Goal: Transaction & Acquisition: Book appointment/travel/reservation

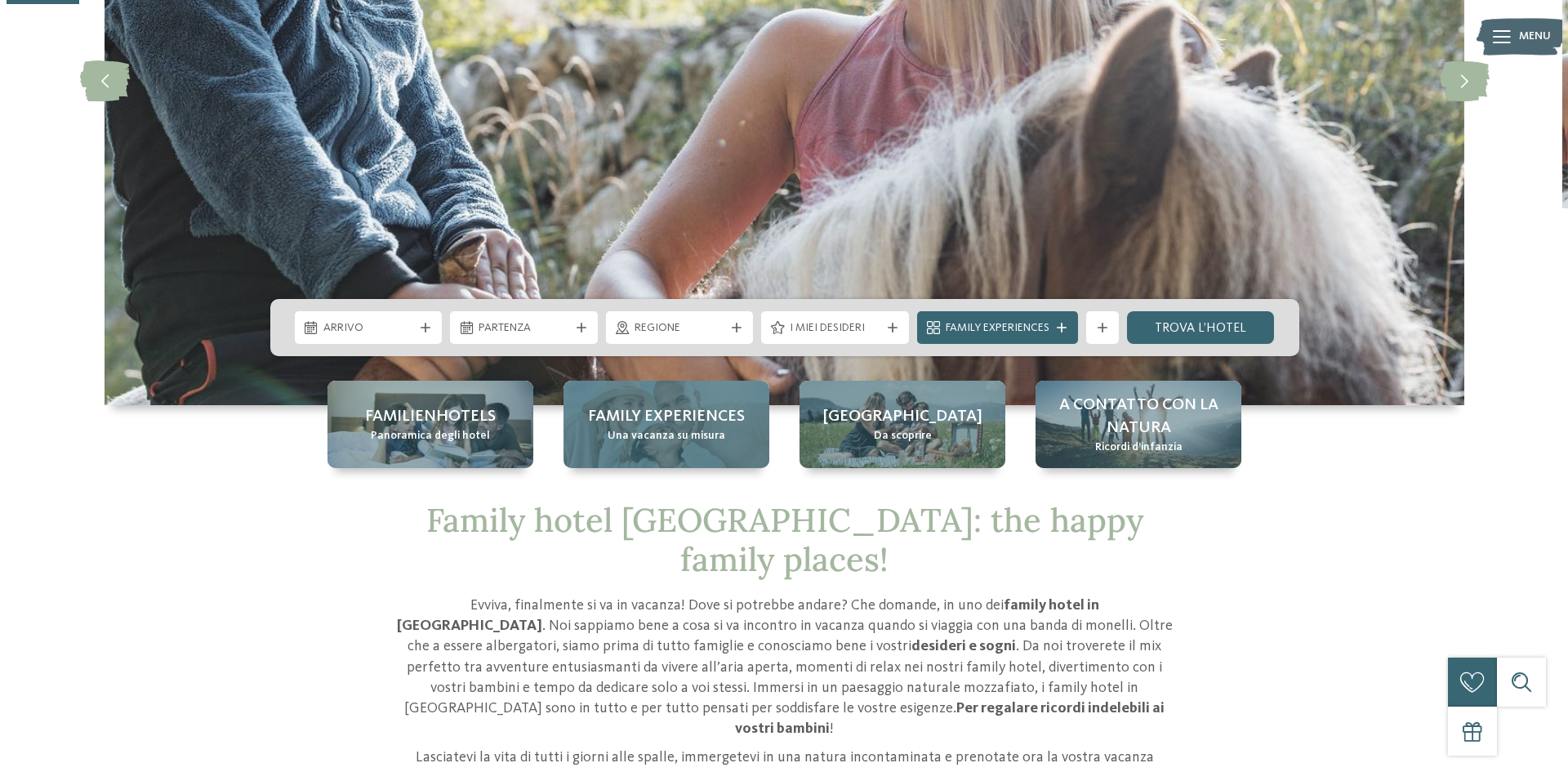
scroll to position [327, 0]
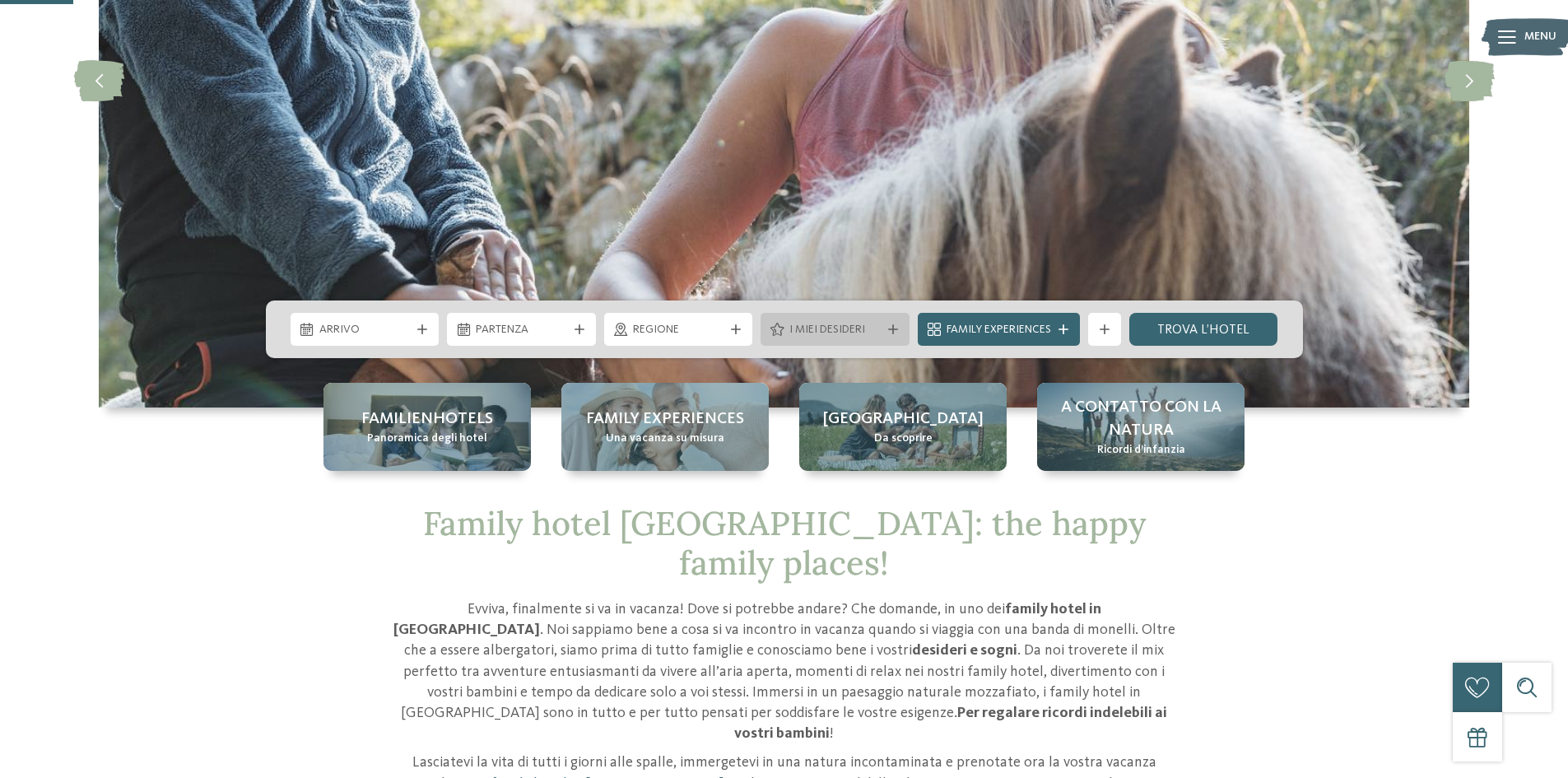
click at [821, 326] on span "I miei desideri" at bounding box center [835, 330] width 92 height 17
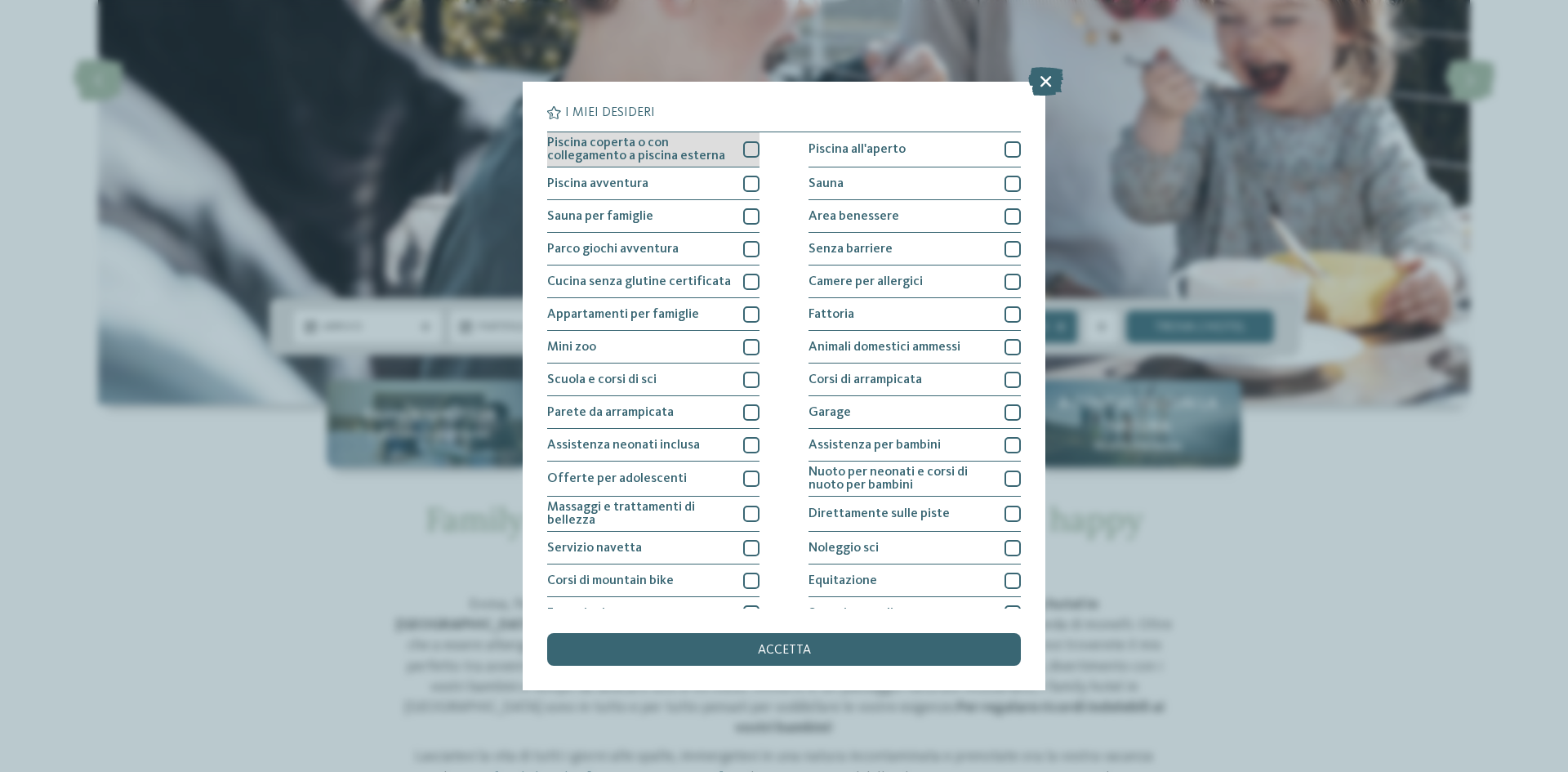
click at [750, 147] on div at bounding box center [751, 149] width 16 height 16
click at [745, 185] on div at bounding box center [751, 184] width 16 height 16
click at [749, 222] on div at bounding box center [751, 217] width 16 height 16
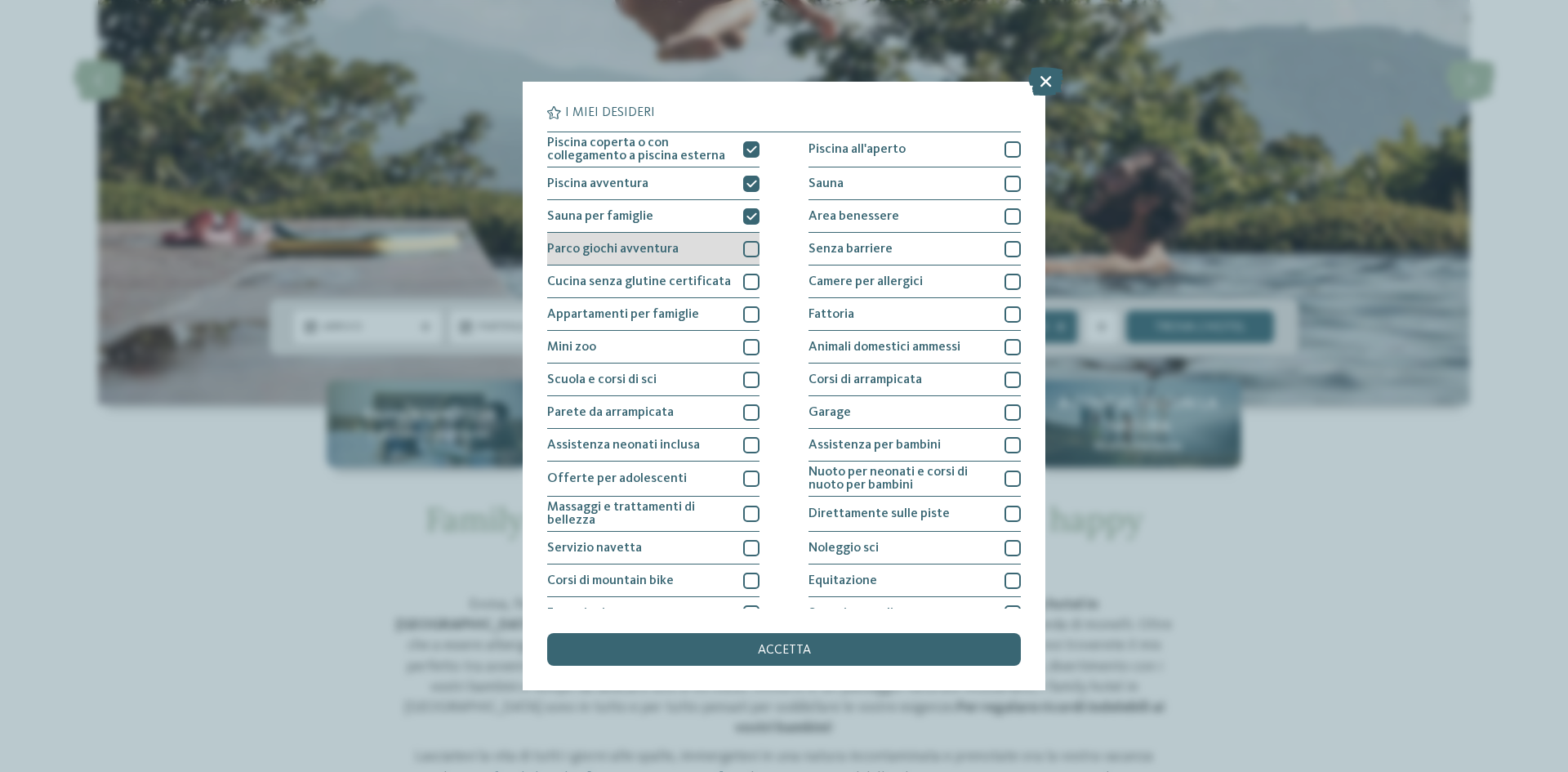
click at [745, 254] on div at bounding box center [751, 249] width 16 height 16
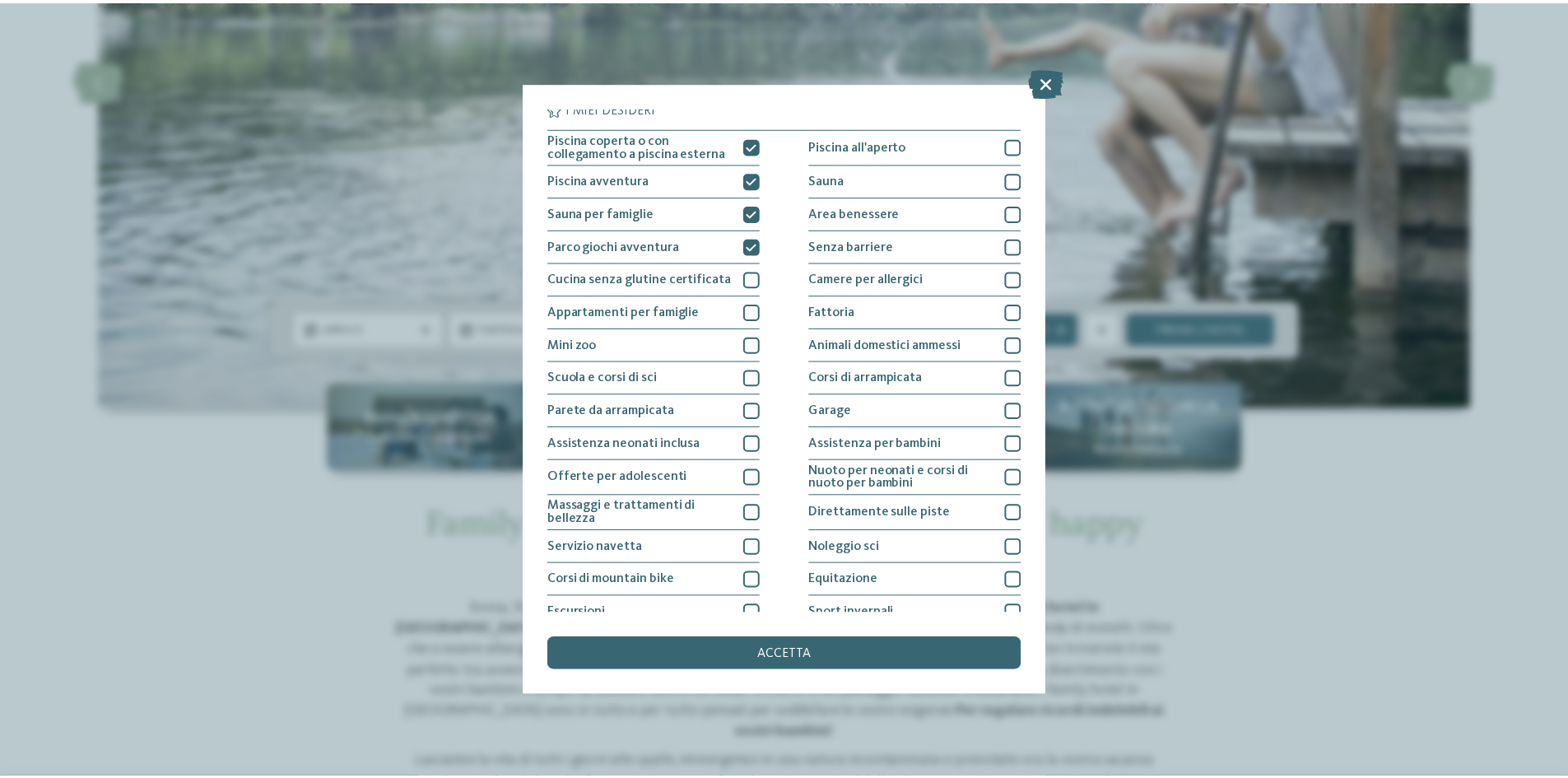
scroll to position [0, 0]
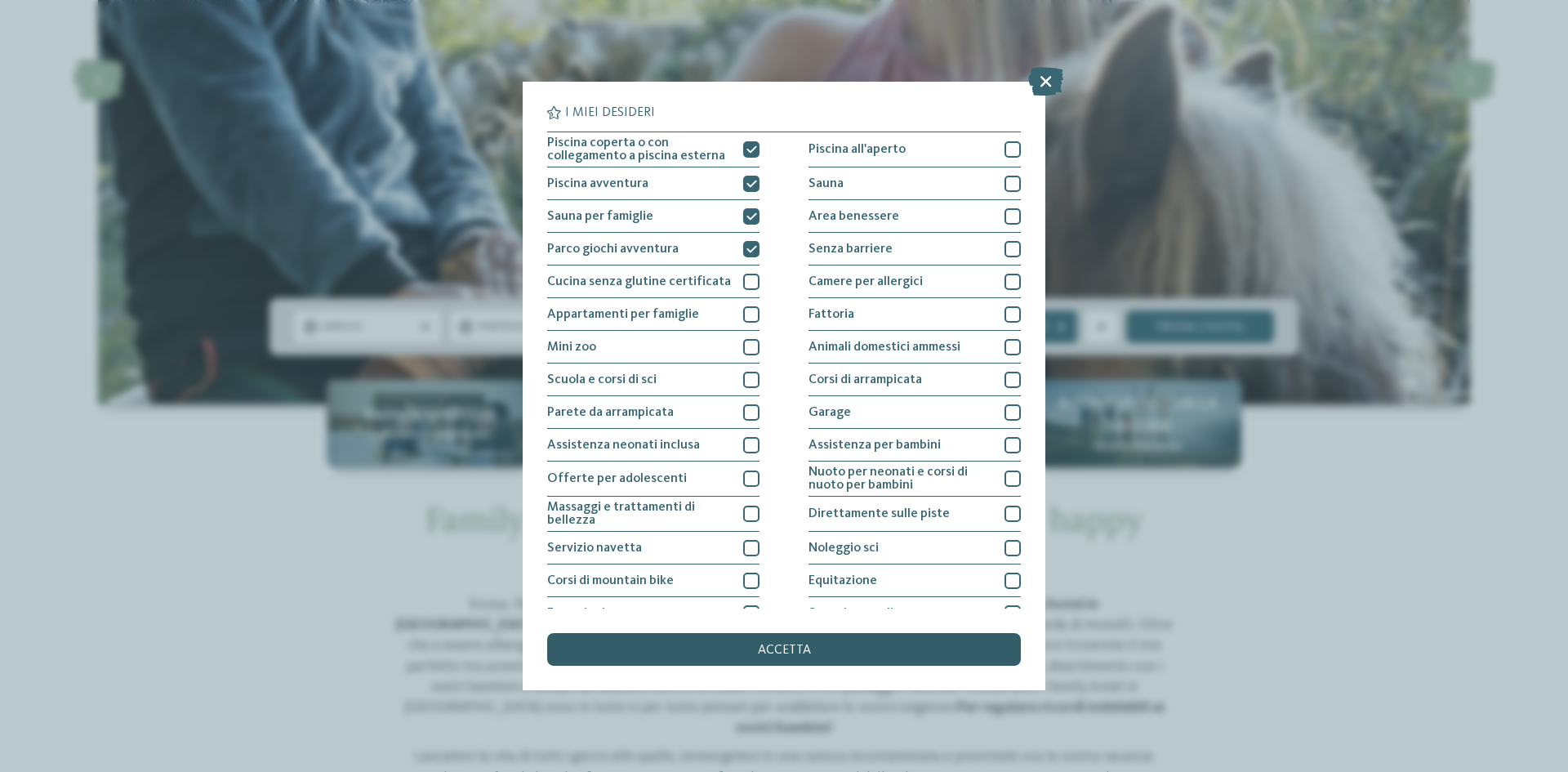
click at [756, 651] on div "accetta" at bounding box center [783, 650] width 473 height 33
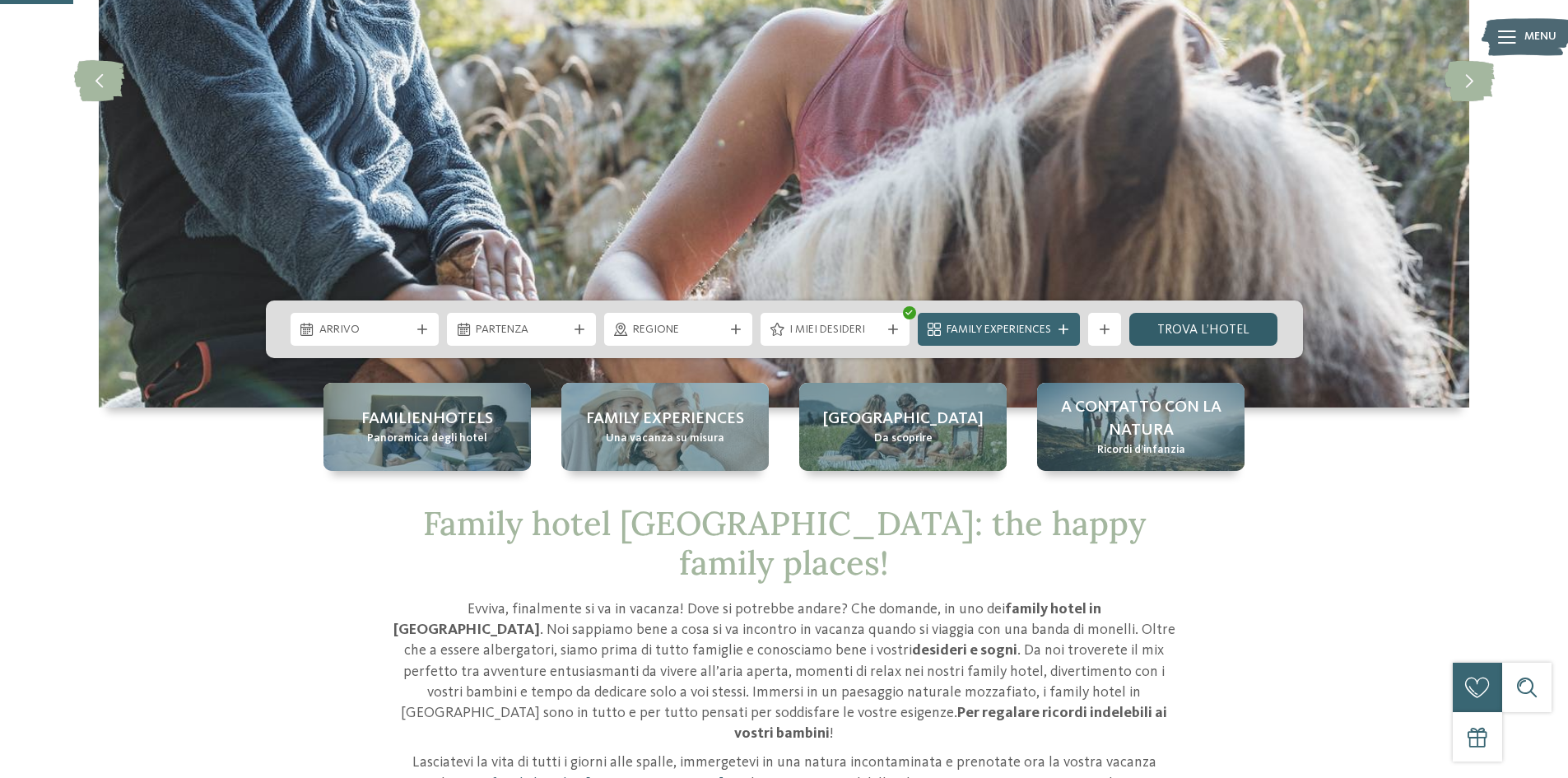
click at [1199, 327] on link "trova l’hotel" at bounding box center [1203, 329] width 149 height 33
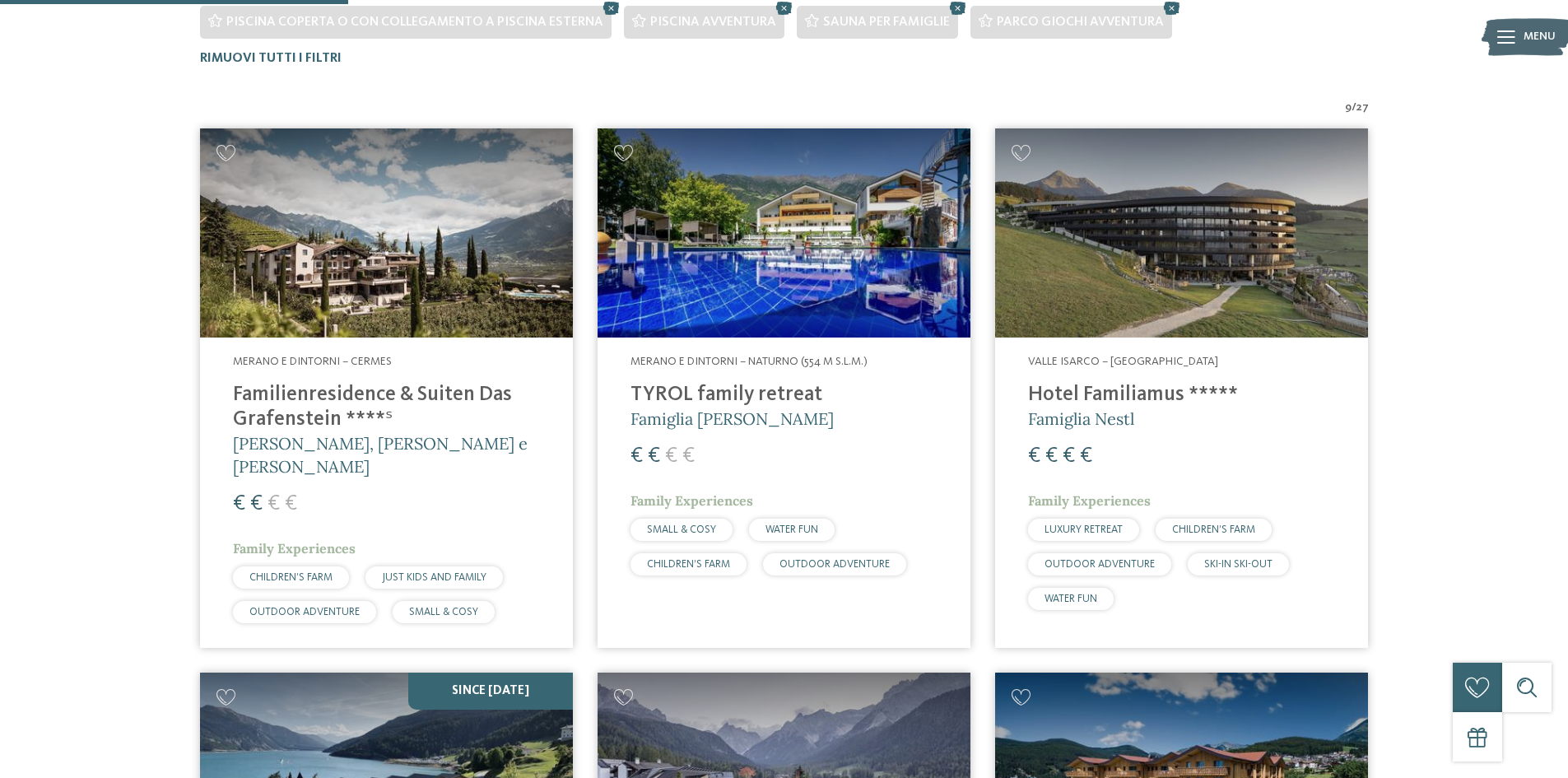
scroll to position [540, 0]
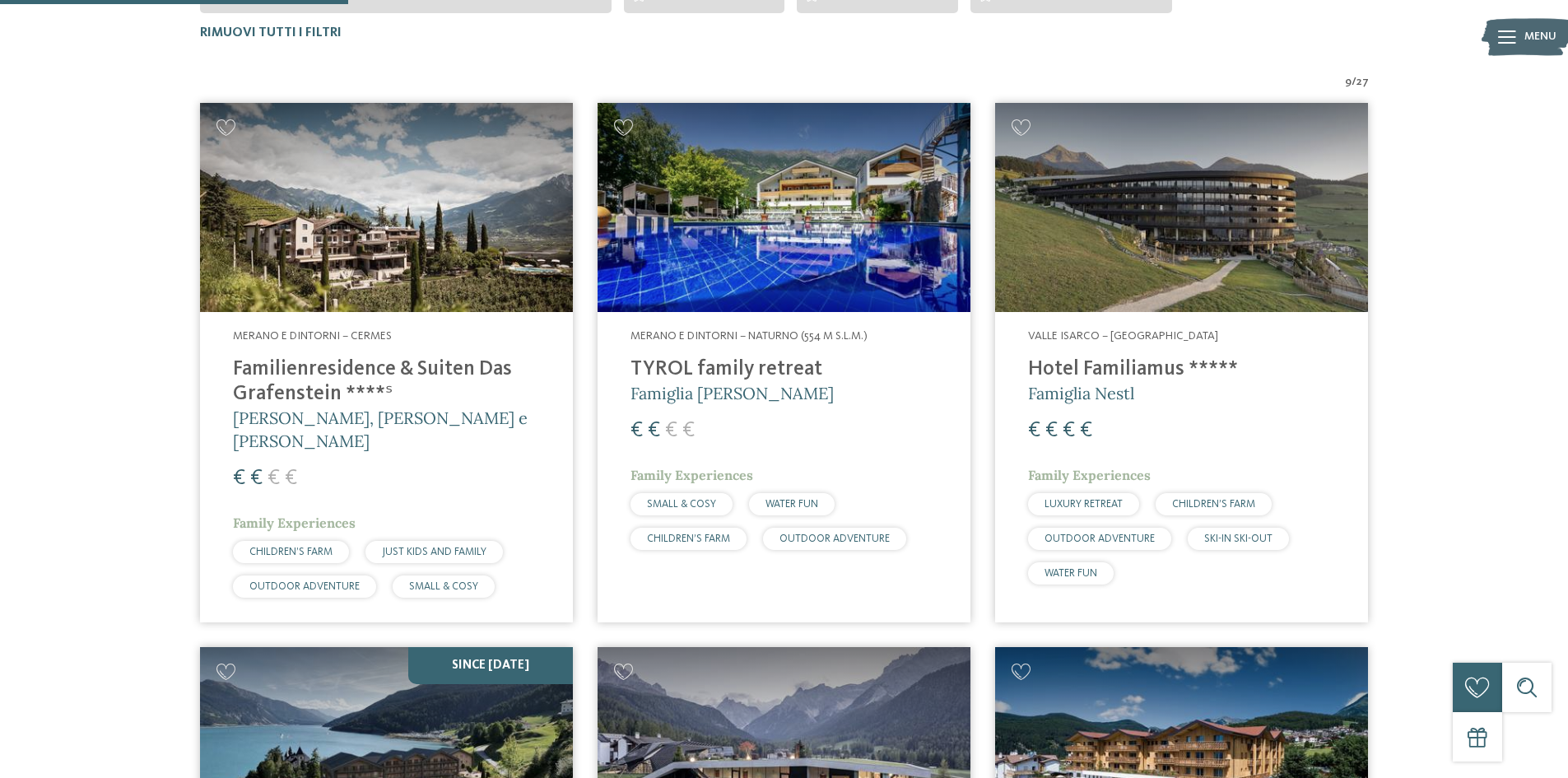
click at [342, 251] on img at bounding box center [386, 208] width 373 height 210
click at [770, 217] on img at bounding box center [784, 208] width 373 height 210
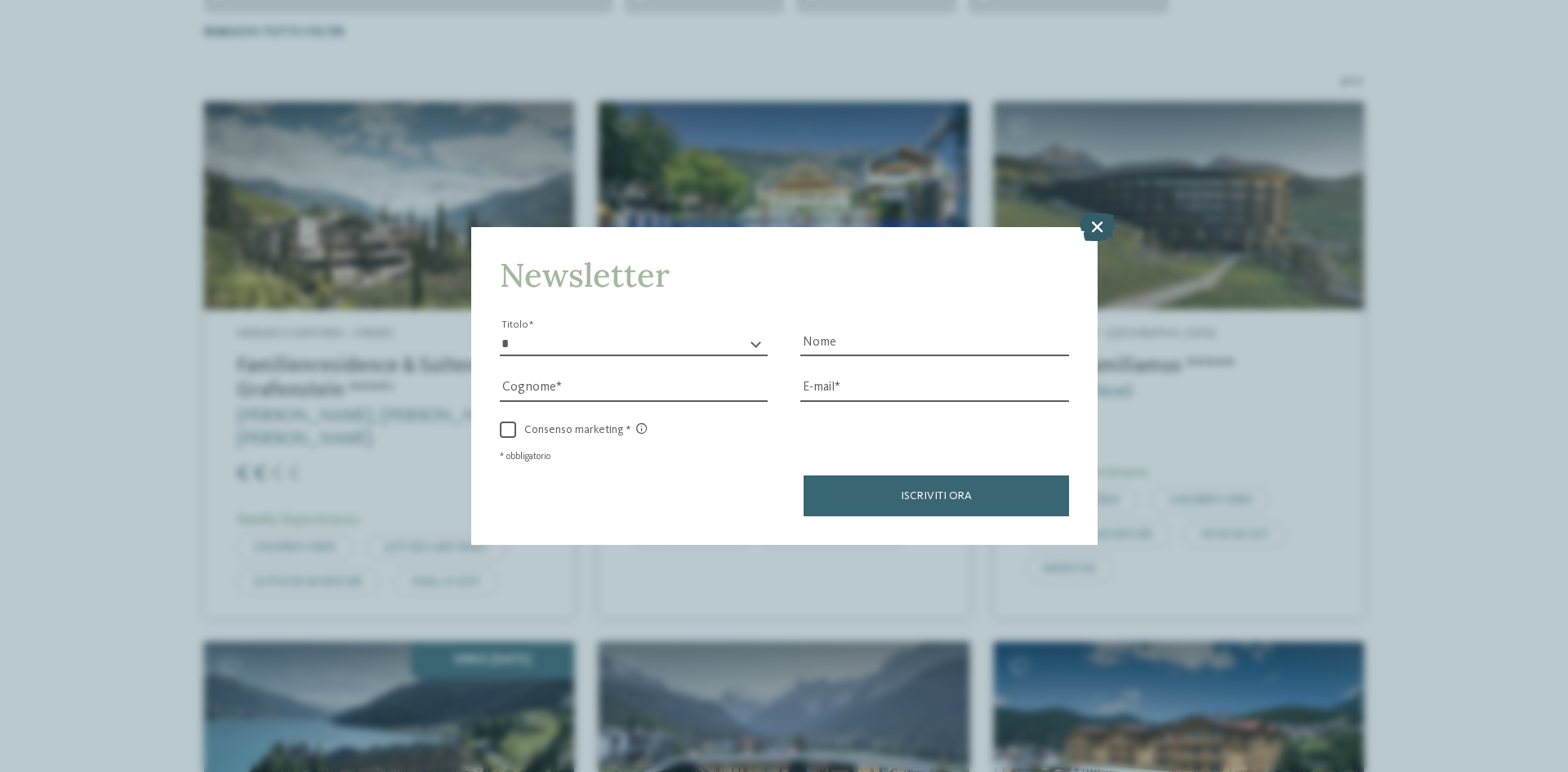
click at [1092, 225] on icon at bounding box center [1096, 226] width 35 height 29
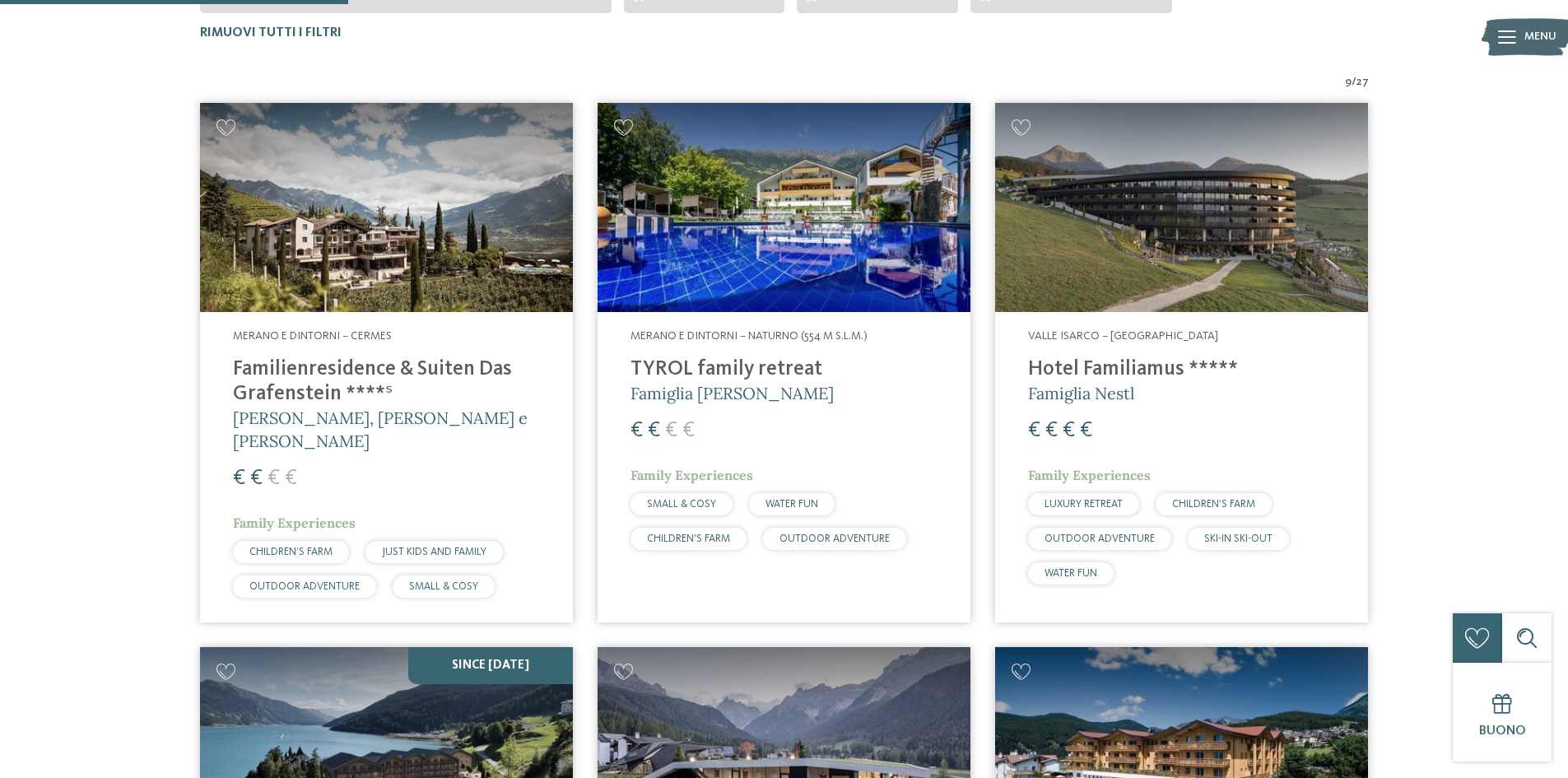
click at [1158, 252] on img at bounding box center [1181, 208] width 373 height 210
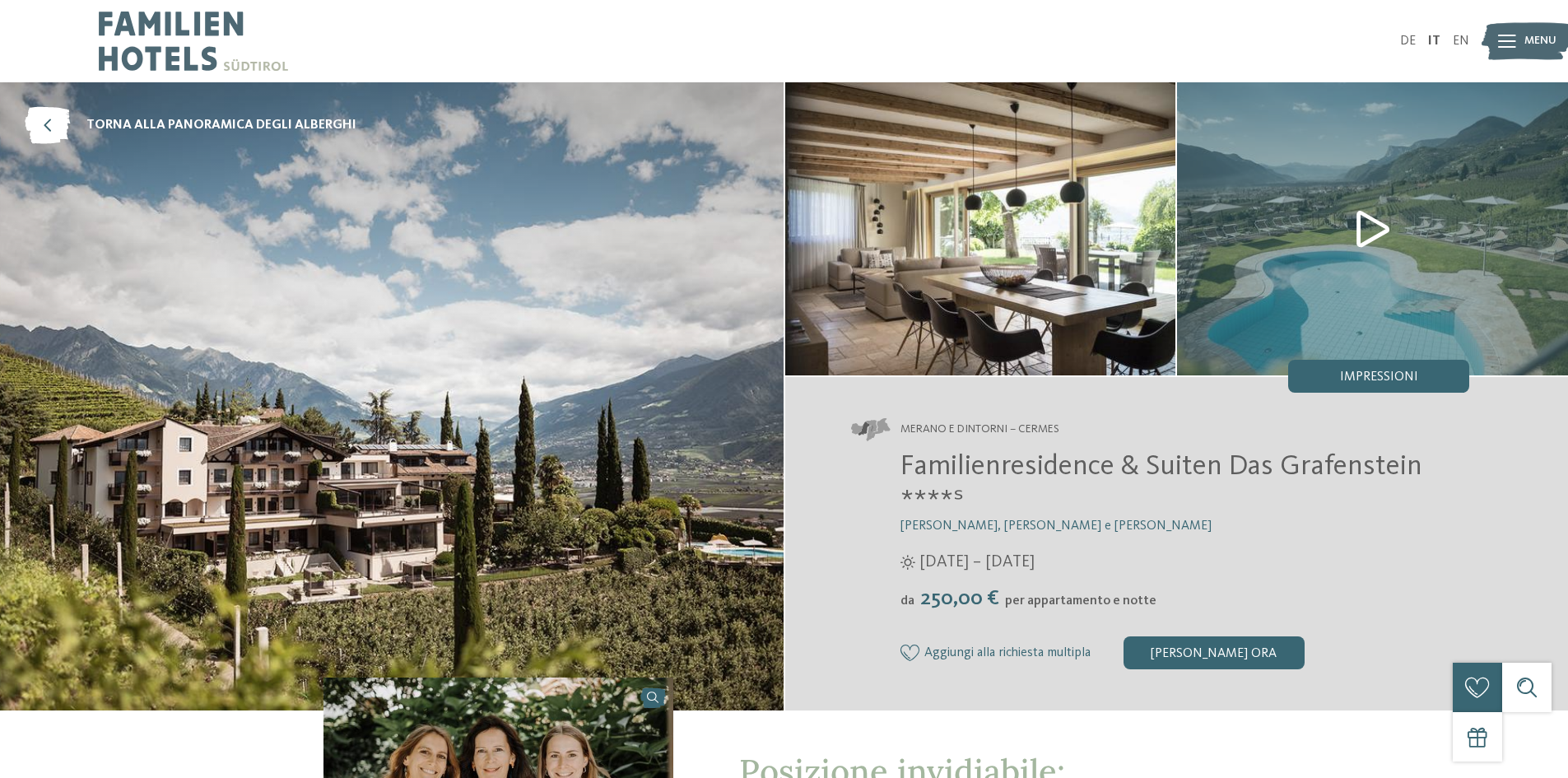
click at [1377, 234] on img at bounding box center [1372, 229] width 391 height 293
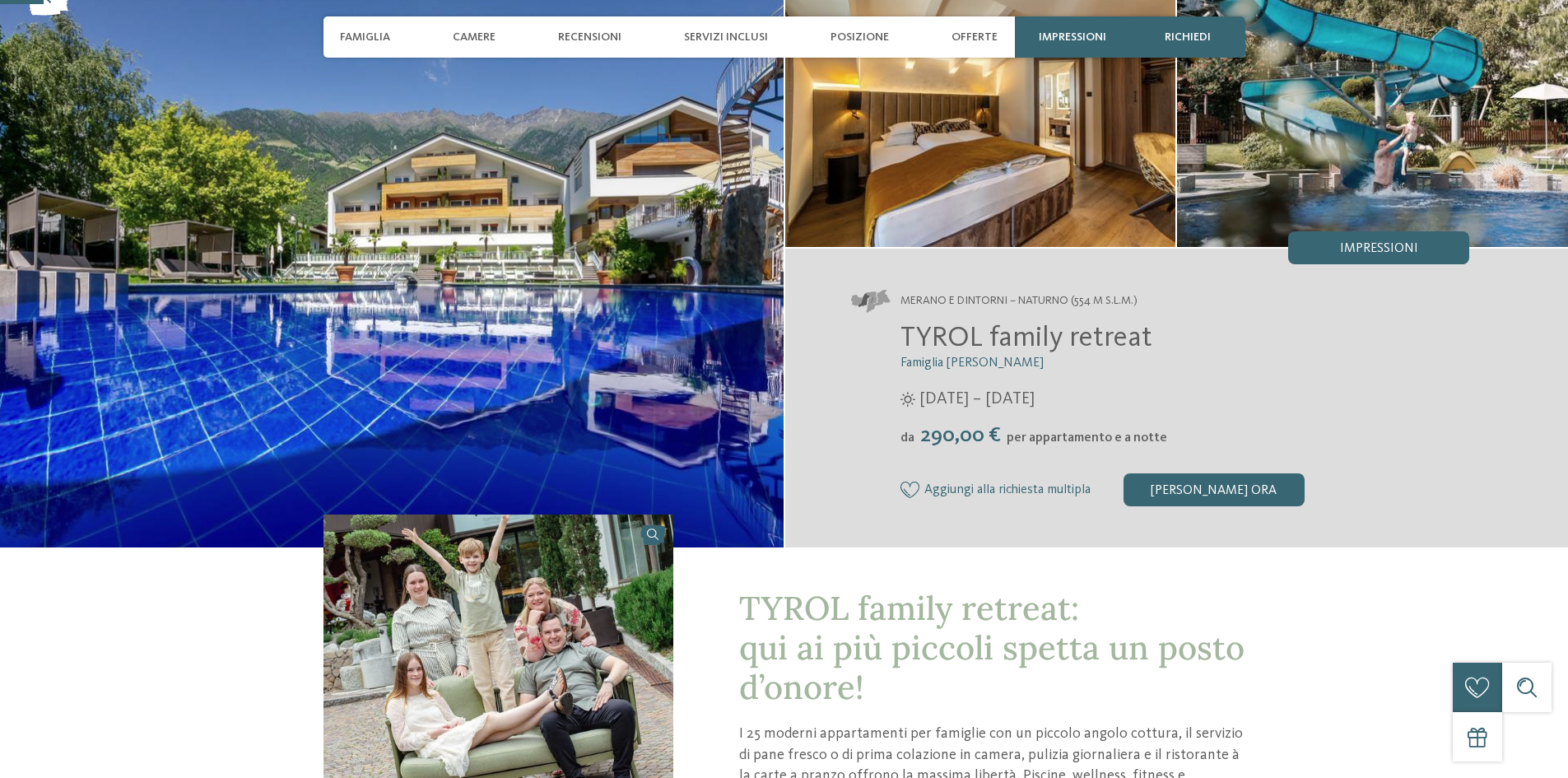
scroll to position [165, 0]
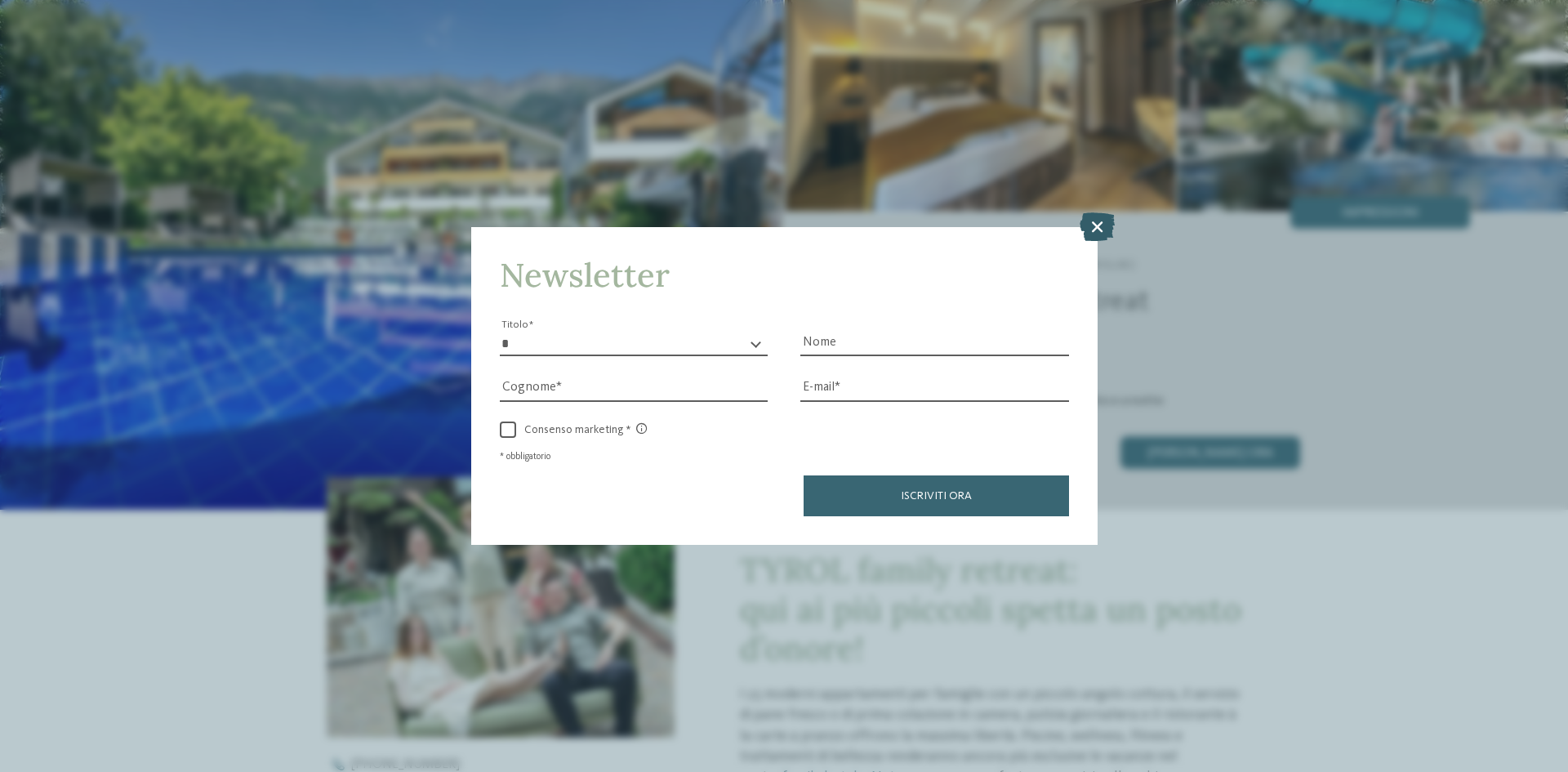
click at [1096, 226] on icon at bounding box center [1096, 226] width 35 height 29
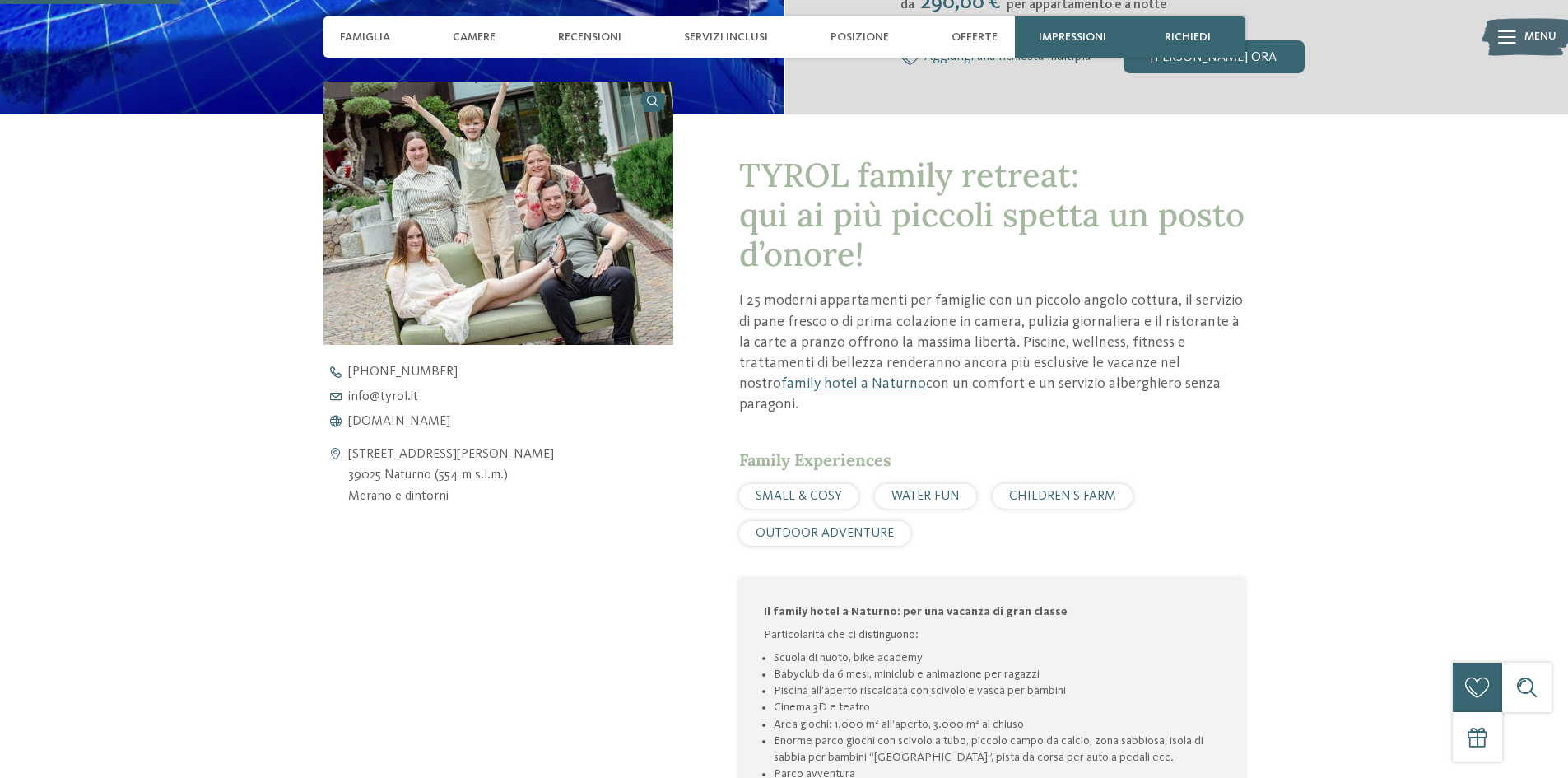
scroll to position [576, 0]
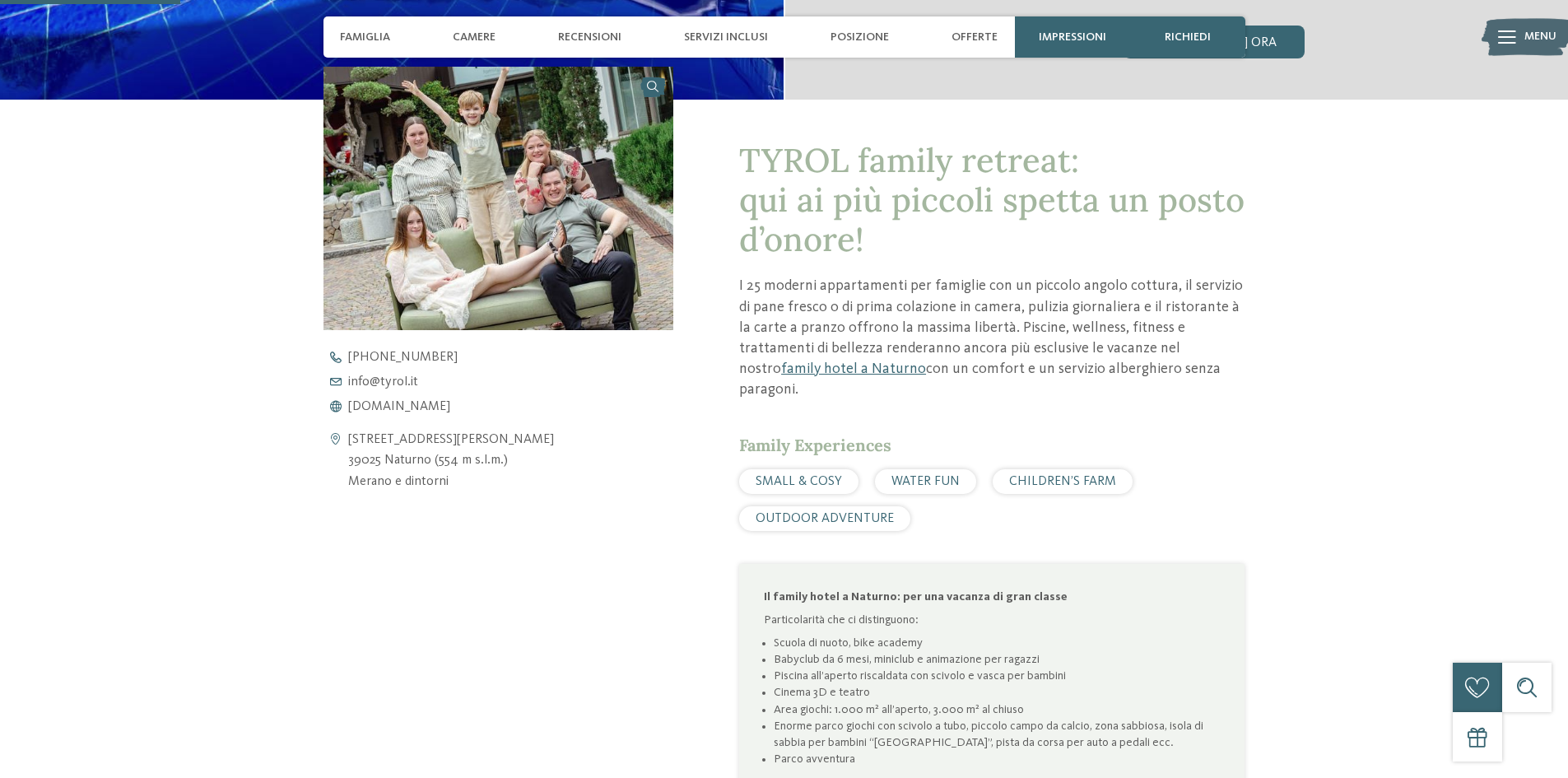
click at [913, 470] on div "WATER FUN" at bounding box center [925, 482] width 101 height 25
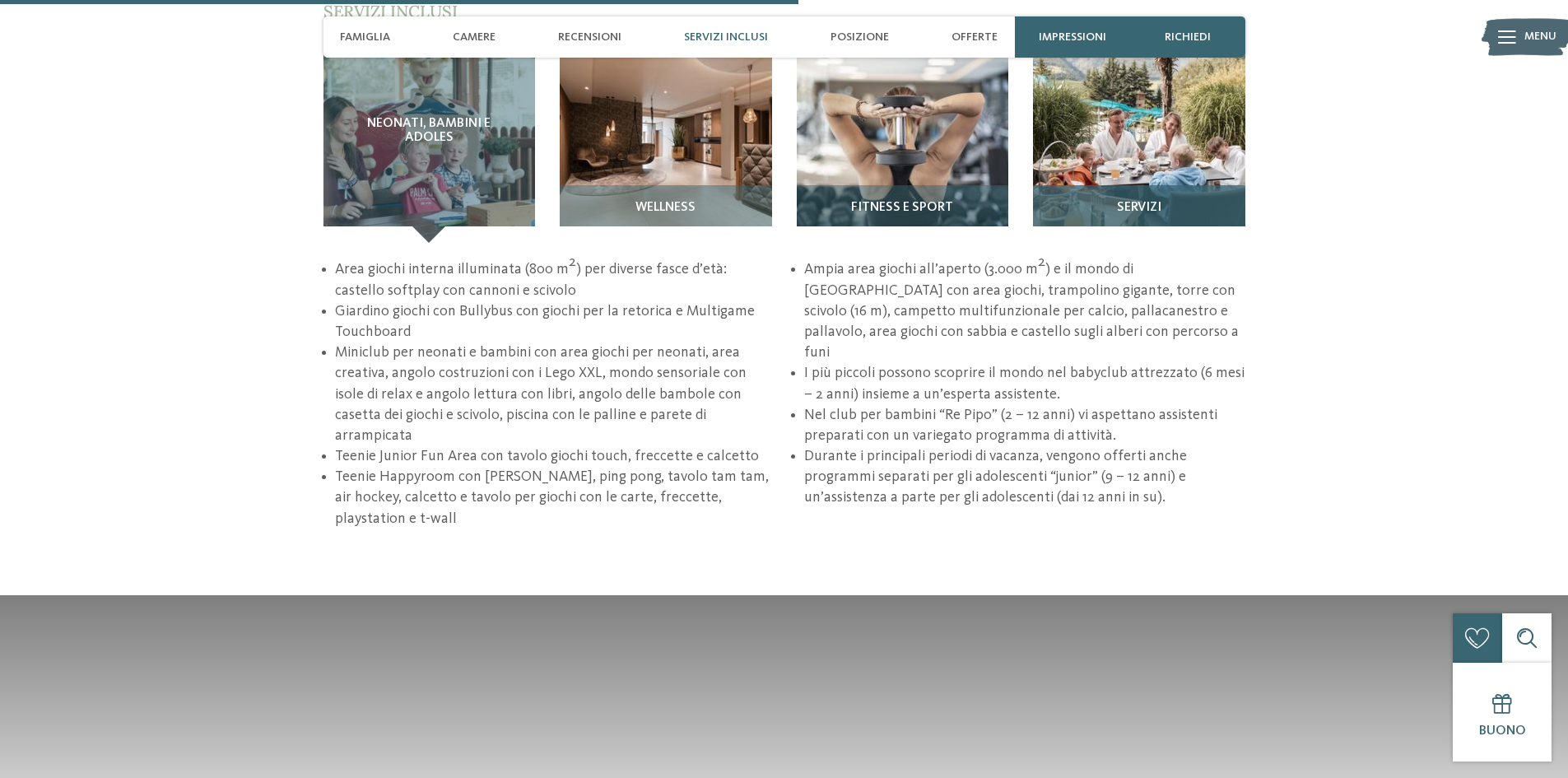
scroll to position [2058, 0]
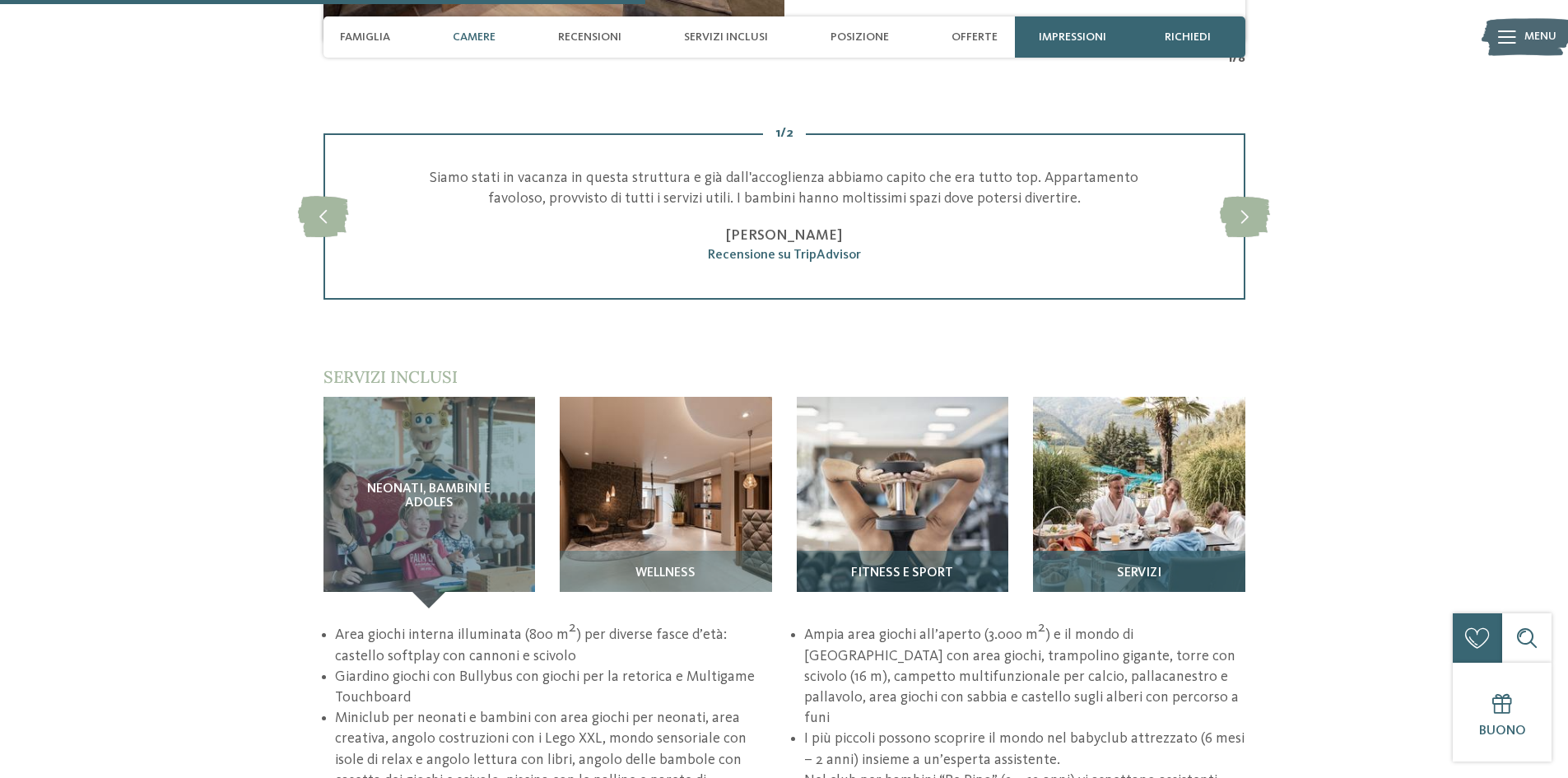
click at [1129, 566] on span "Servizi" at bounding box center [1139, 574] width 45 height 15
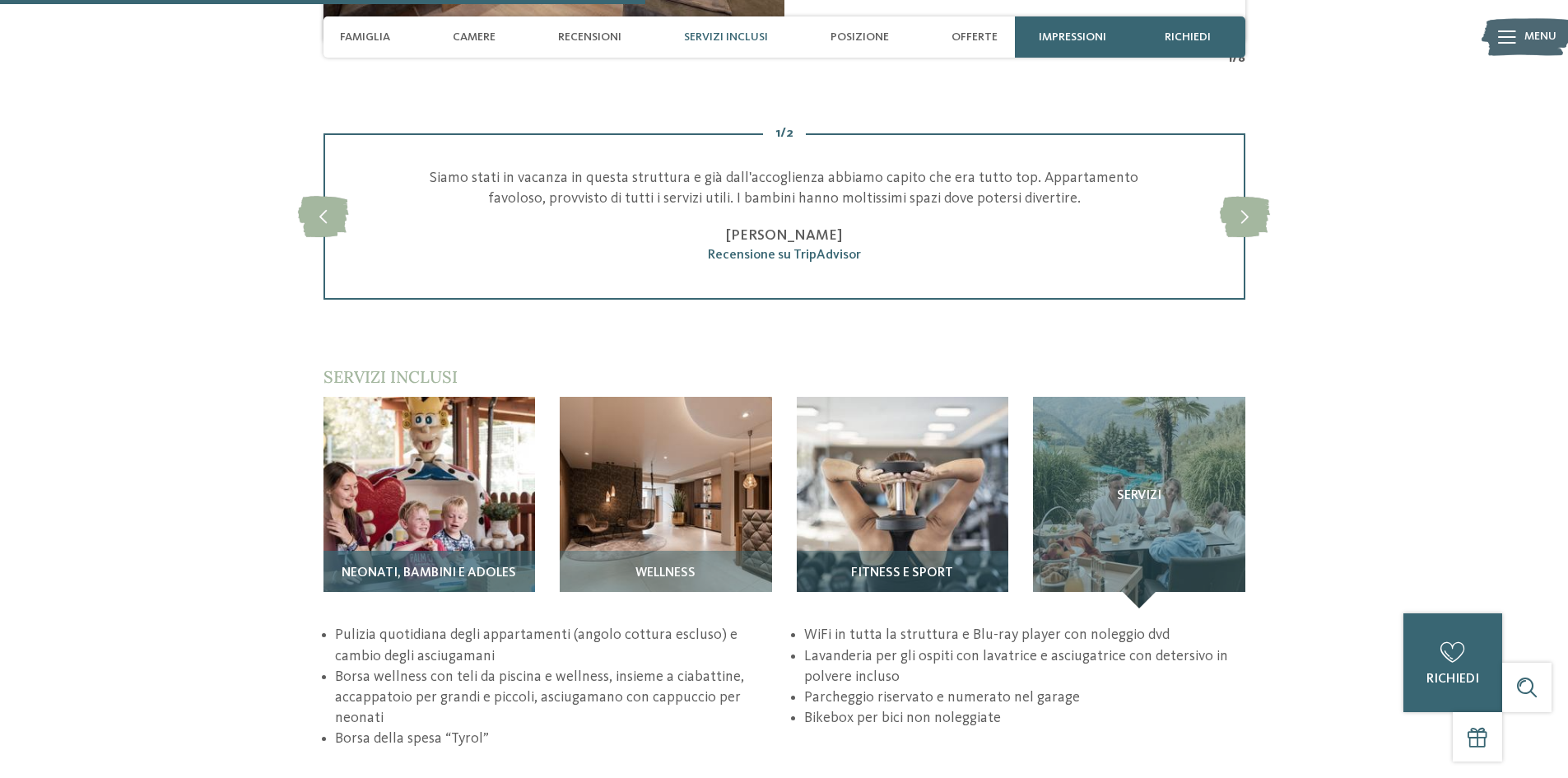
click at [512, 566] on span "Neonati, bambini e adoles" at bounding box center [428, 574] width 174 height 15
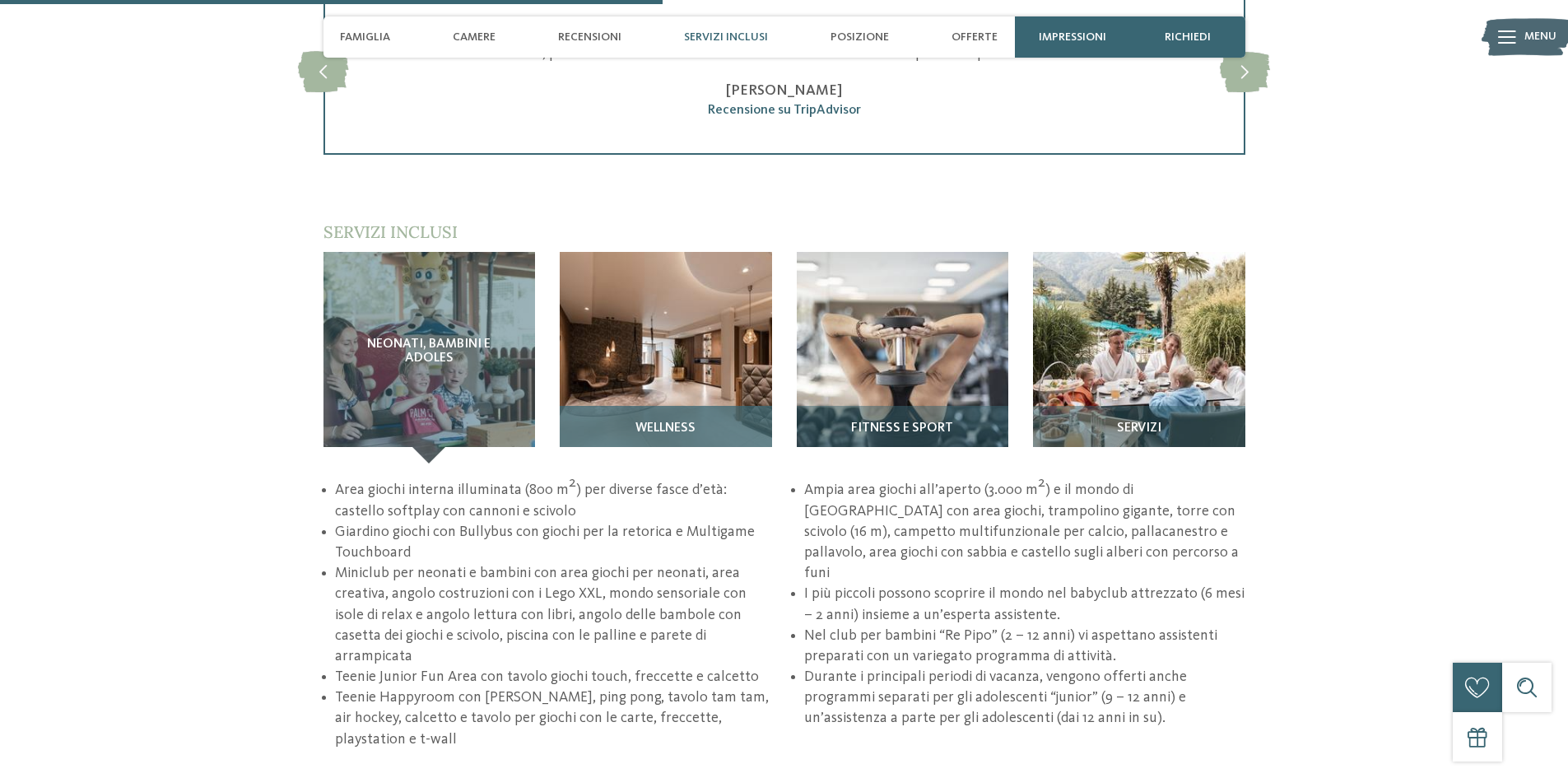
scroll to position [2222, 0]
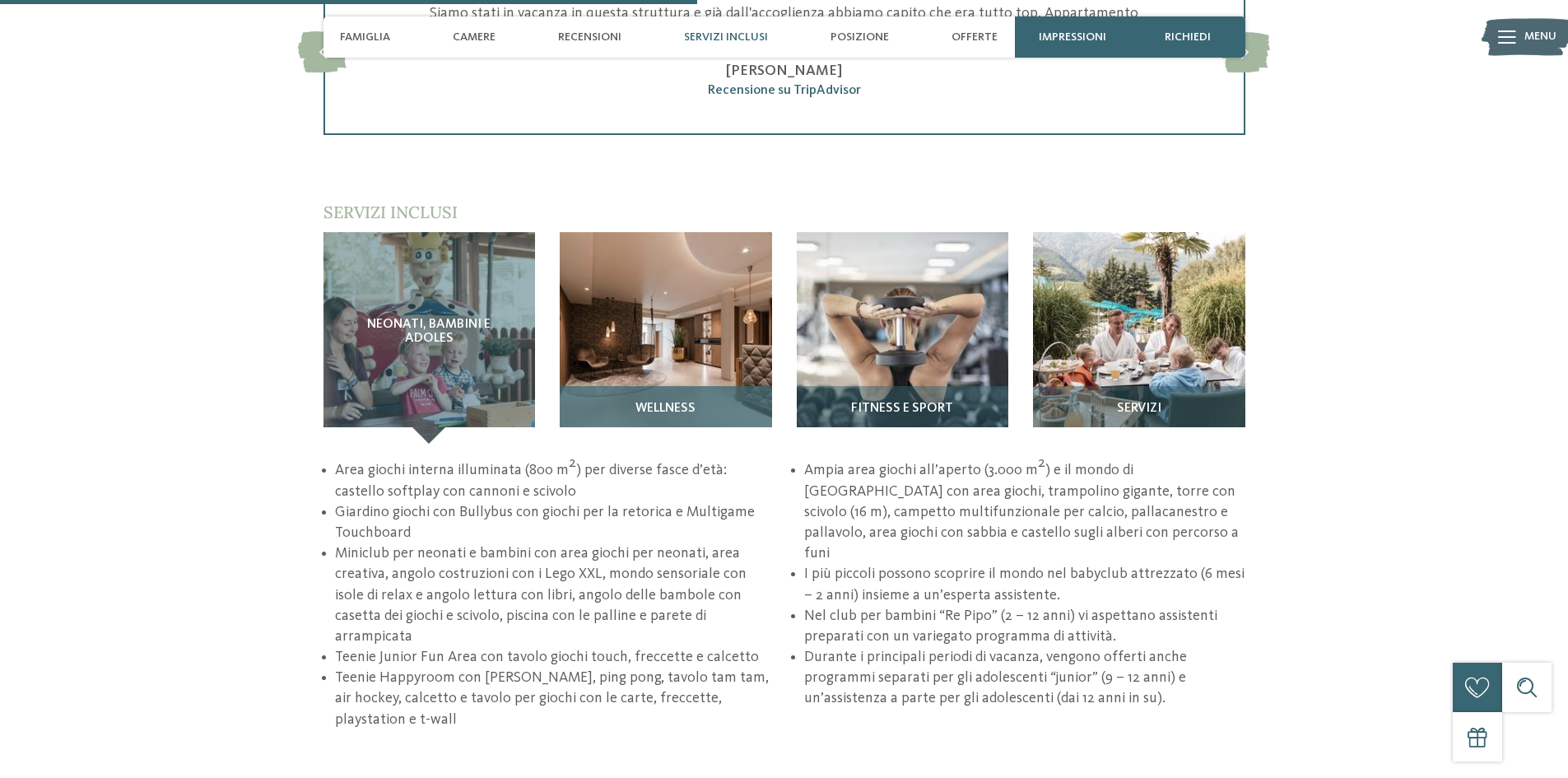
click at [680, 386] on div "Wellness" at bounding box center [665, 415] width 212 height 58
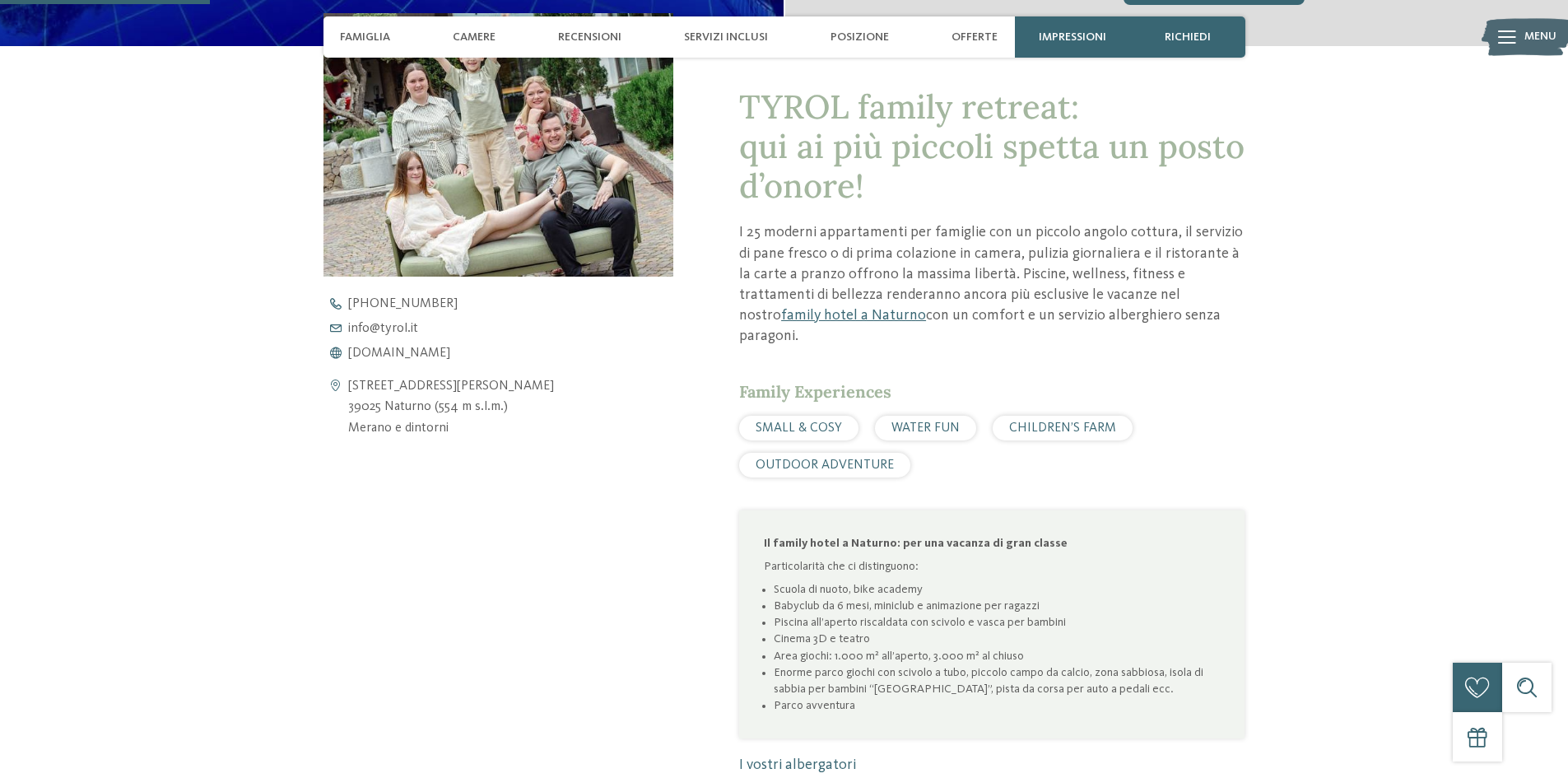
scroll to position [659, 0]
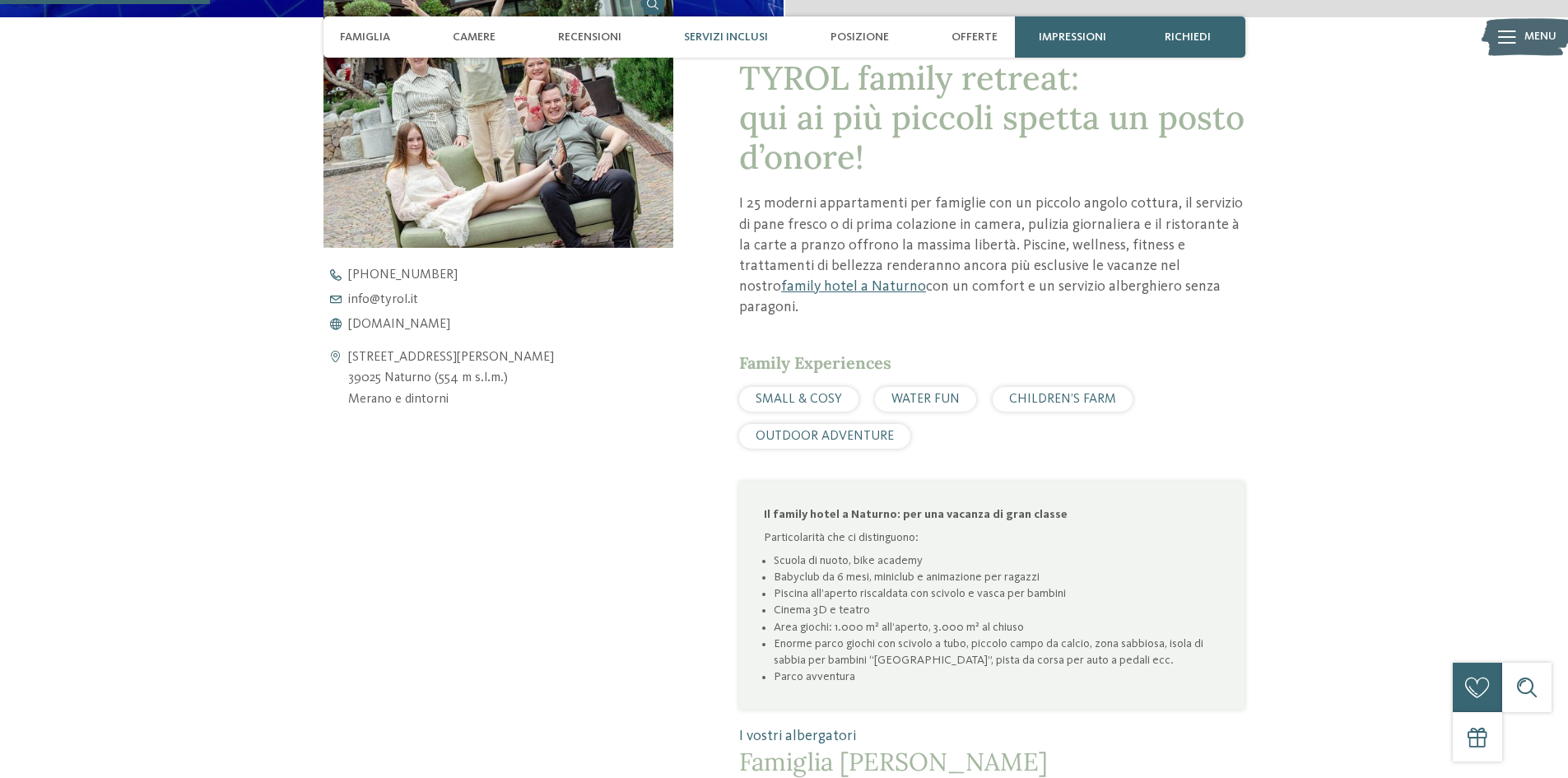
click at [720, 37] on span "Servizi inclusi" at bounding box center [726, 37] width 84 height 14
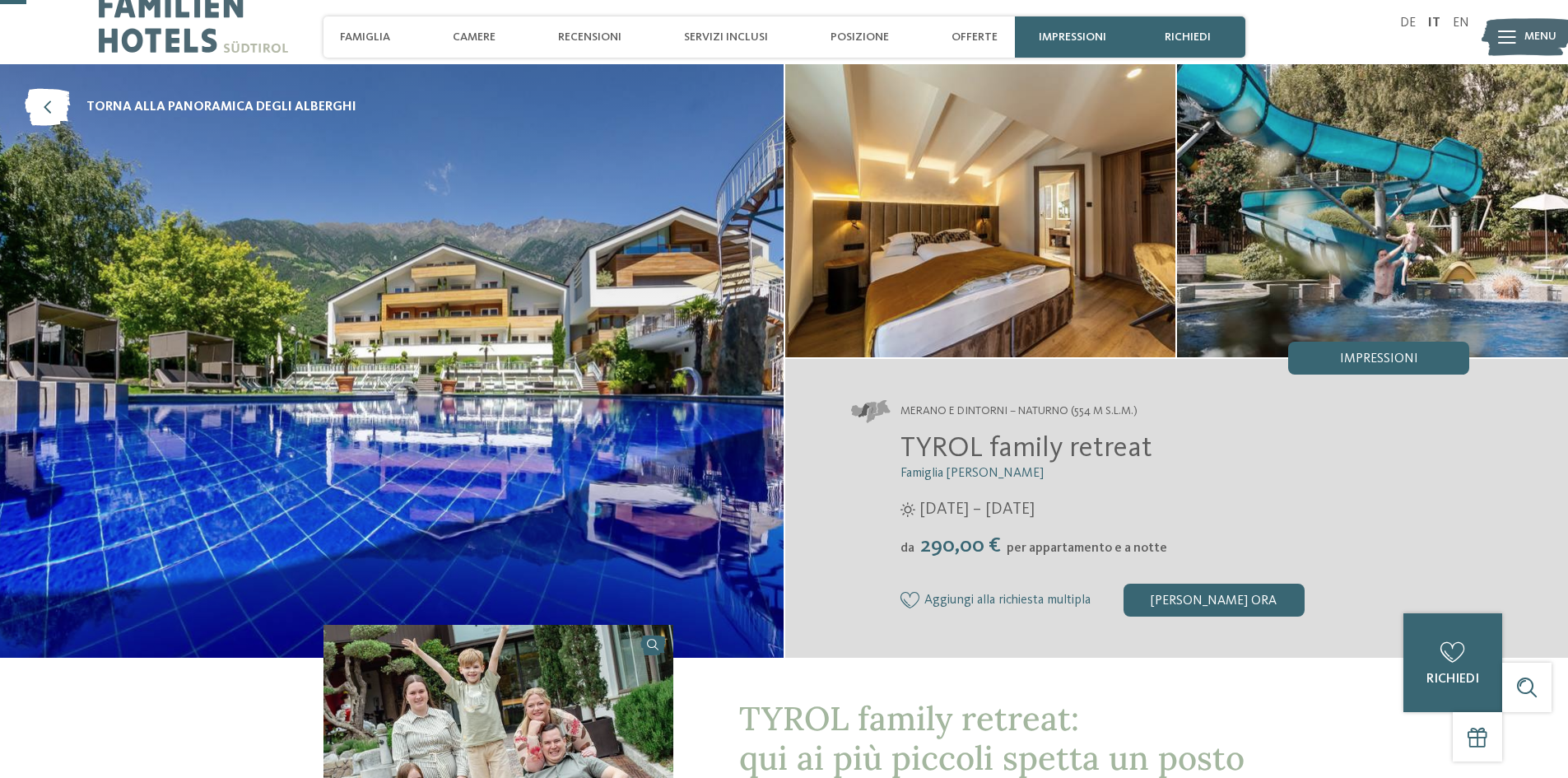
scroll to position [0, 0]
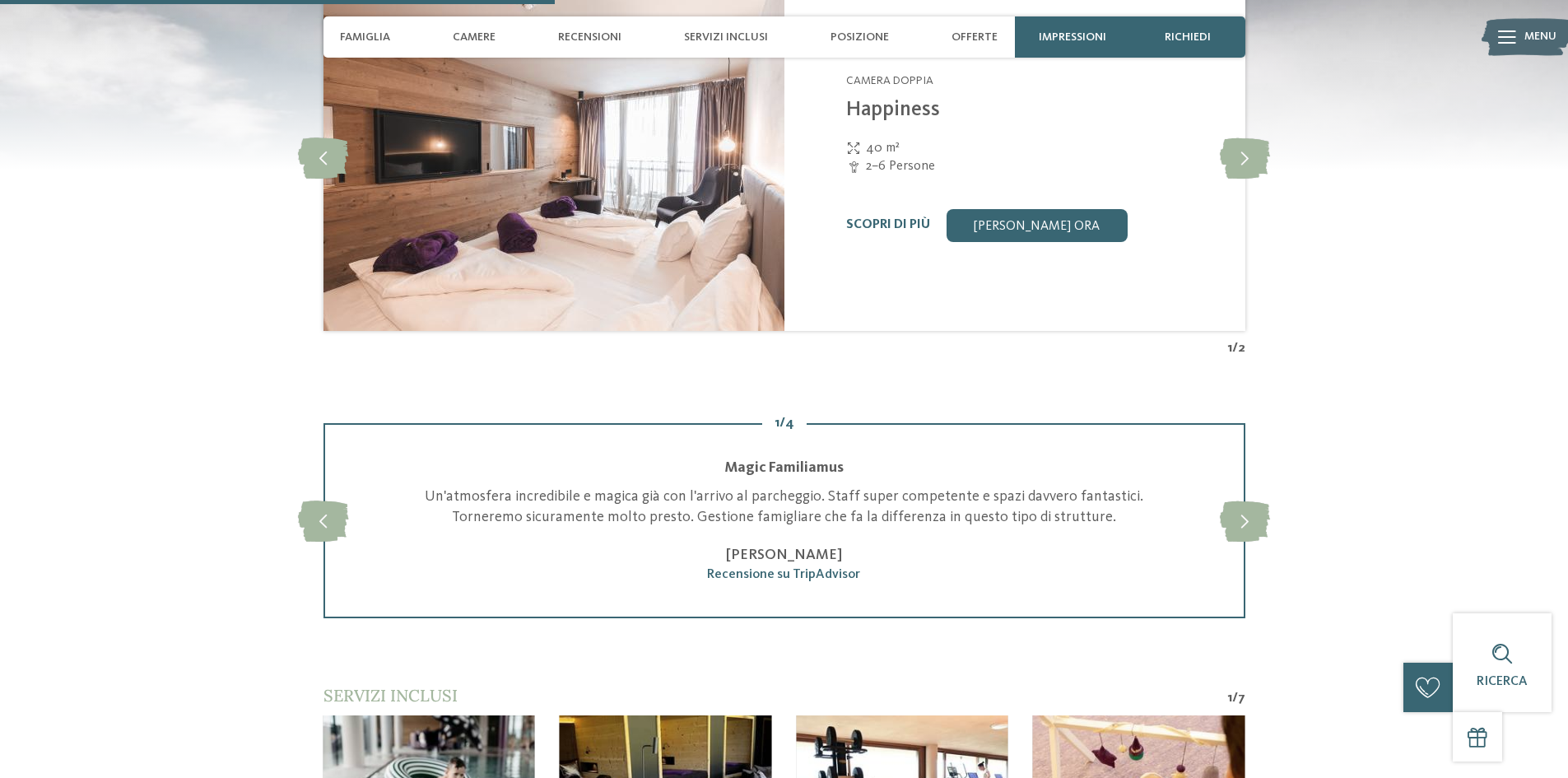
scroll to position [2634, 0]
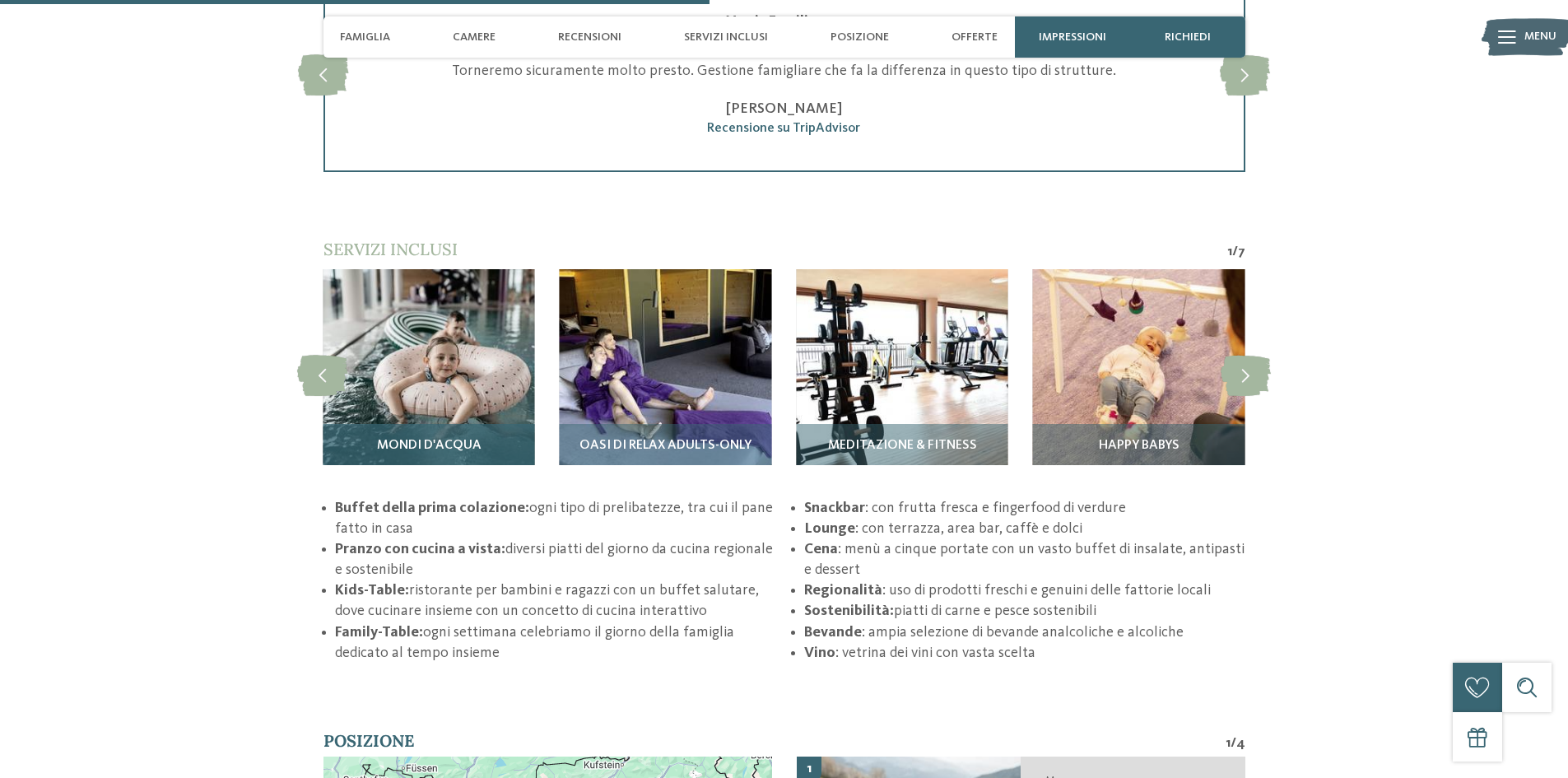
click at [412, 441] on span "Mondi d'acqua" at bounding box center [429, 446] width 104 height 15
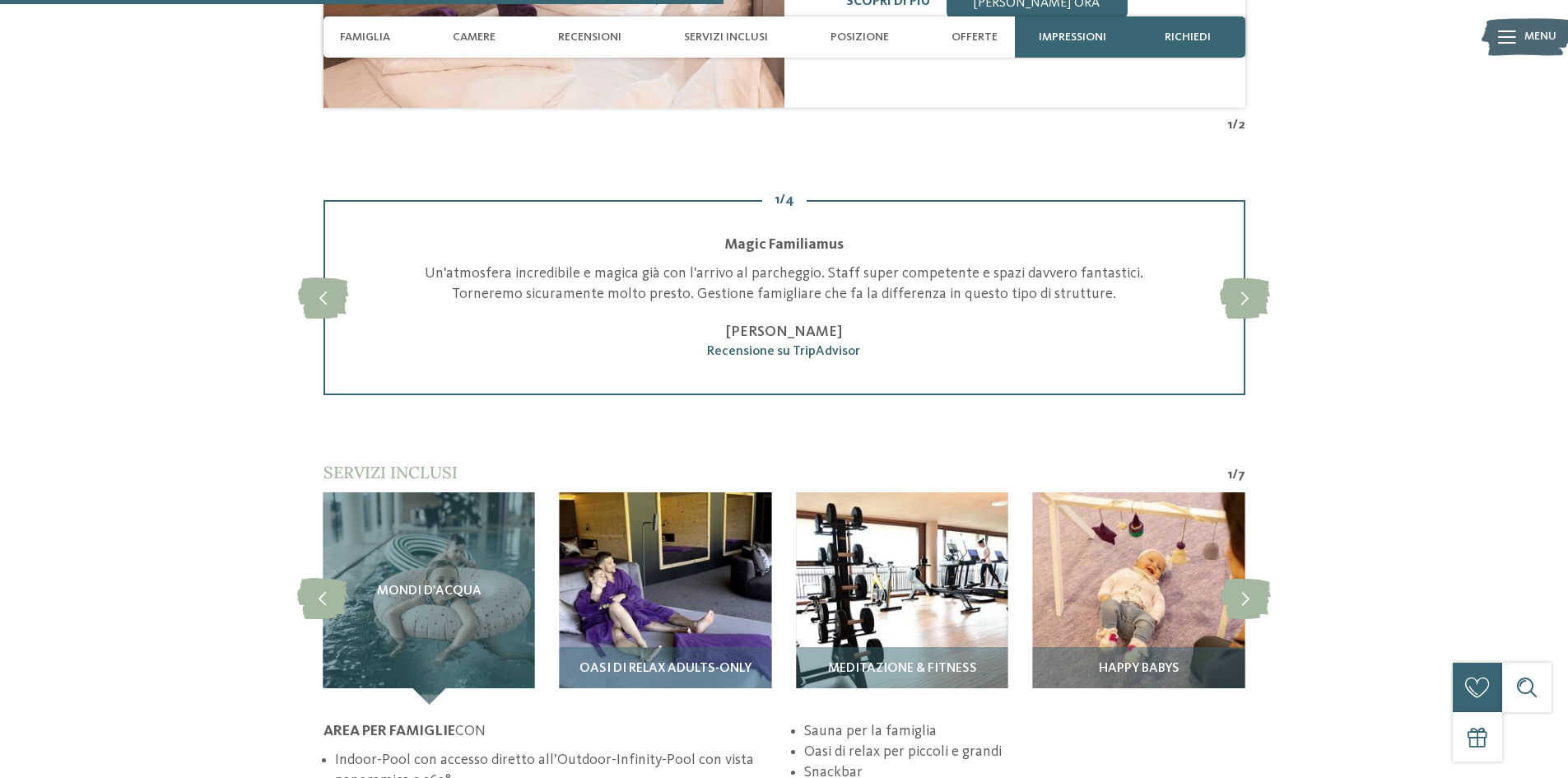
scroll to position [2679, 0]
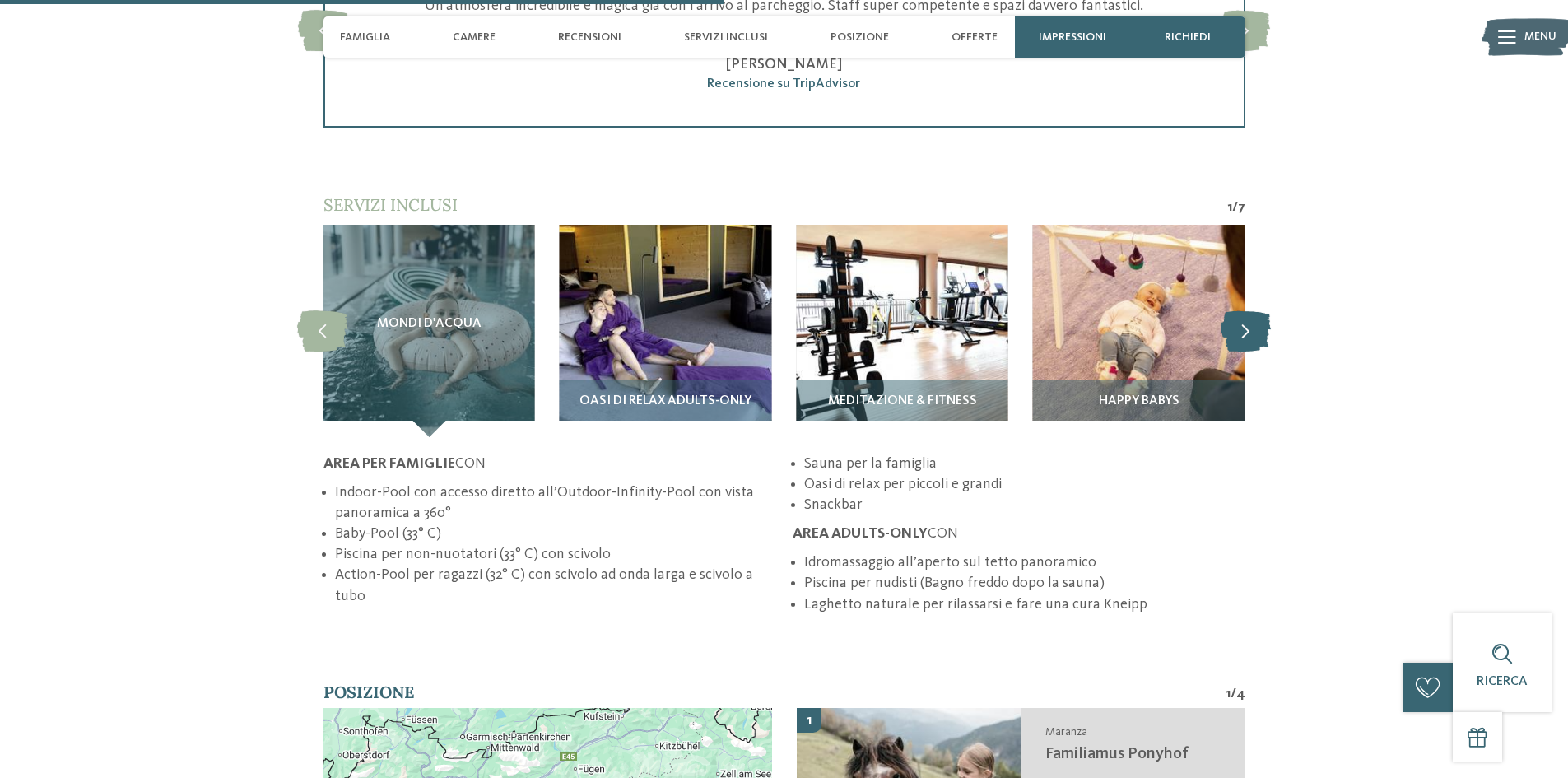
click at [1240, 327] on icon at bounding box center [1246, 331] width 50 height 41
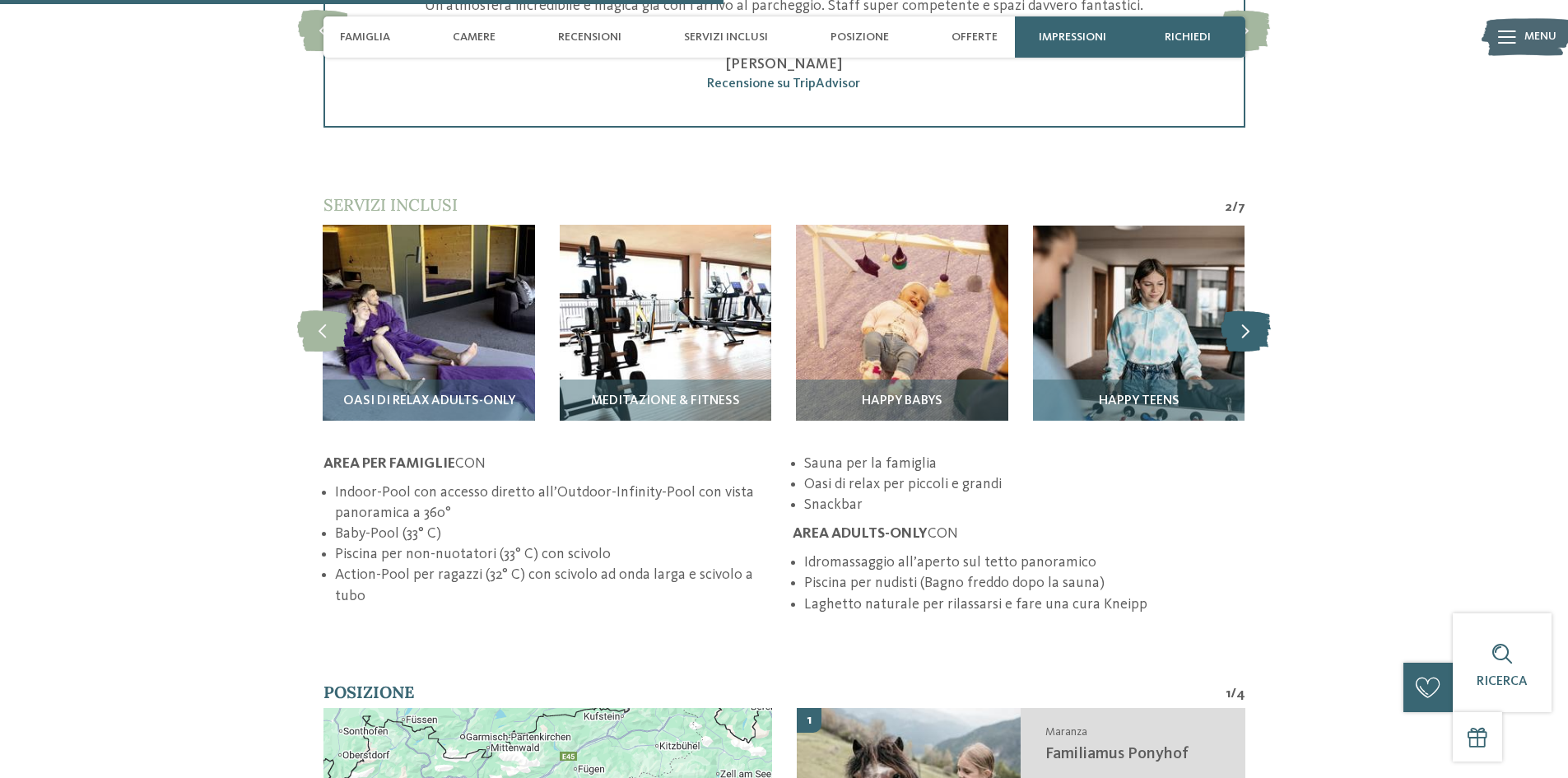
click at [1240, 327] on icon at bounding box center [1246, 331] width 50 height 41
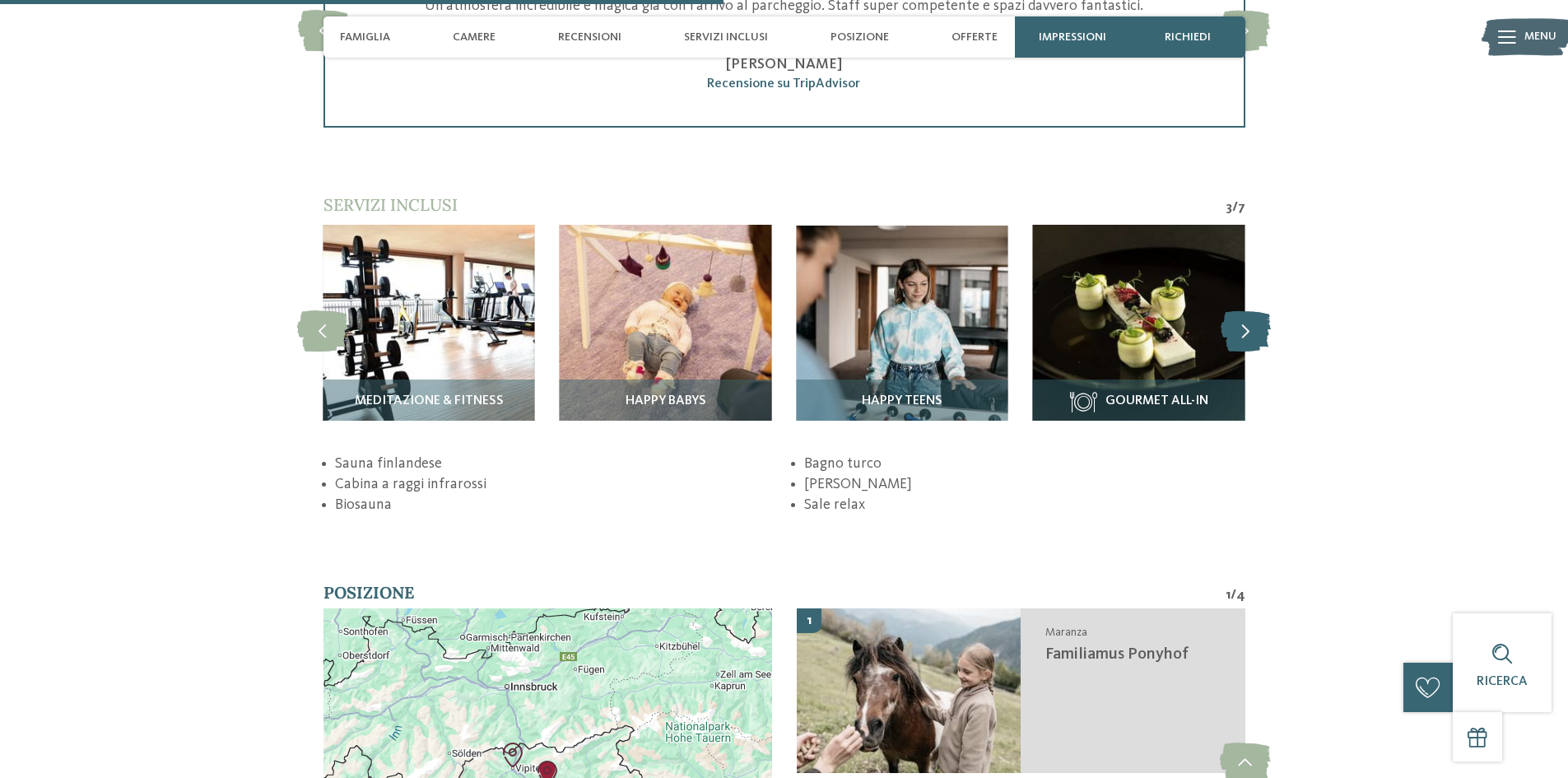
click at [1240, 327] on icon at bounding box center [1246, 331] width 50 height 41
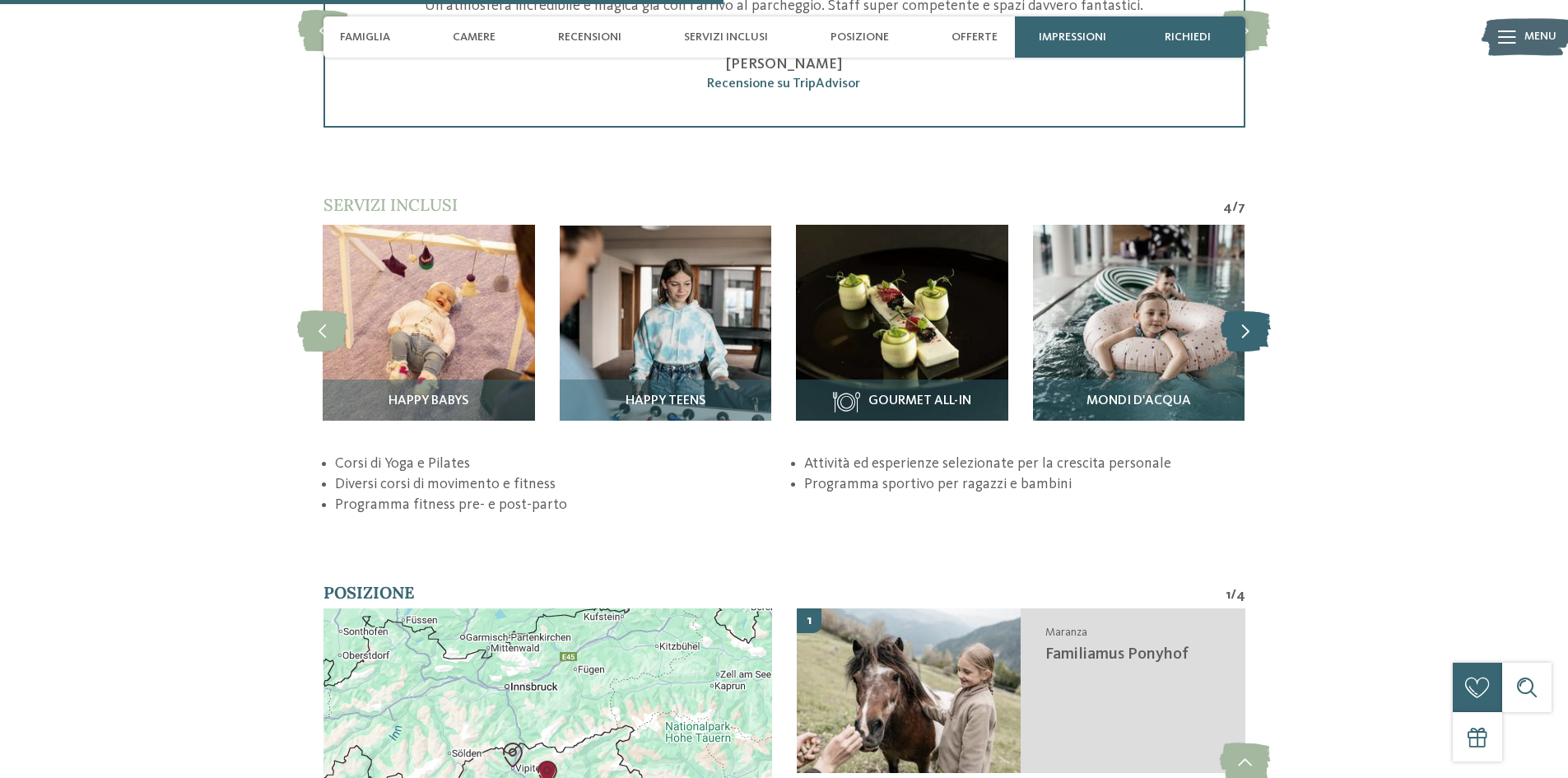
click at [1240, 327] on icon at bounding box center [1246, 331] width 50 height 41
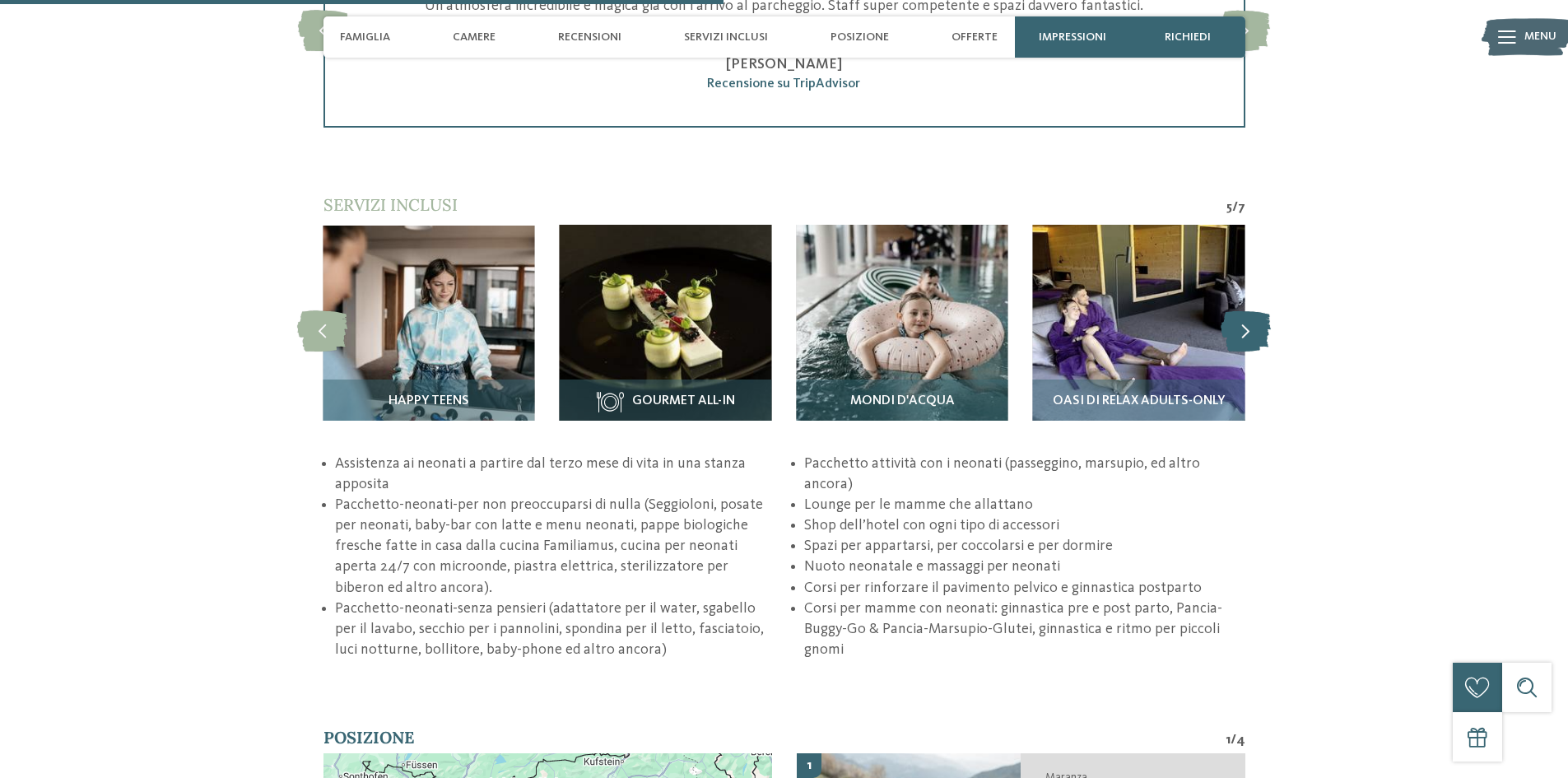
click at [1240, 327] on icon at bounding box center [1246, 331] width 50 height 41
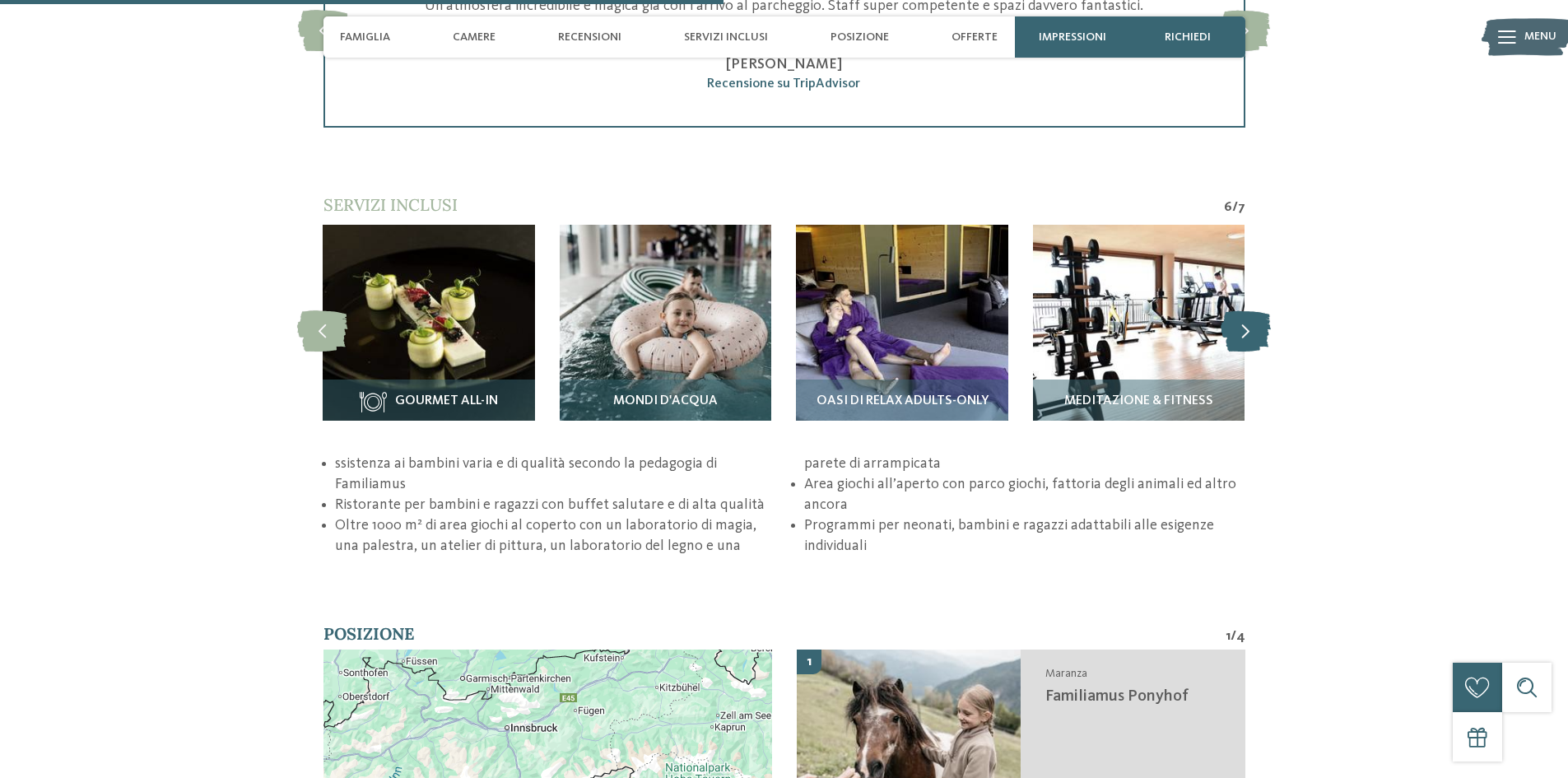
click at [1240, 327] on icon at bounding box center [1246, 331] width 50 height 41
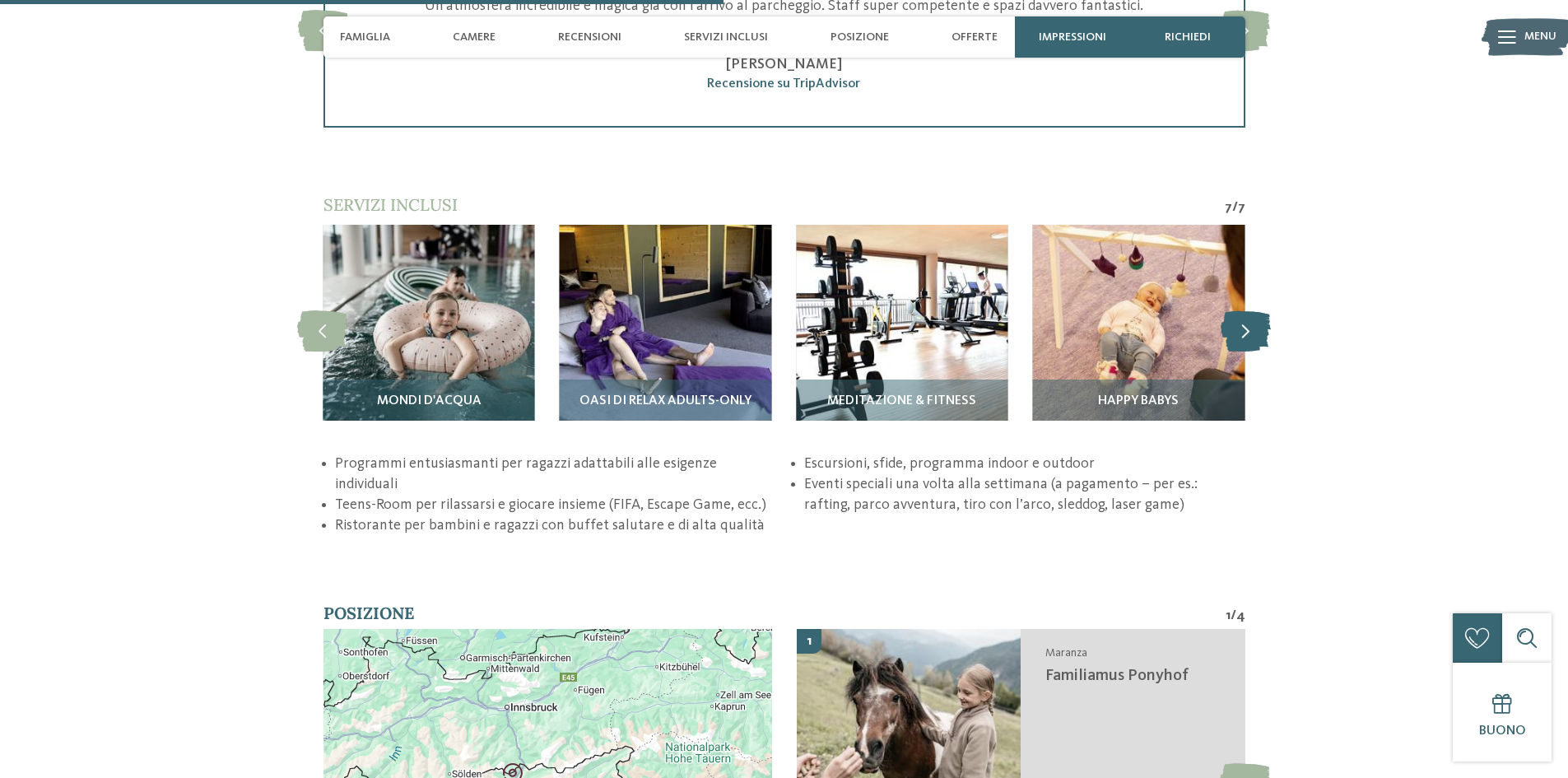
click at [1240, 327] on icon at bounding box center [1246, 331] width 50 height 41
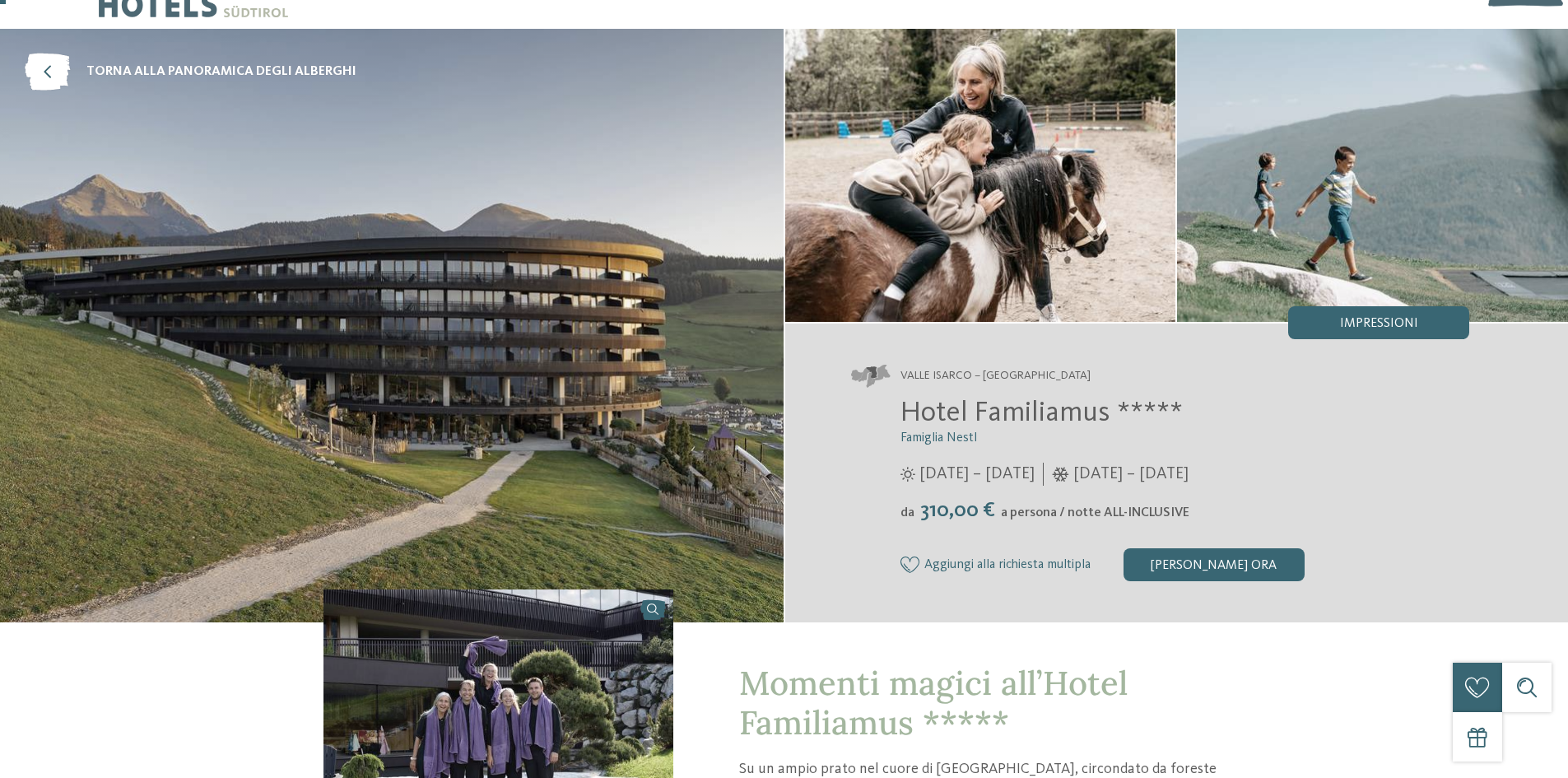
scroll to position [0, 0]
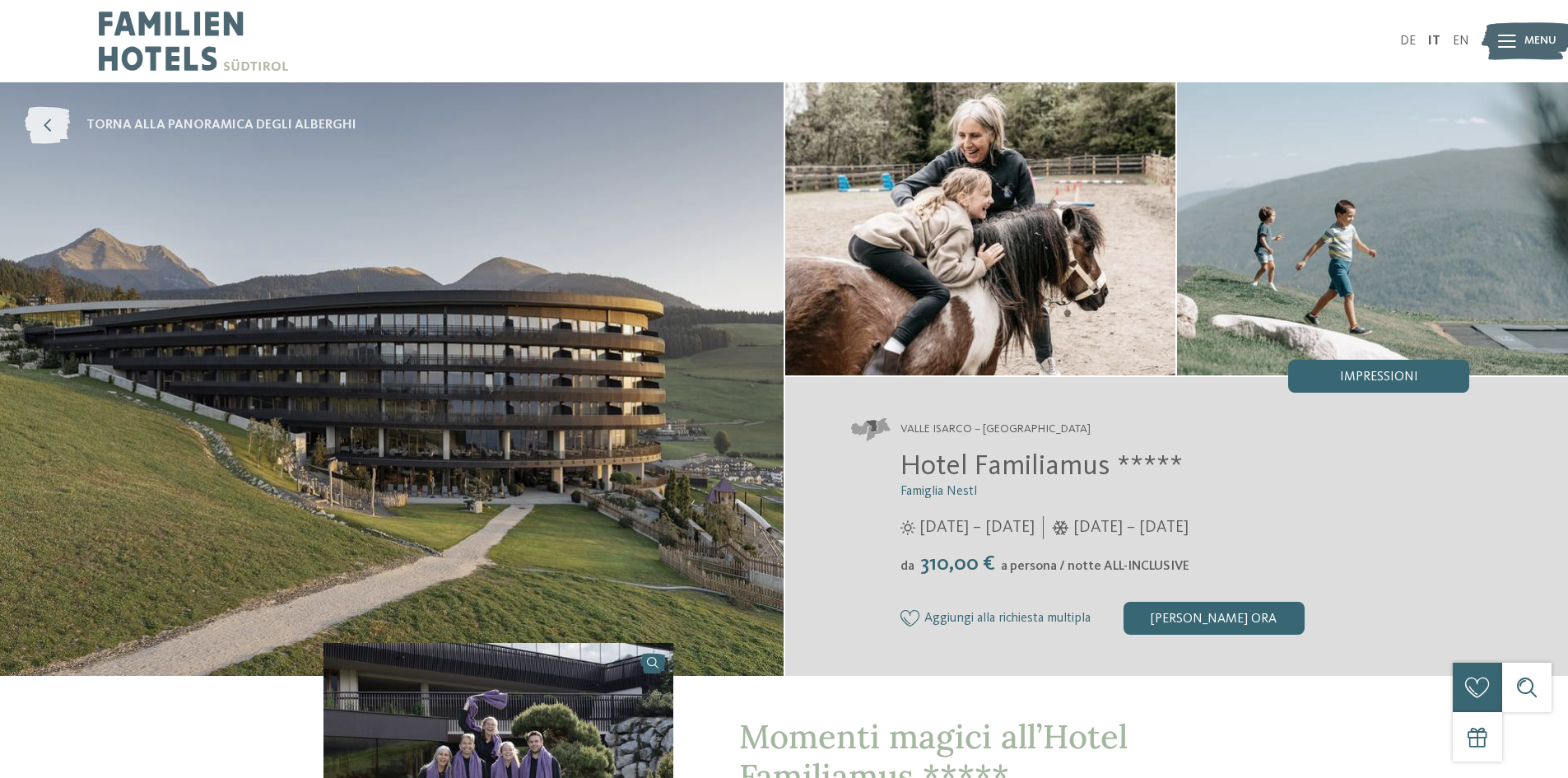
click at [45, 129] on icon at bounding box center [47, 125] width 45 height 37
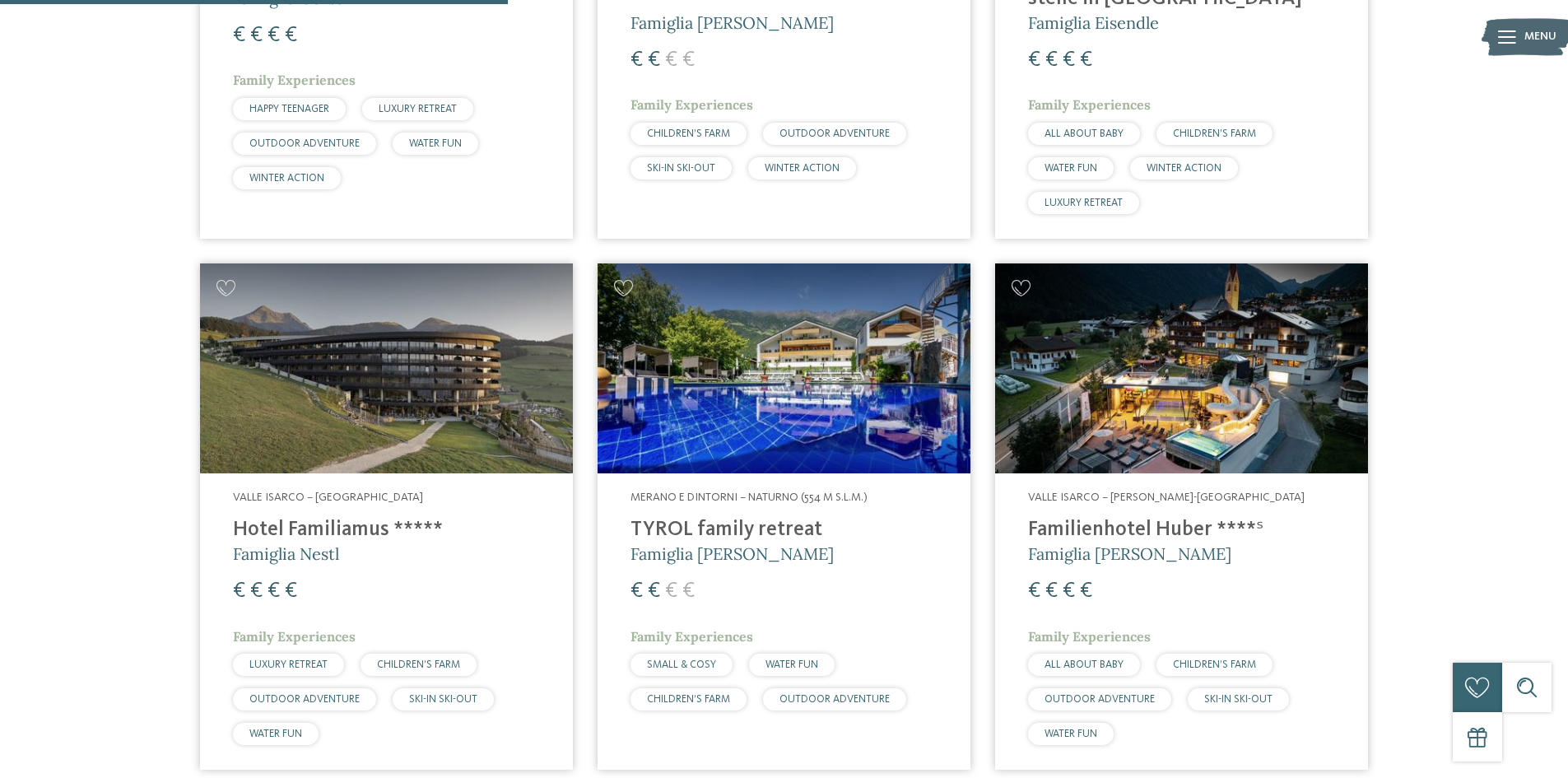
scroll to position [988, 0]
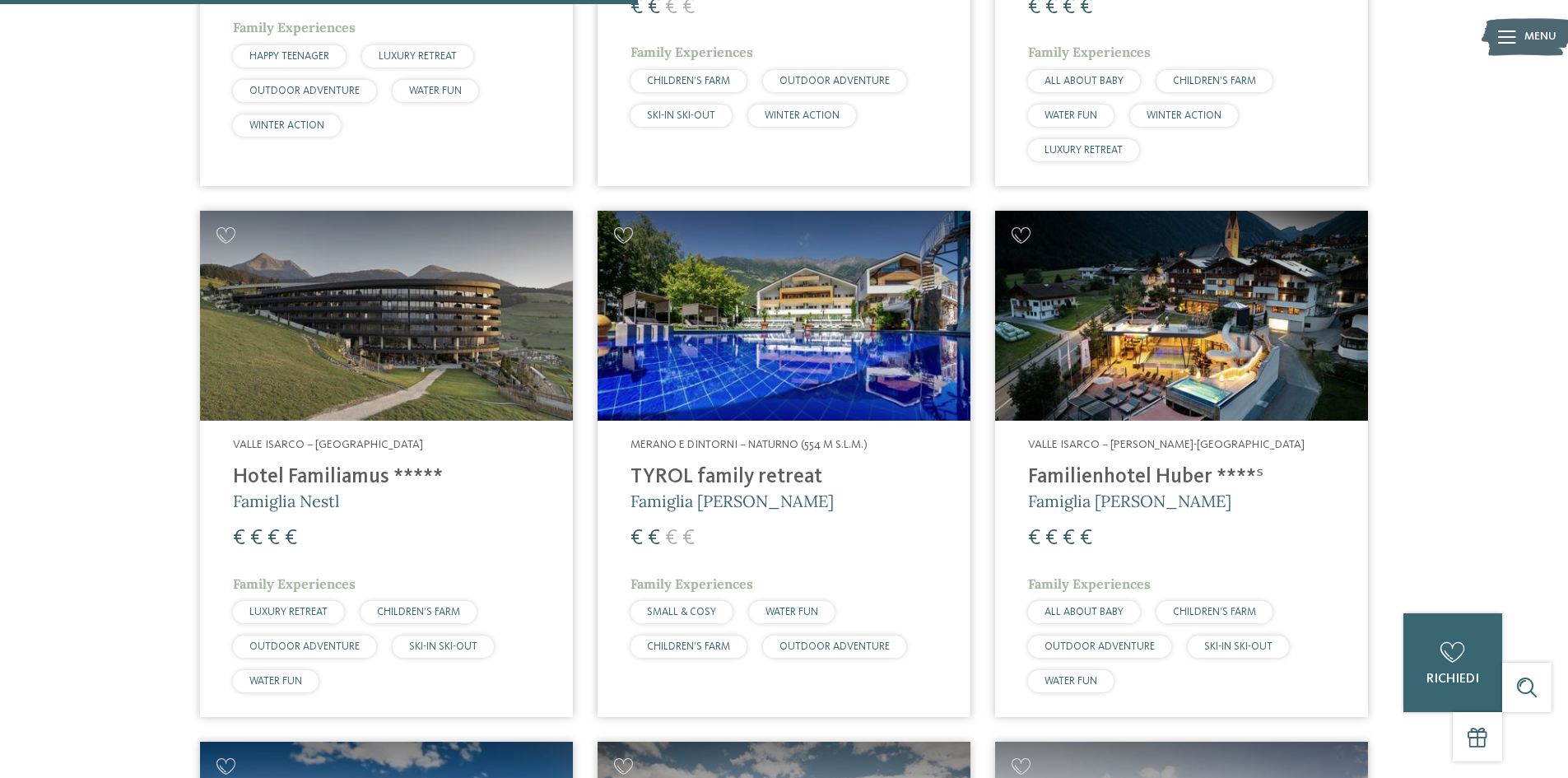
click at [1162, 370] on img at bounding box center [1181, 316] width 373 height 210
click at [1170, 367] on img at bounding box center [1181, 316] width 373 height 210
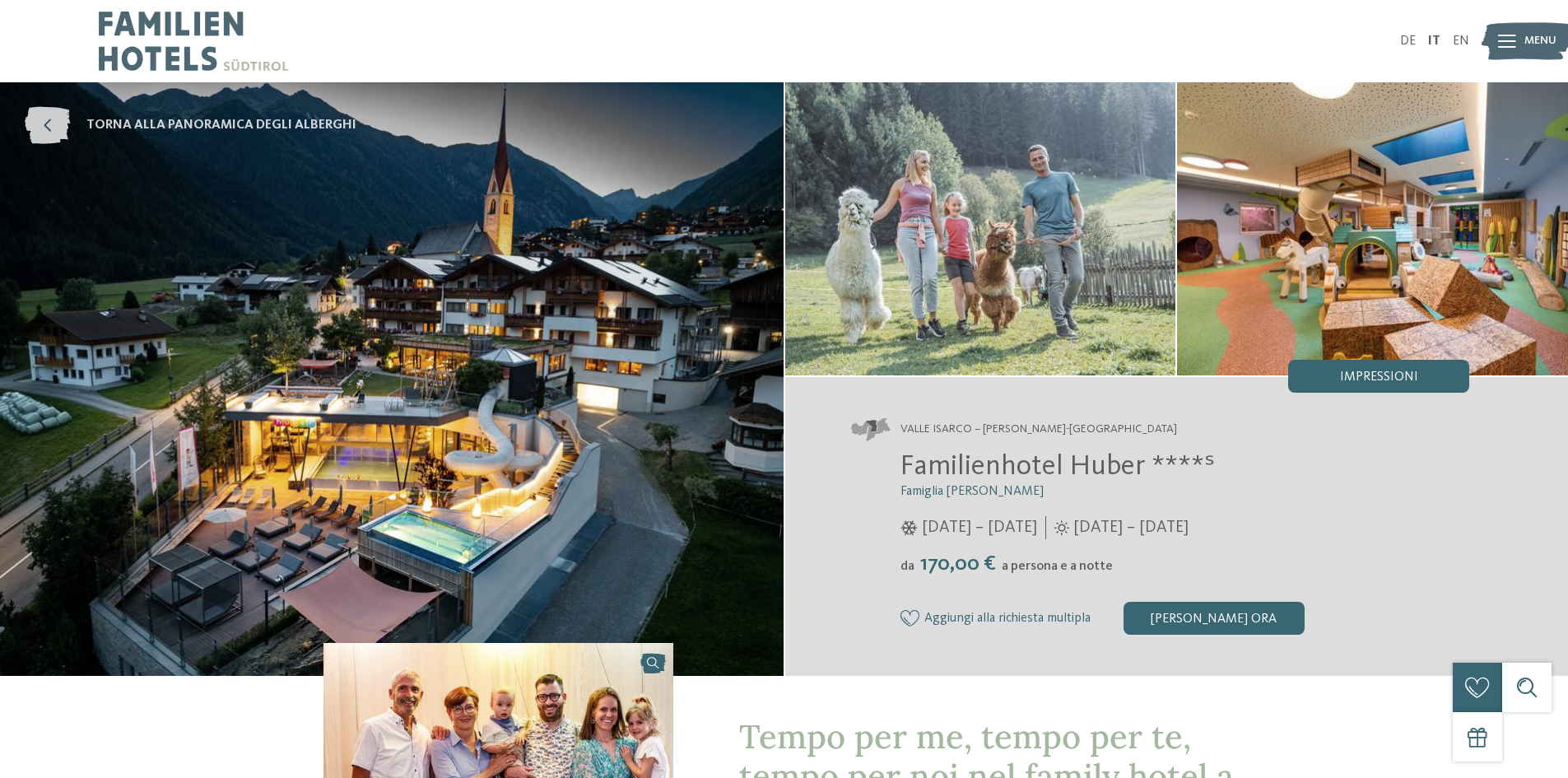
click at [46, 134] on icon at bounding box center [47, 125] width 45 height 37
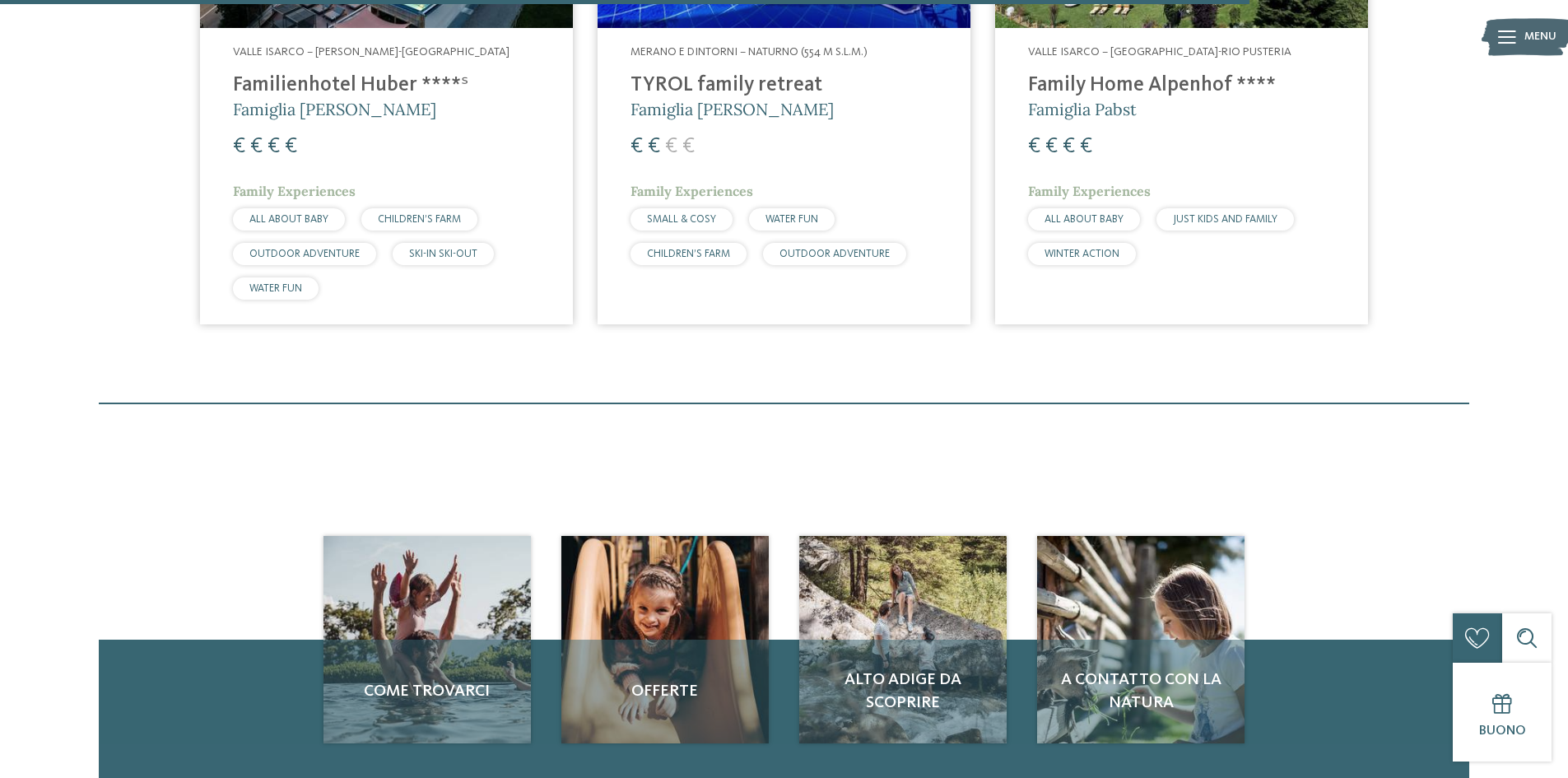
scroll to position [1688, 0]
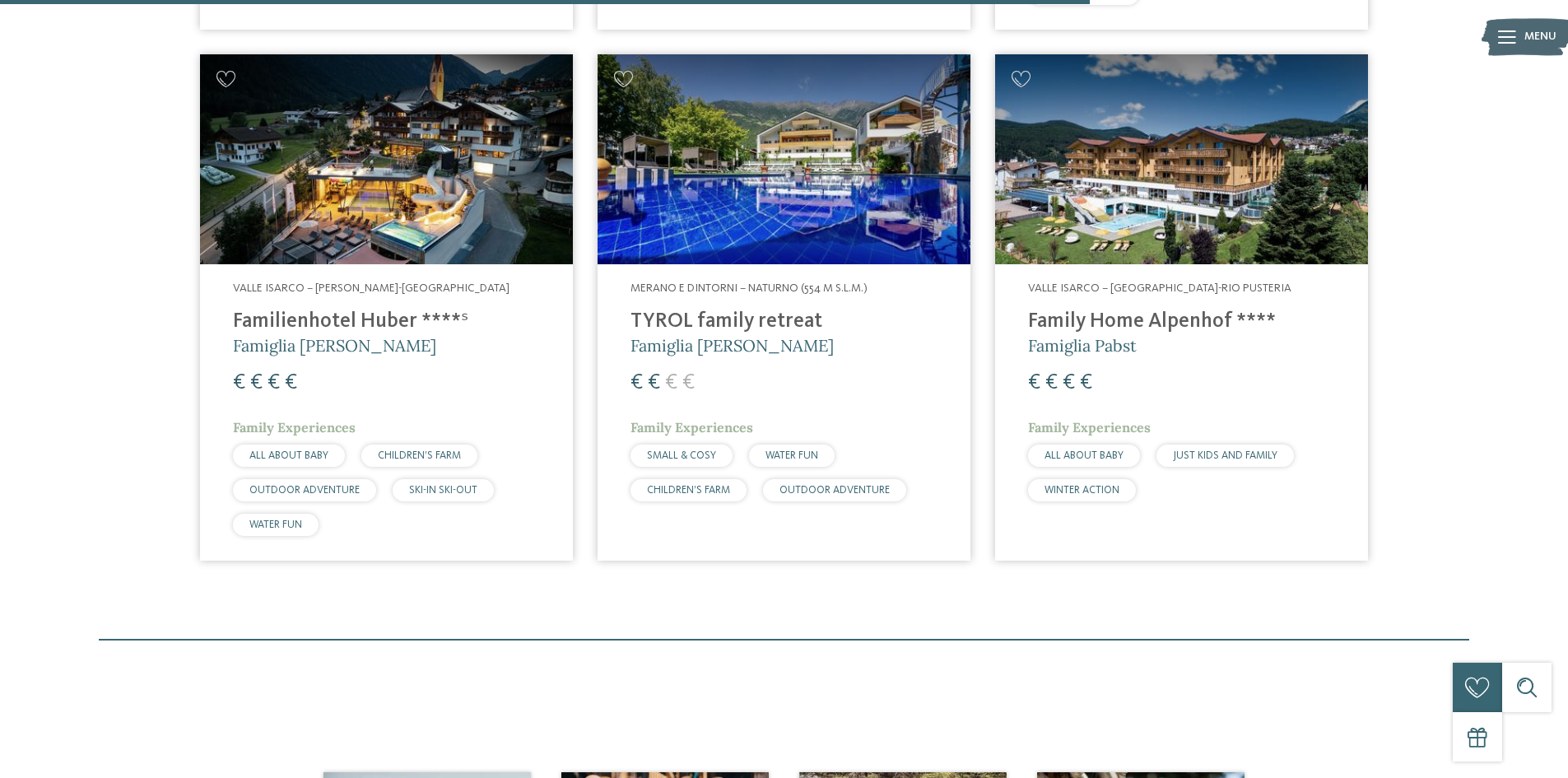
click at [1103, 188] on img at bounding box center [1181, 160] width 373 height 210
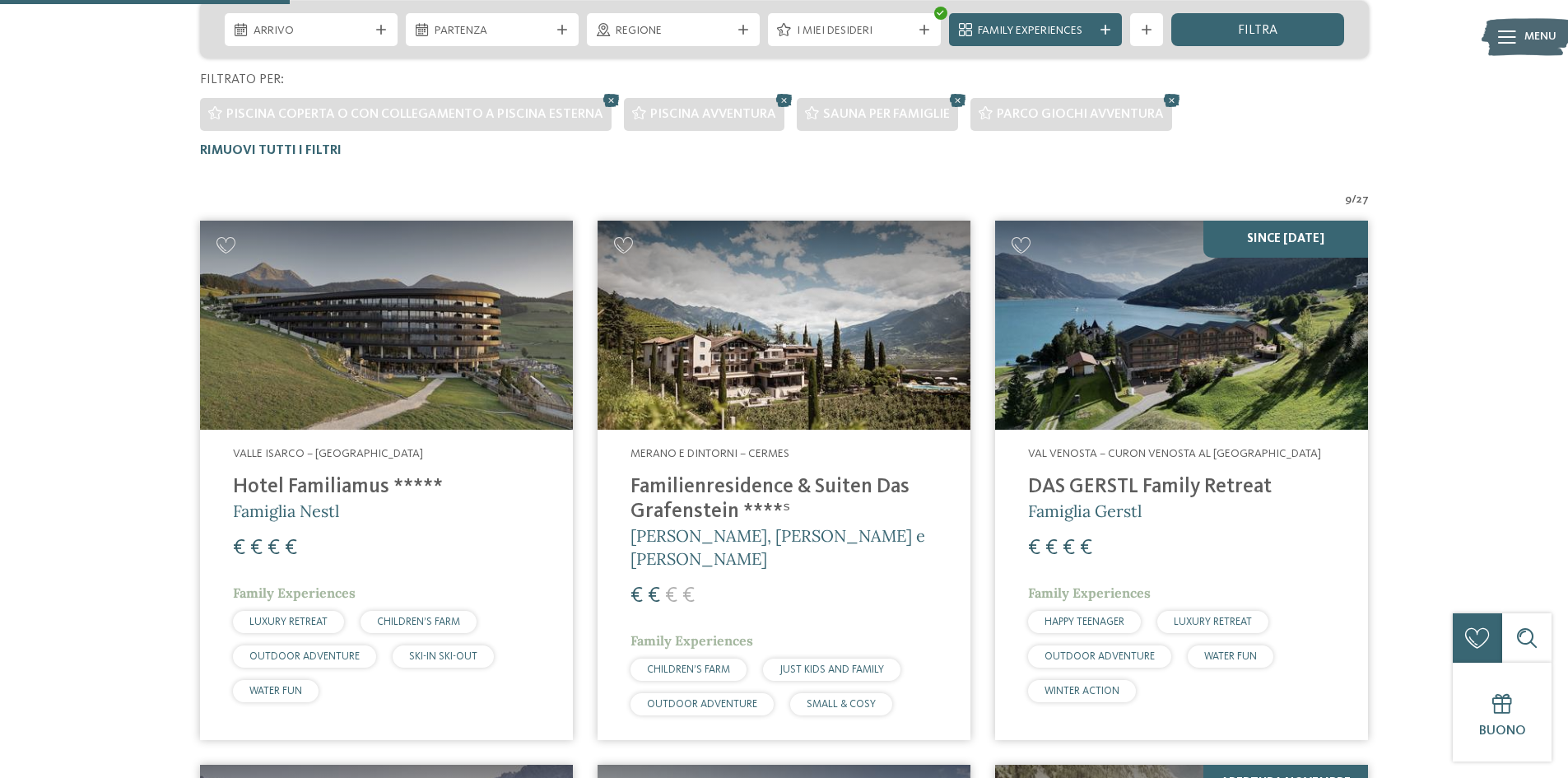
scroll to position [371, 0]
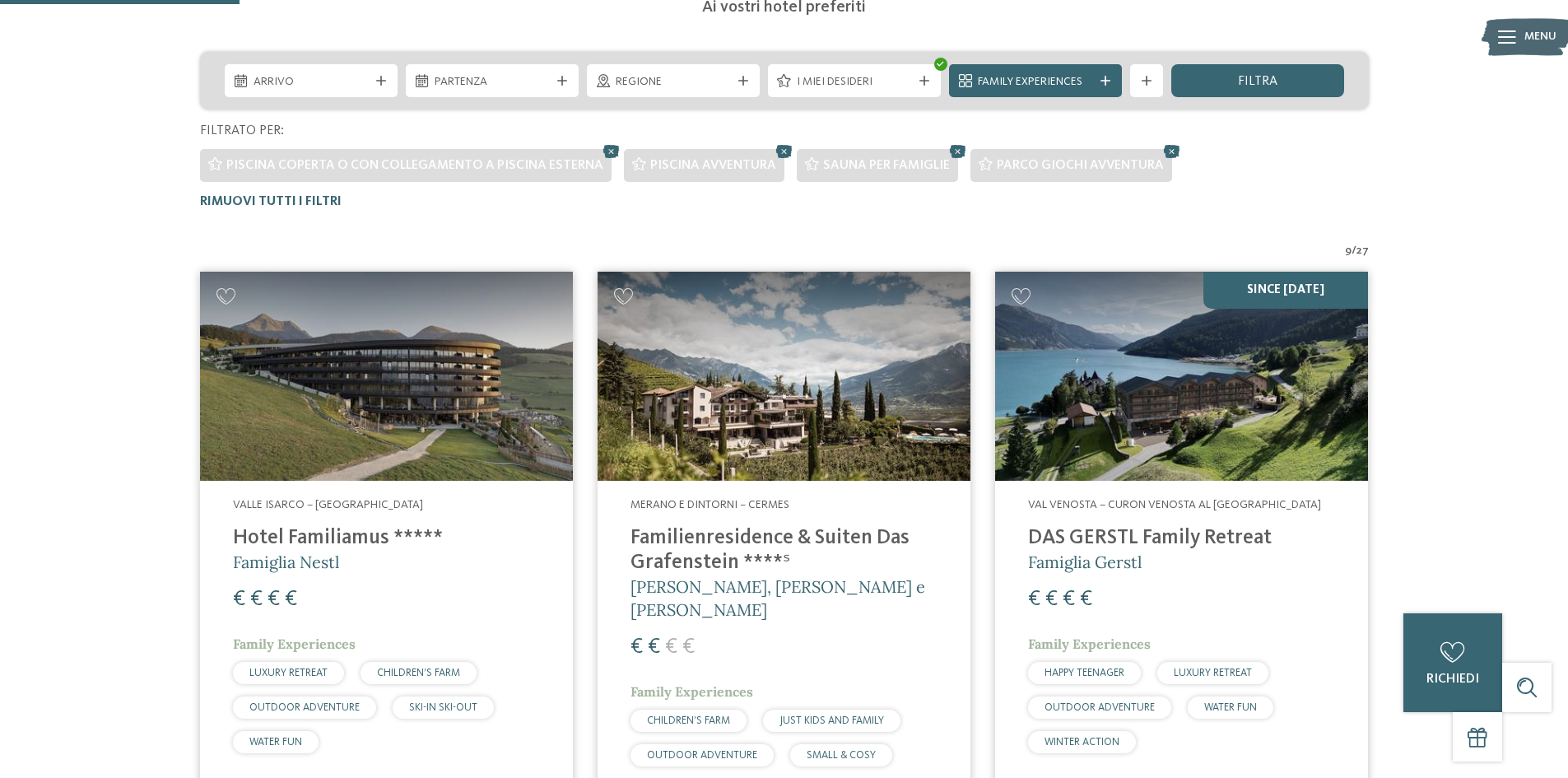
click at [1190, 394] on img at bounding box center [1181, 377] width 373 height 210
click at [1139, 413] on img at bounding box center [1181, 377] width 373 height 210
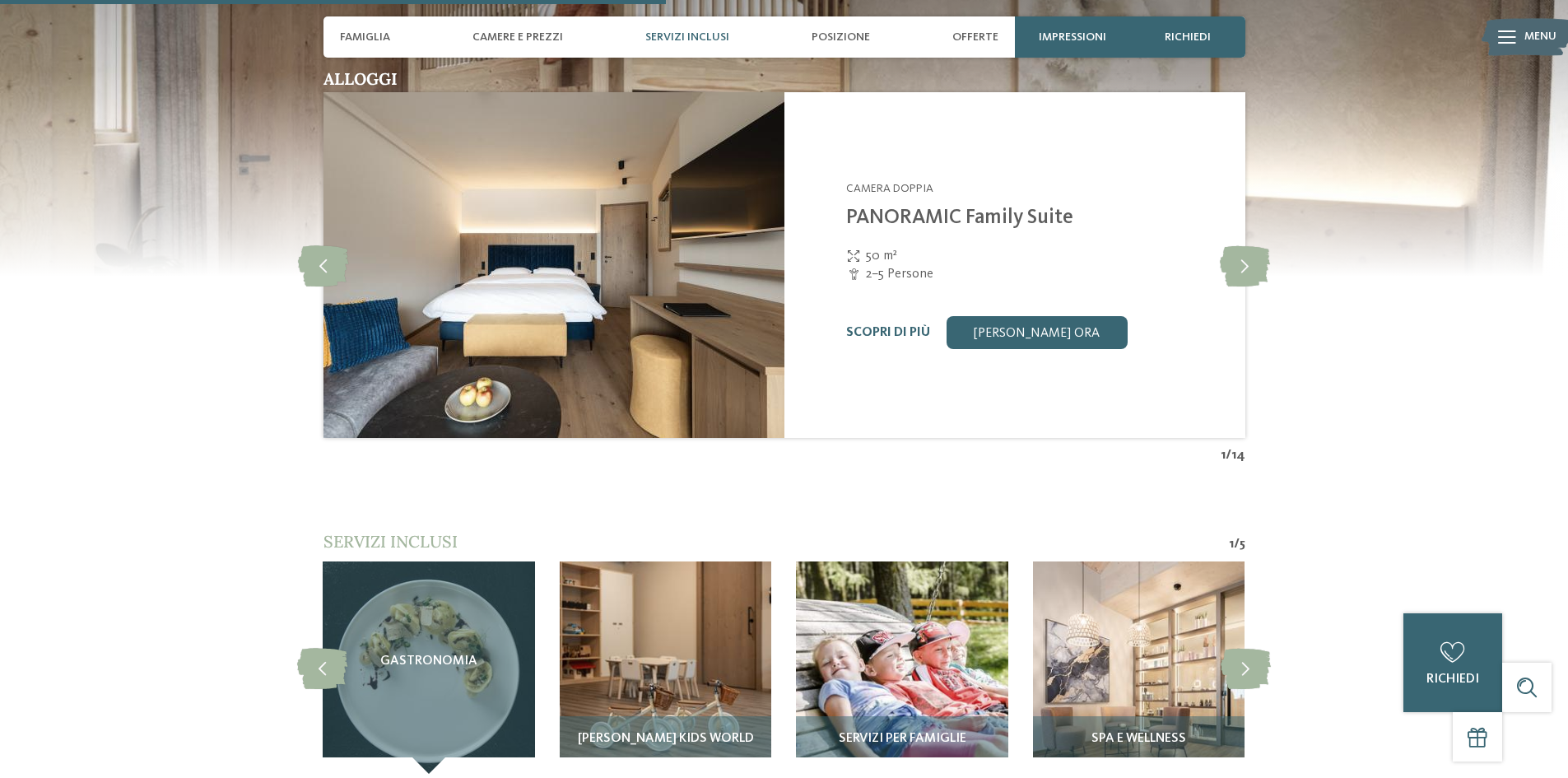
scroll to position [2387, 0]
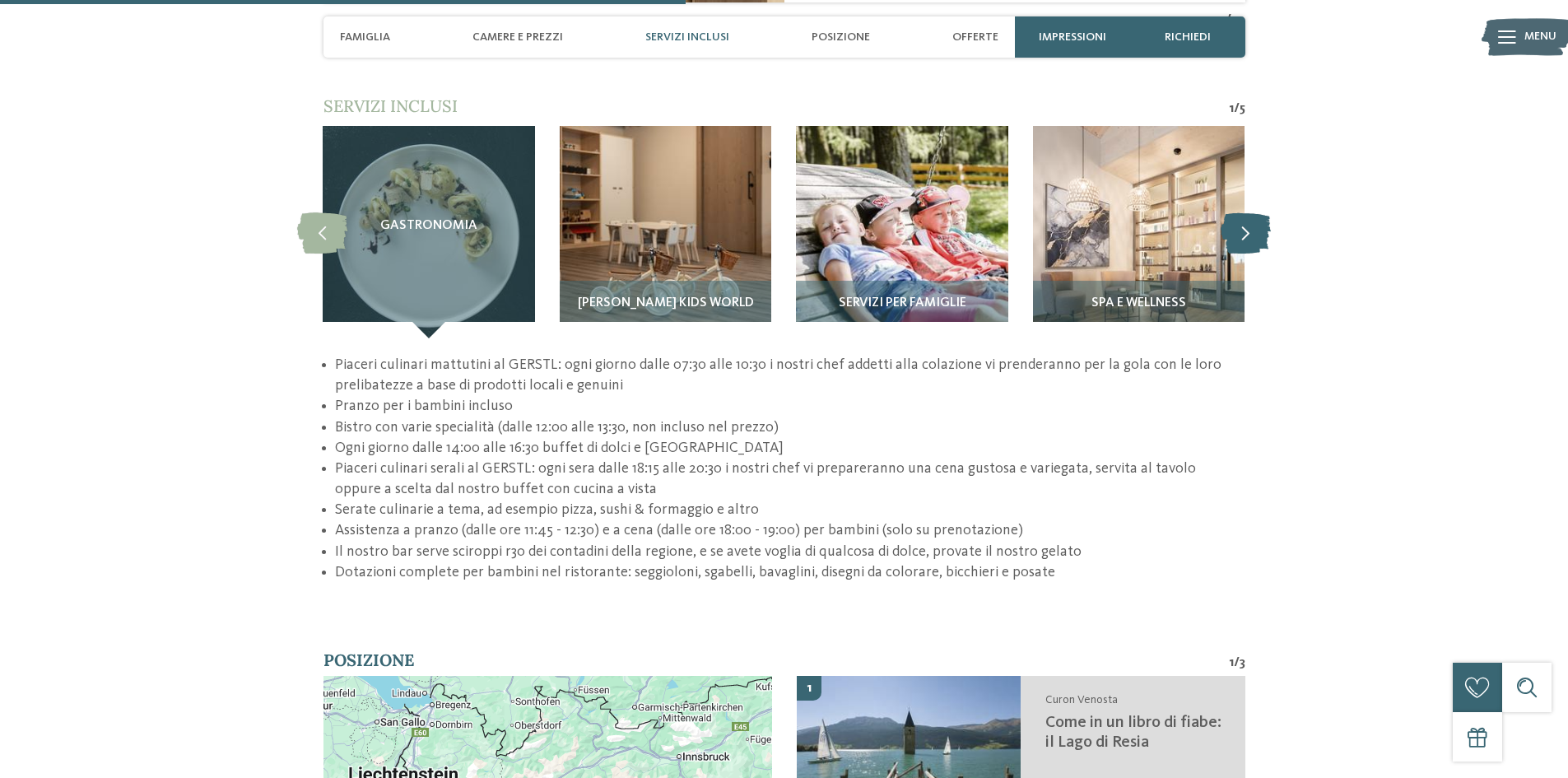
click at [1246, 212] on icon at bounding box center [1246, 232] width 50 height 41
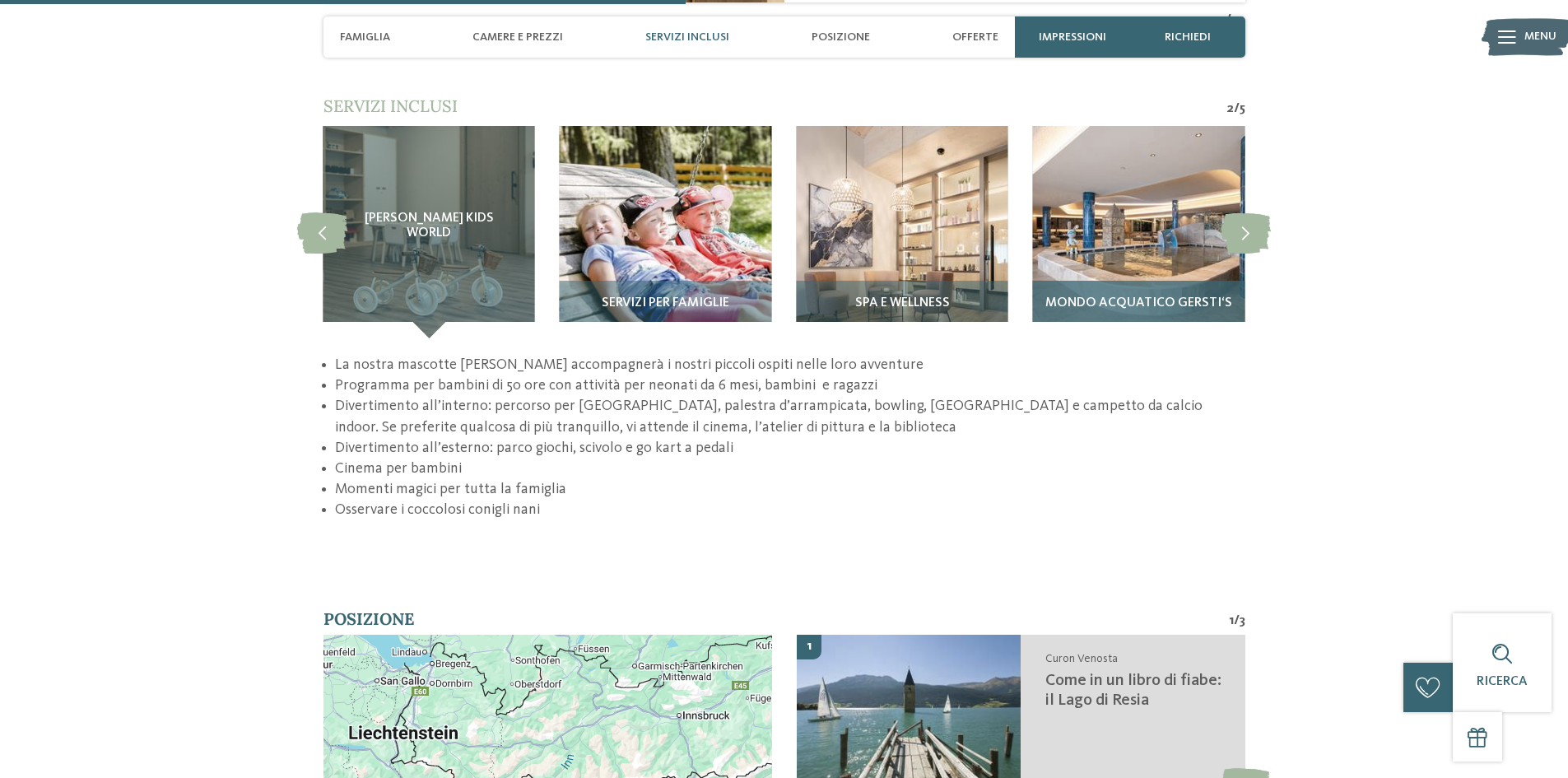
click at [1122, 281] on div "Mondo acquatico GERSTI‘S" at bounding box center [1139, 310] width 212 height 58
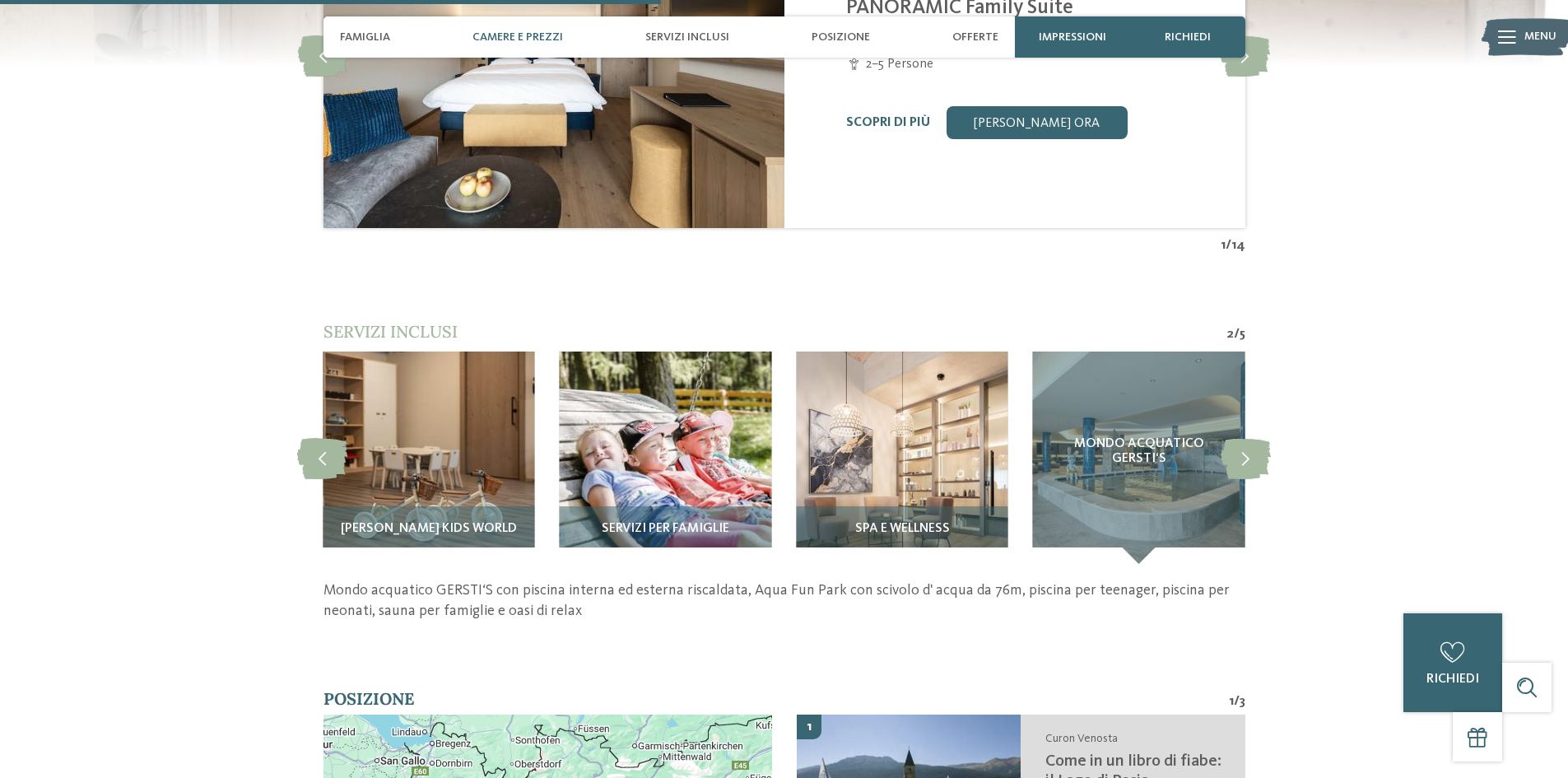
scroll to position [2141, 0]
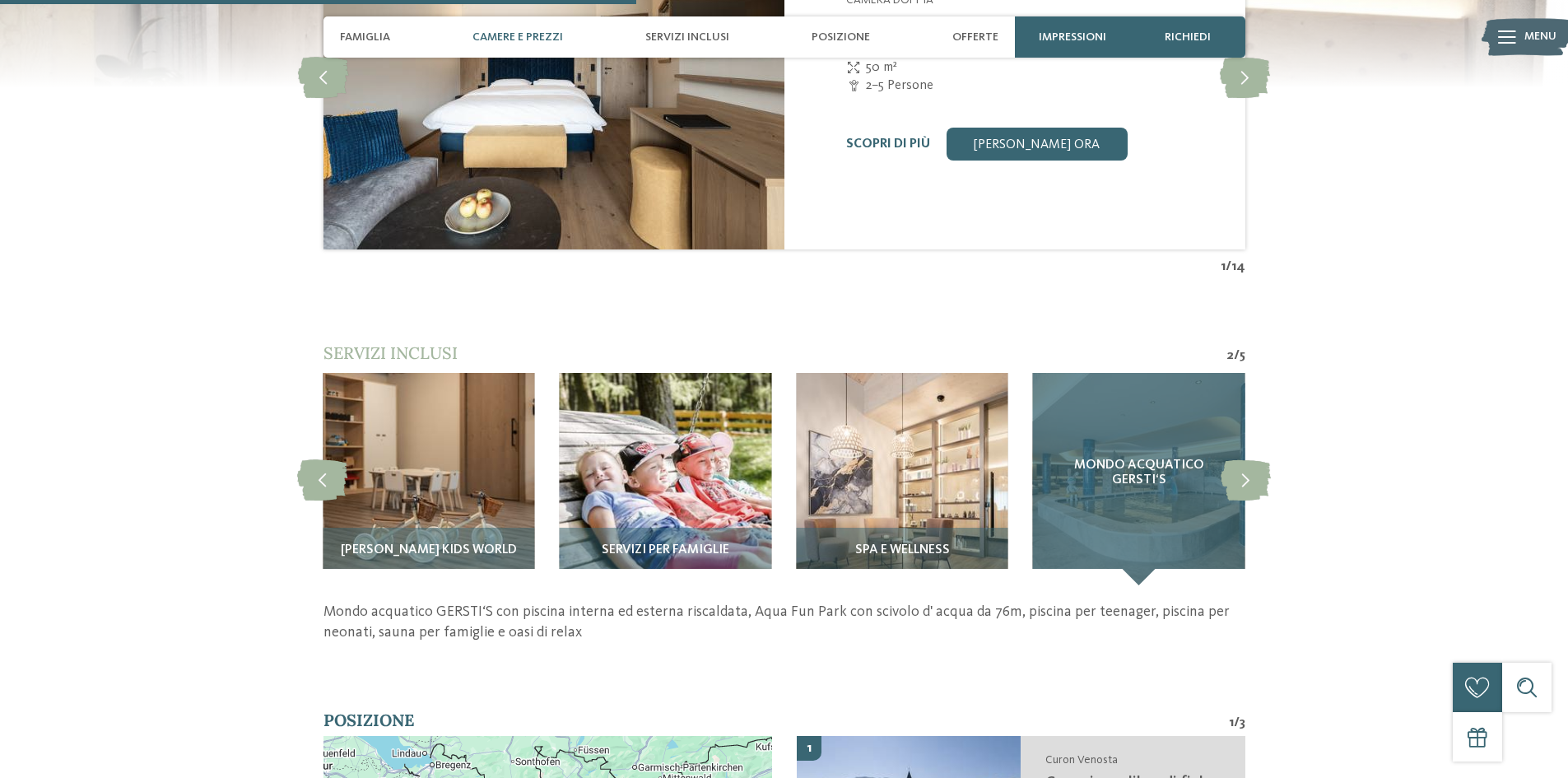
click at [1161, 459] on span "Mondo acquatico GERSTI‘S" at bounding box center [1138, 473] width 145 height 29
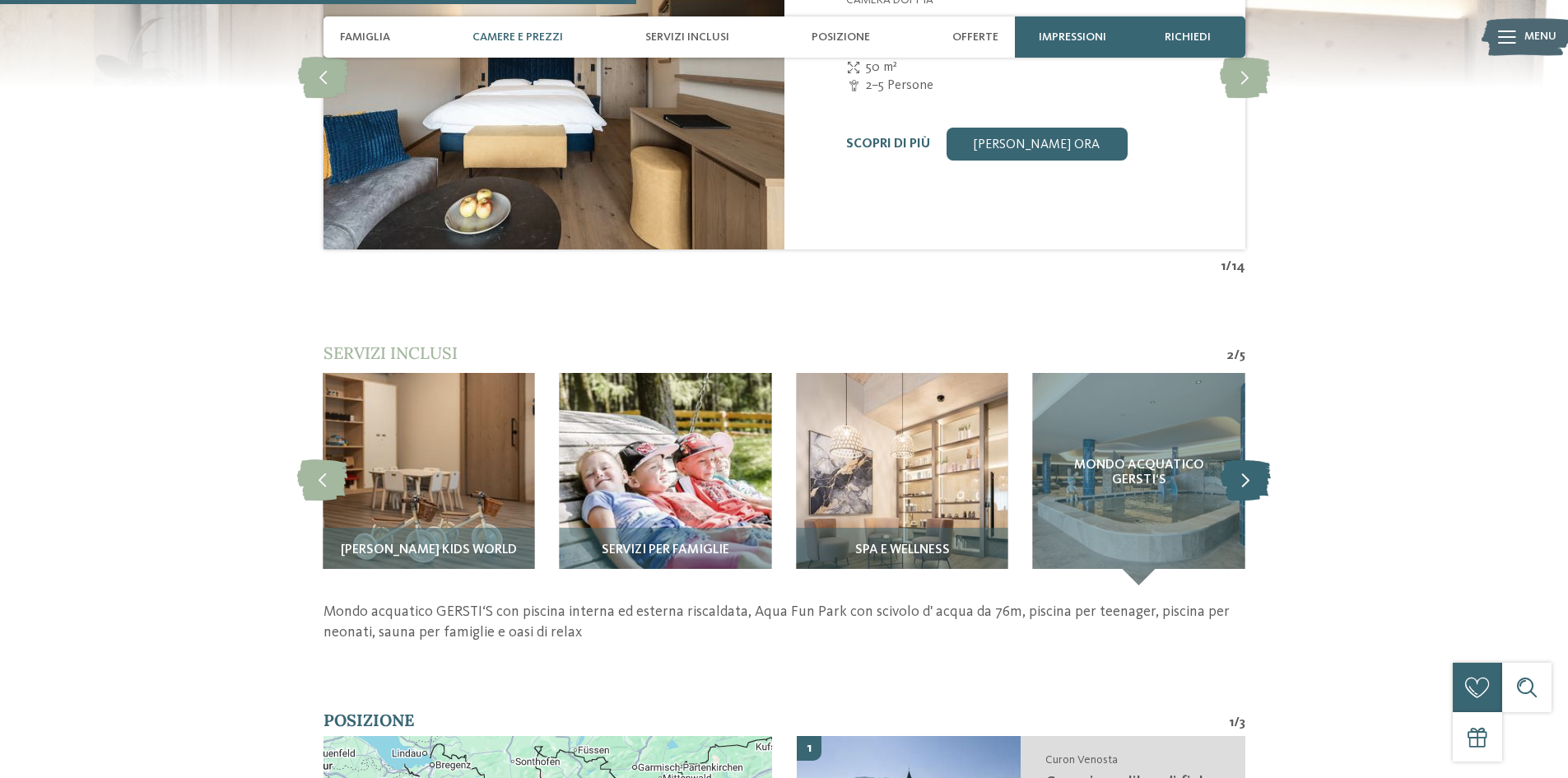
click at [1243, 459] on icon at bounding box center [1246, 480] width 50 height 41
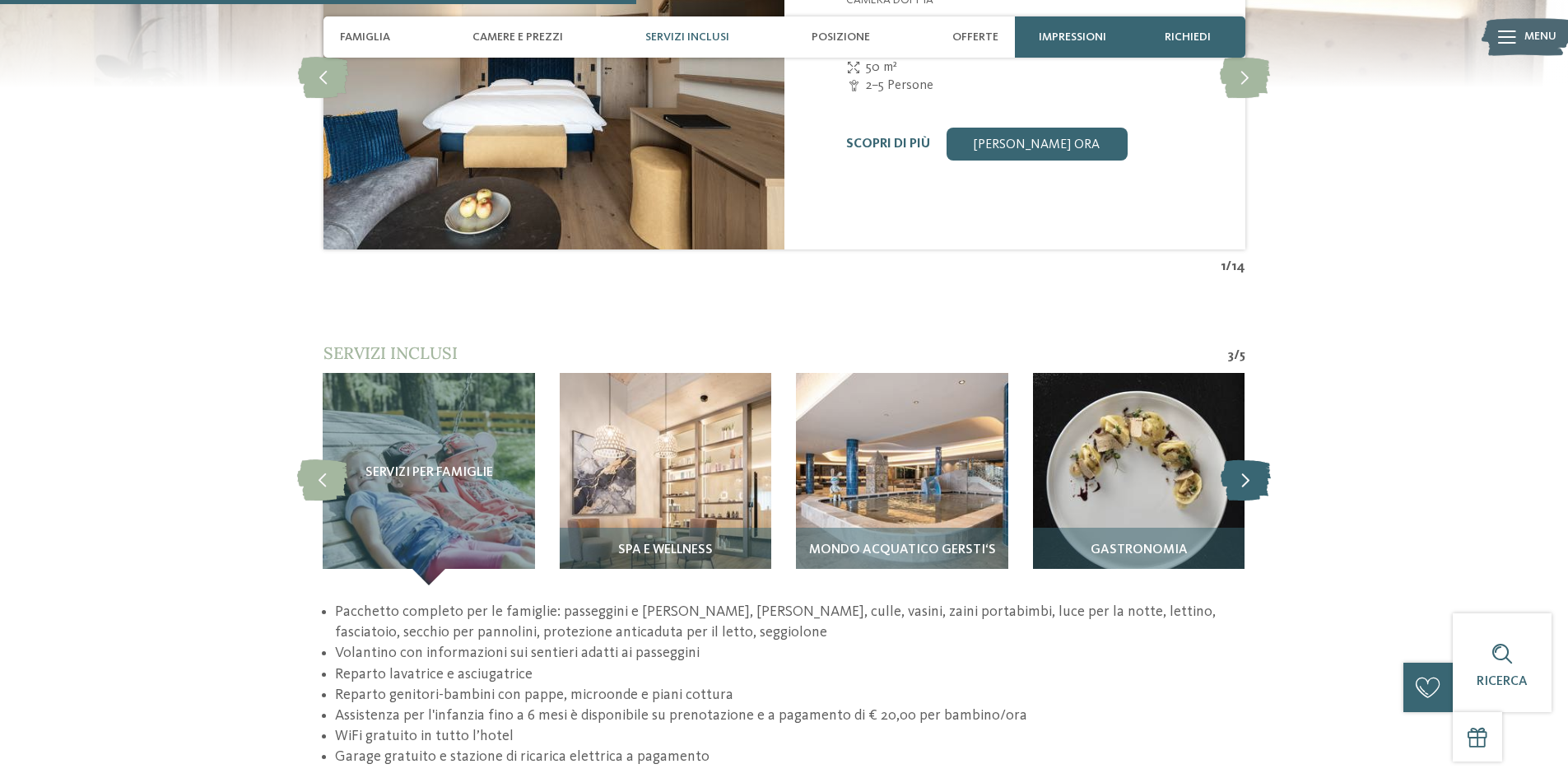
click at [1243, 459] on icon at bounding box center [1246, 480] width 50 height 41
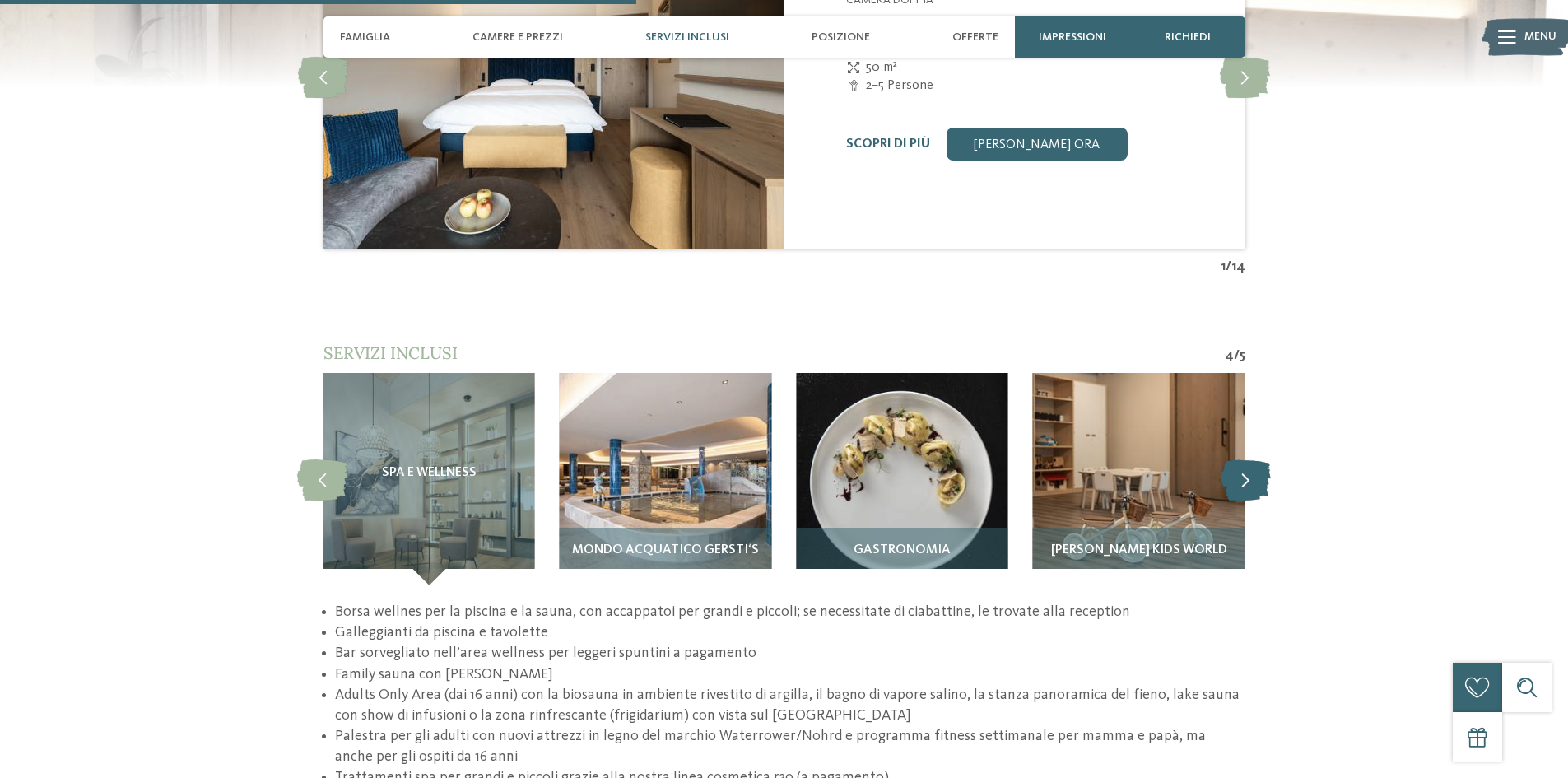
click at [1244, 459] on icon at bounding box center [1246, 480] width 50 height 41
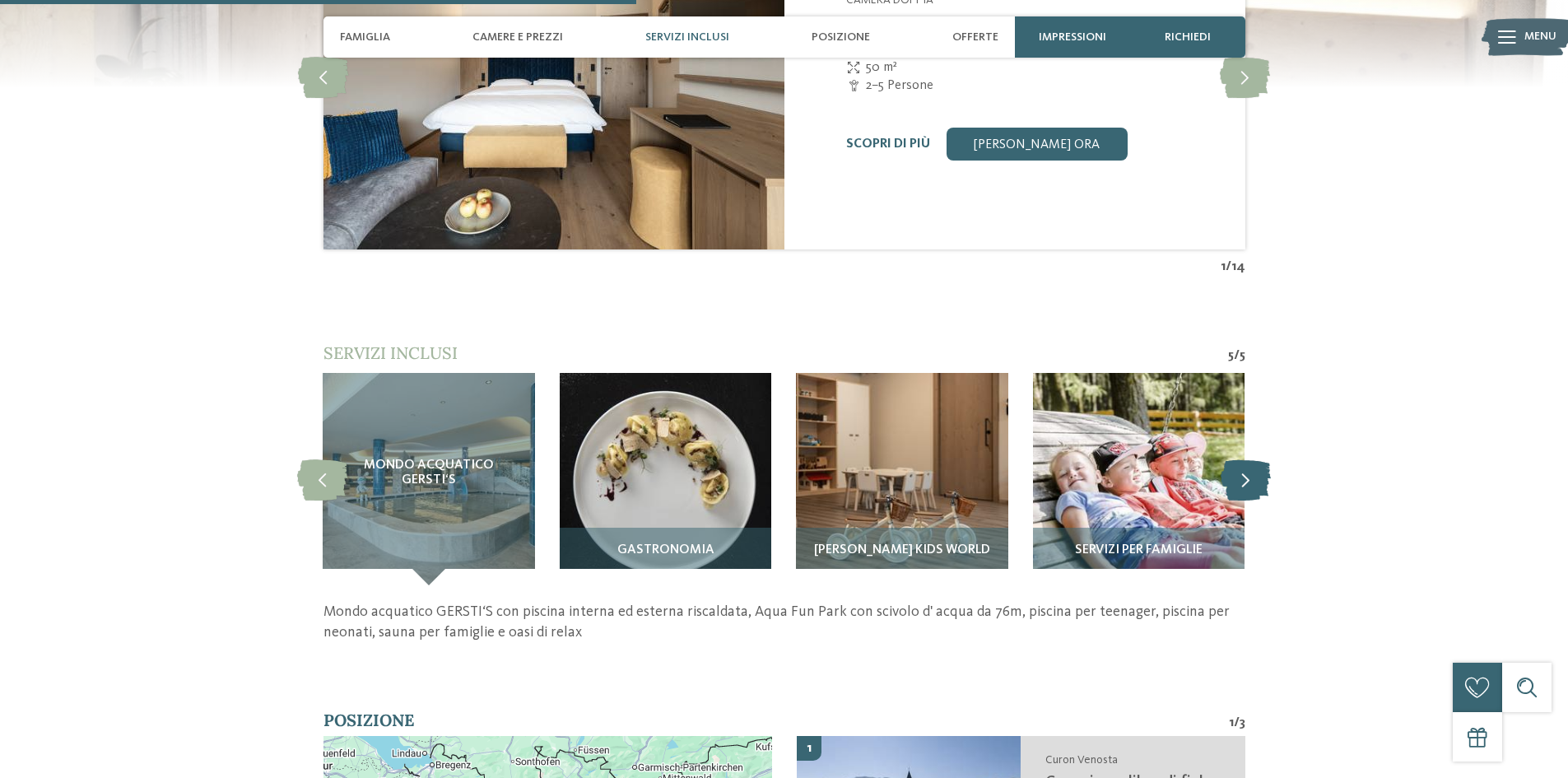
click at [1246, 459] on icon at bounding box center [1246, 480] width 50 height 41
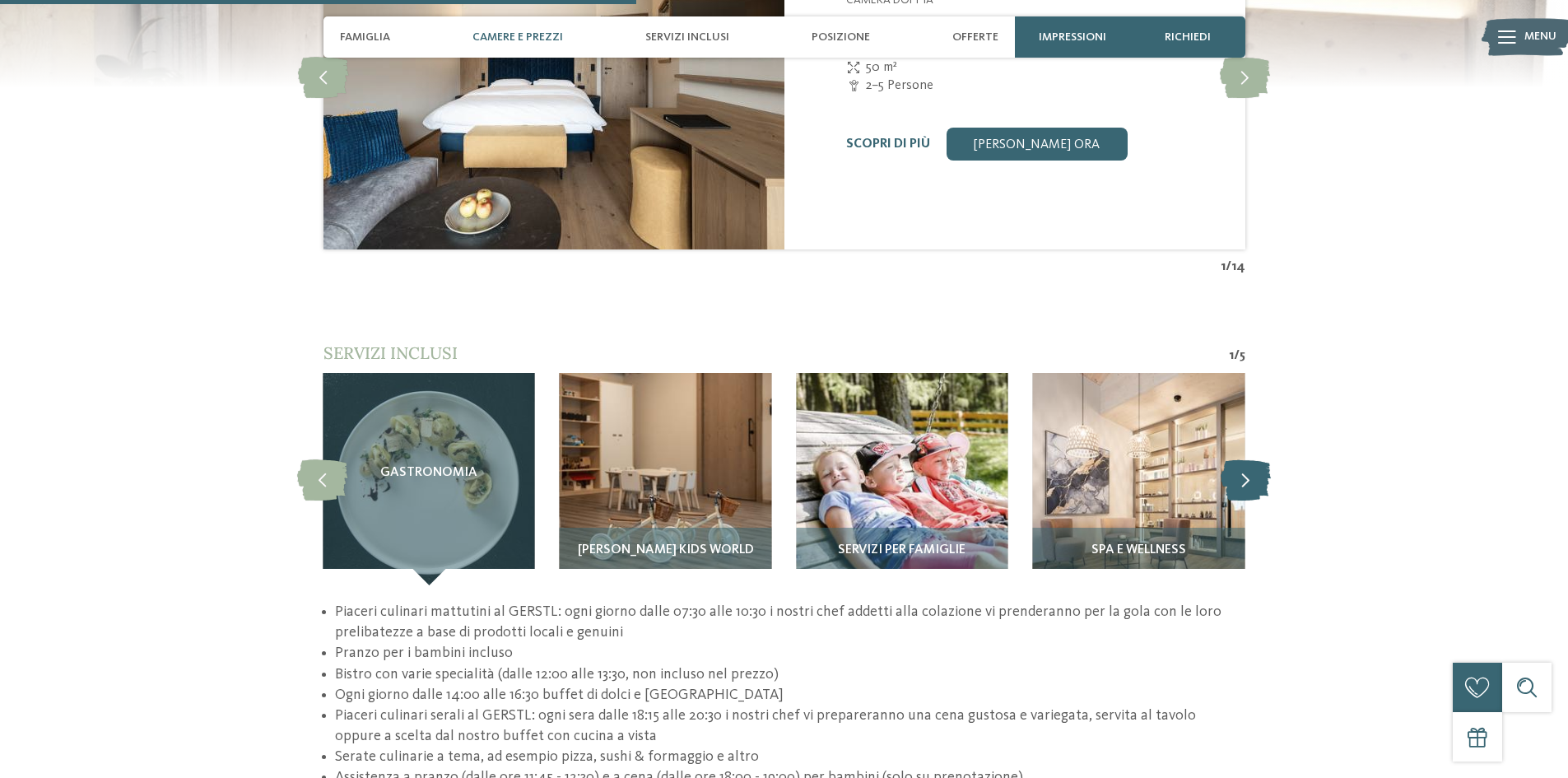
click at [1246, 459] on icon at bounding box center [1246, 480] width 50 height 41
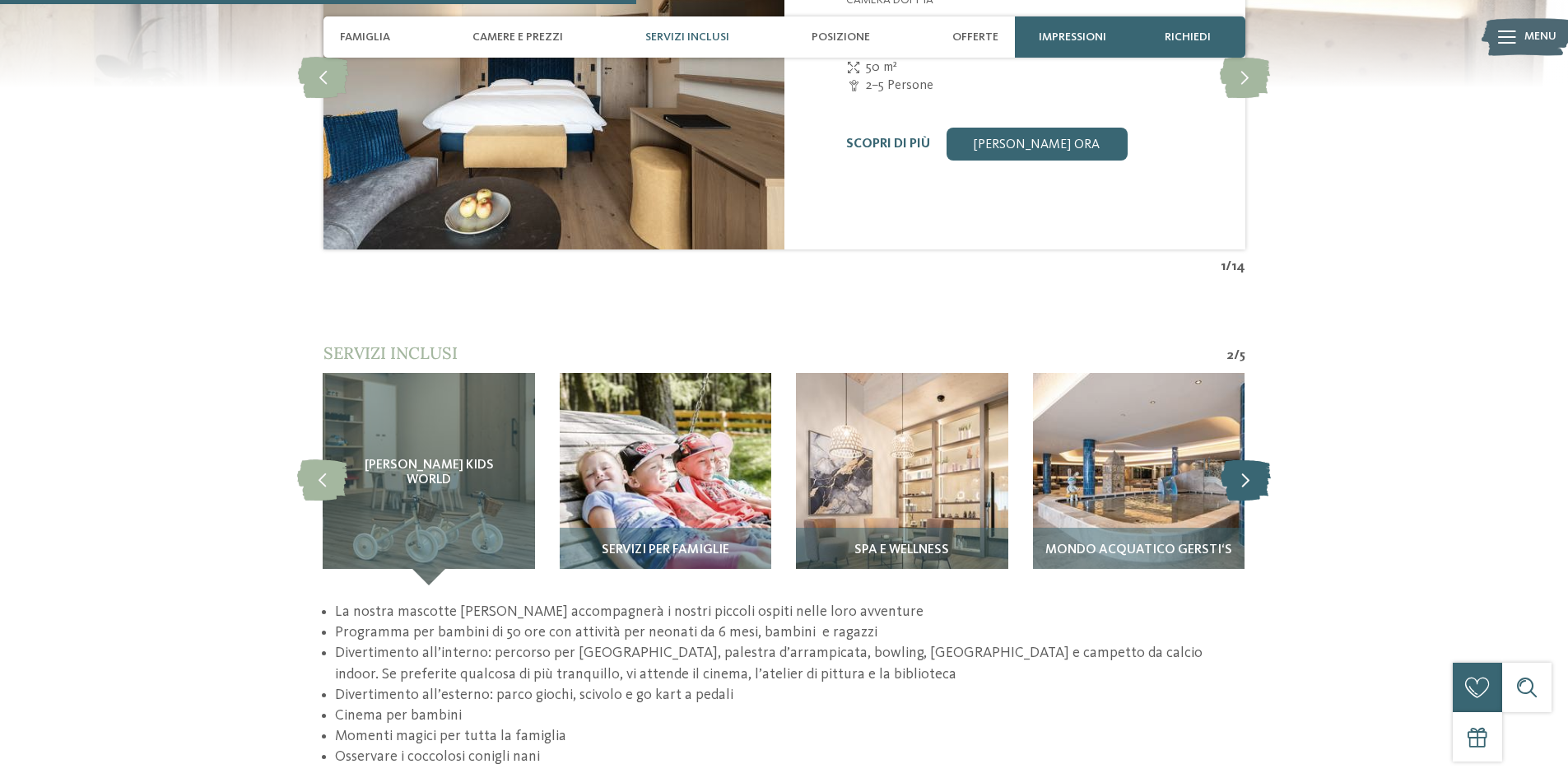
click at [1246, 459] on icon at bounding box center [1246, 480] width 50 height 41
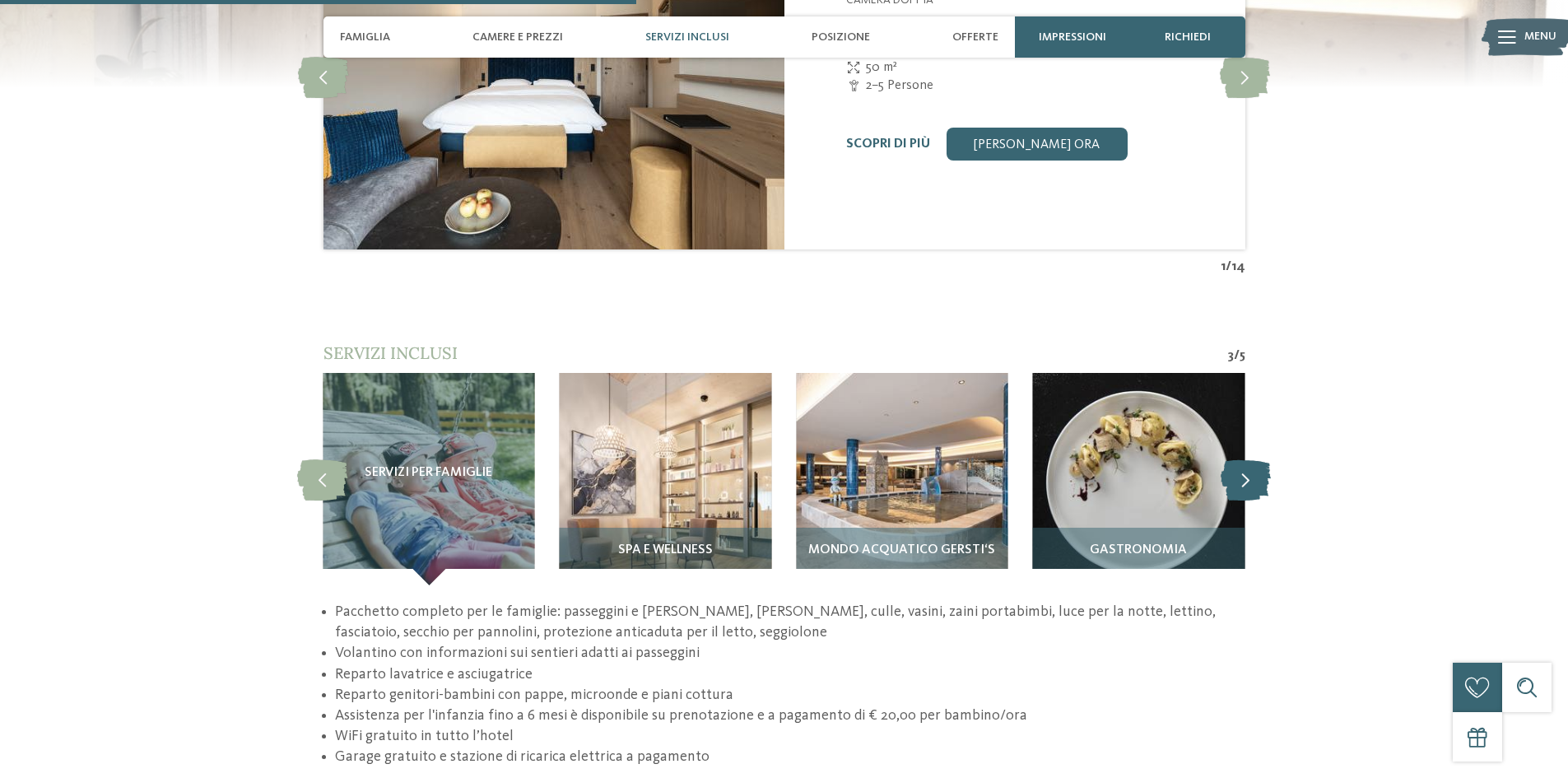
click at [1245, 459] on icon at bounding box center [1246, 480] width 50 height 41
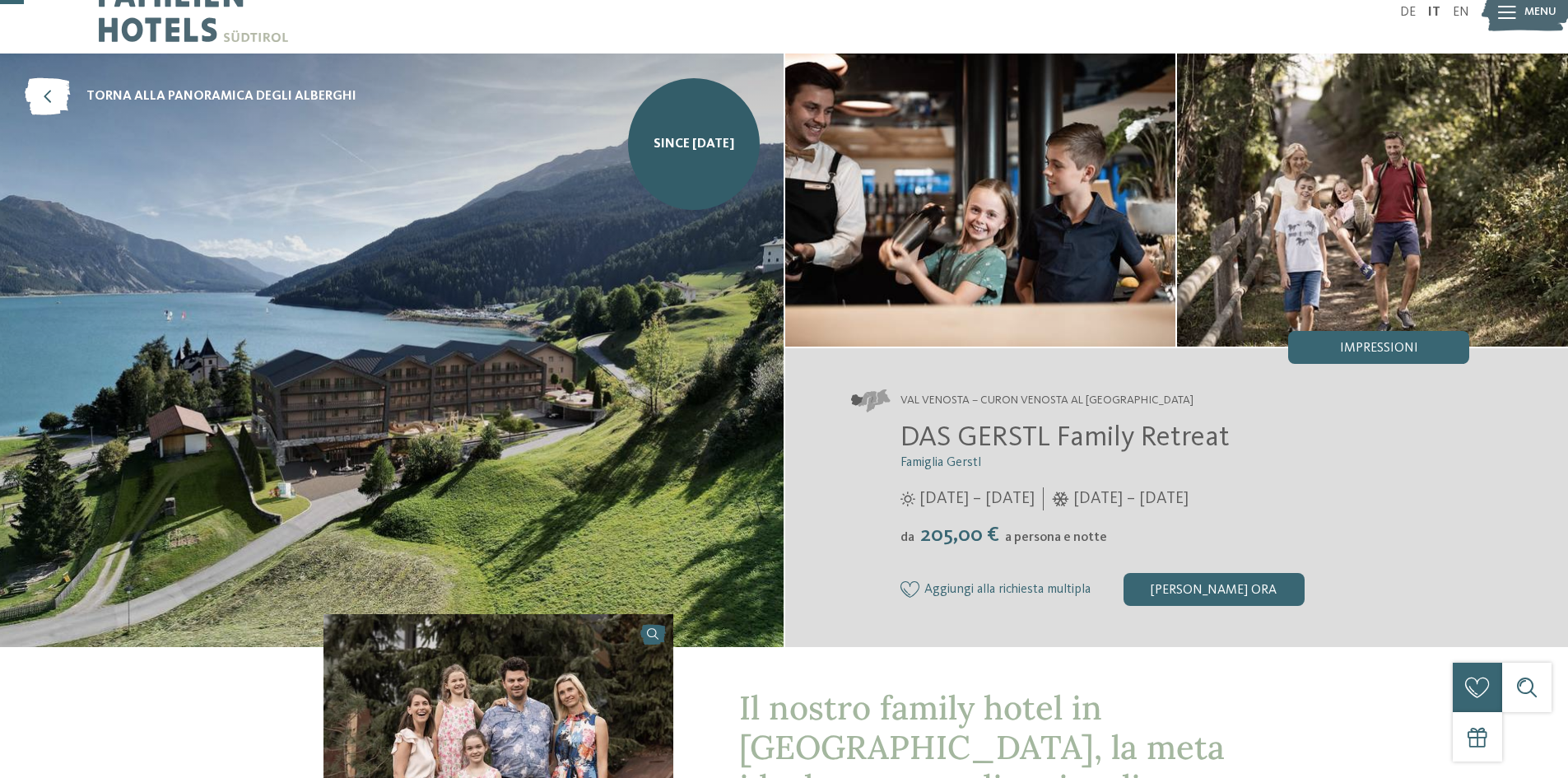
scroll to position [0, 0]
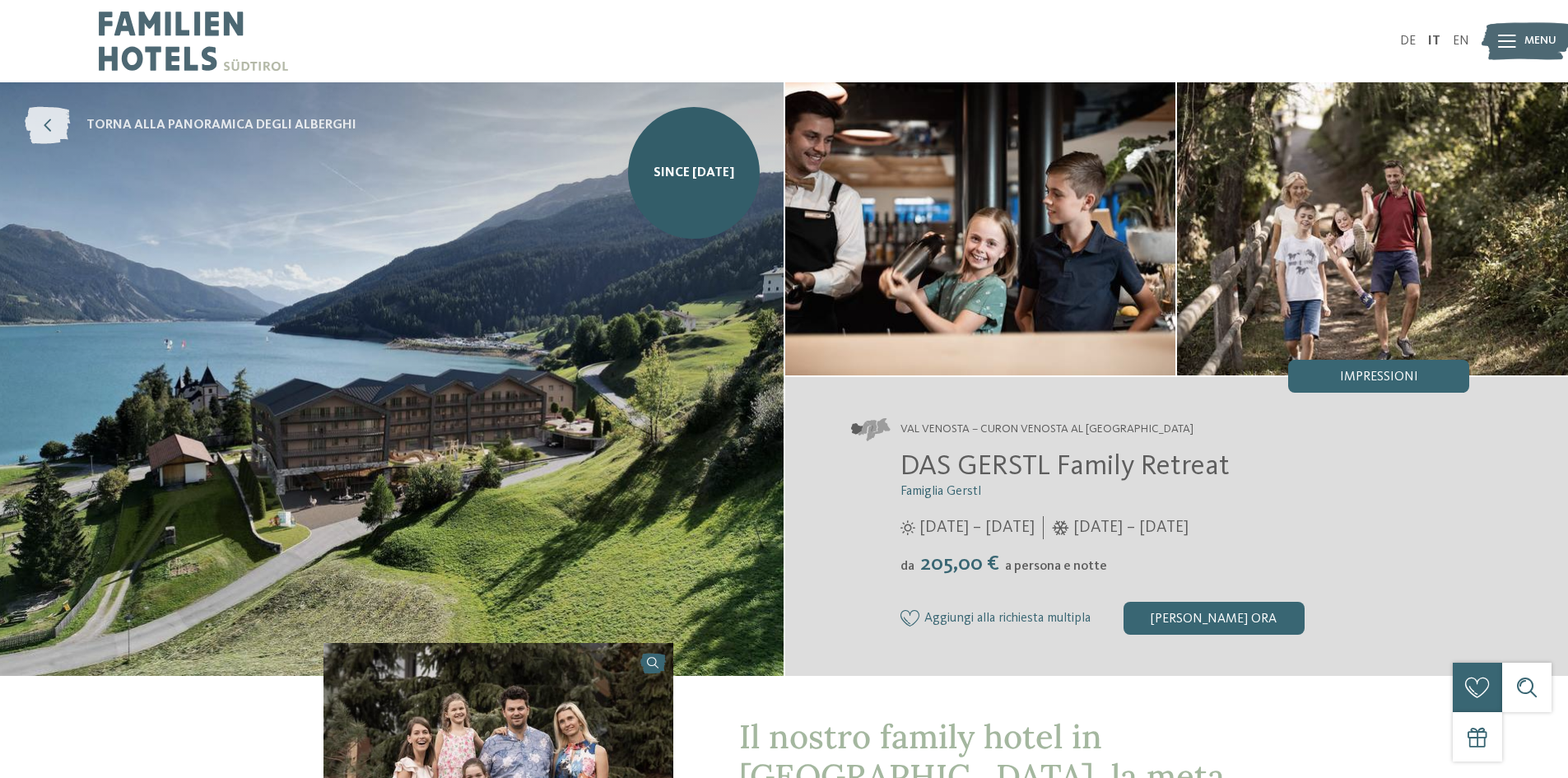
click at [45, 125] on icon at bounding box center [47, 125] width 45 height 37
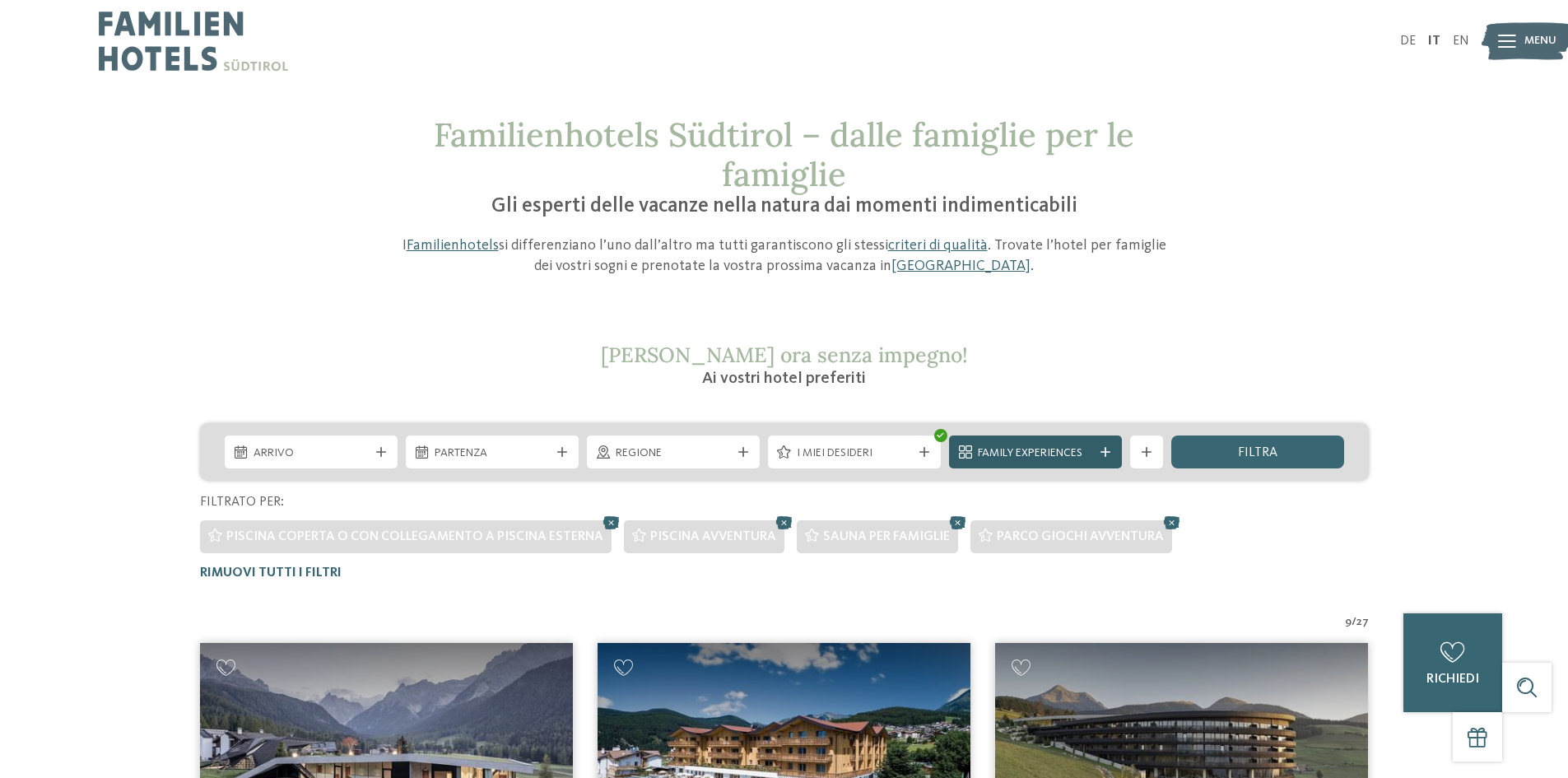
click at [1074, 456] on span "Family Experiences" at bounding box center [1035, 454] width 115 height 17
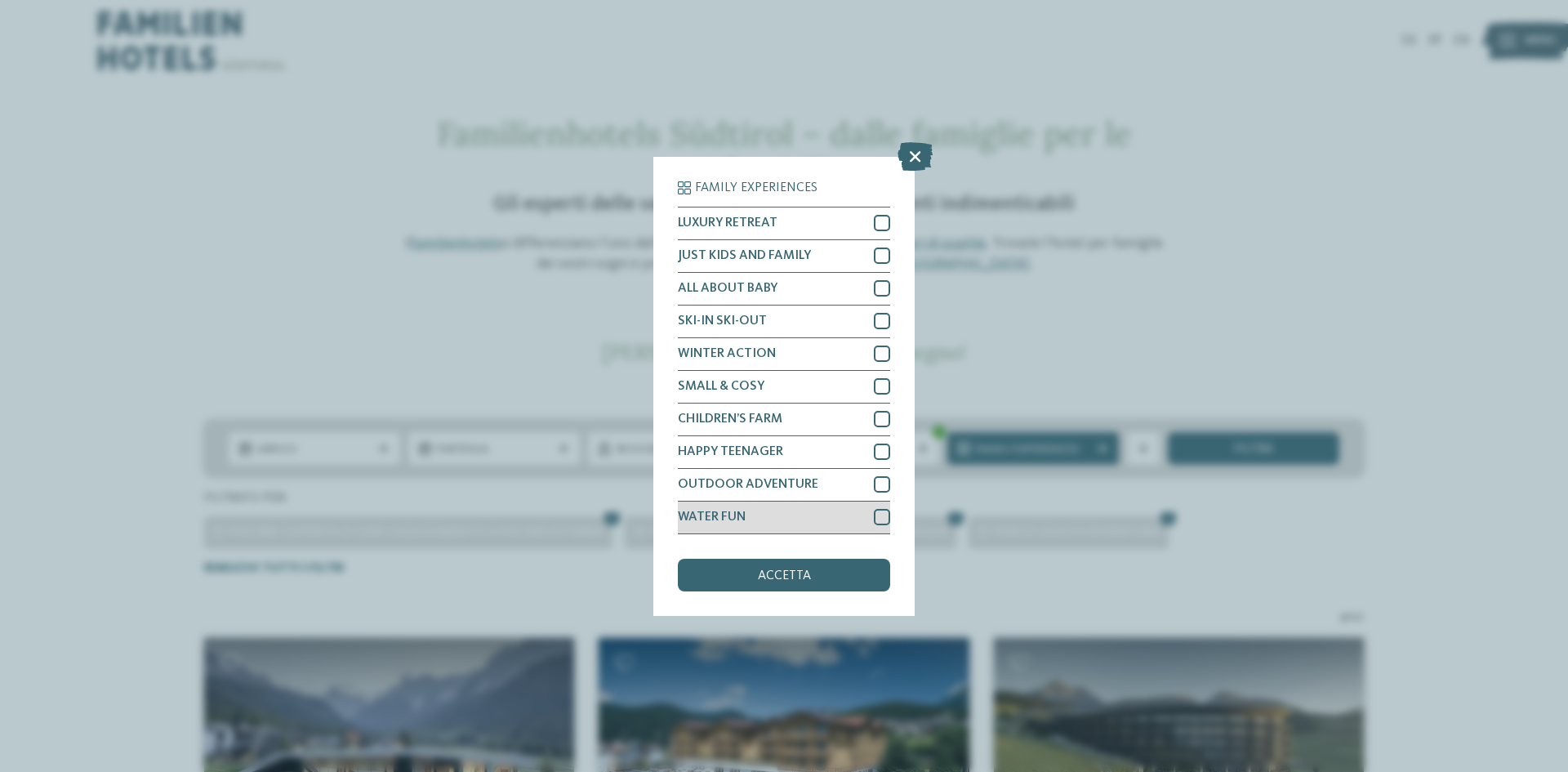
click at [879, 520] on div at bounding box center [882, 517] width 16 height 16
click at [836, 582] on div "accetta" at bounding box center [783, 575] width 212 height 33
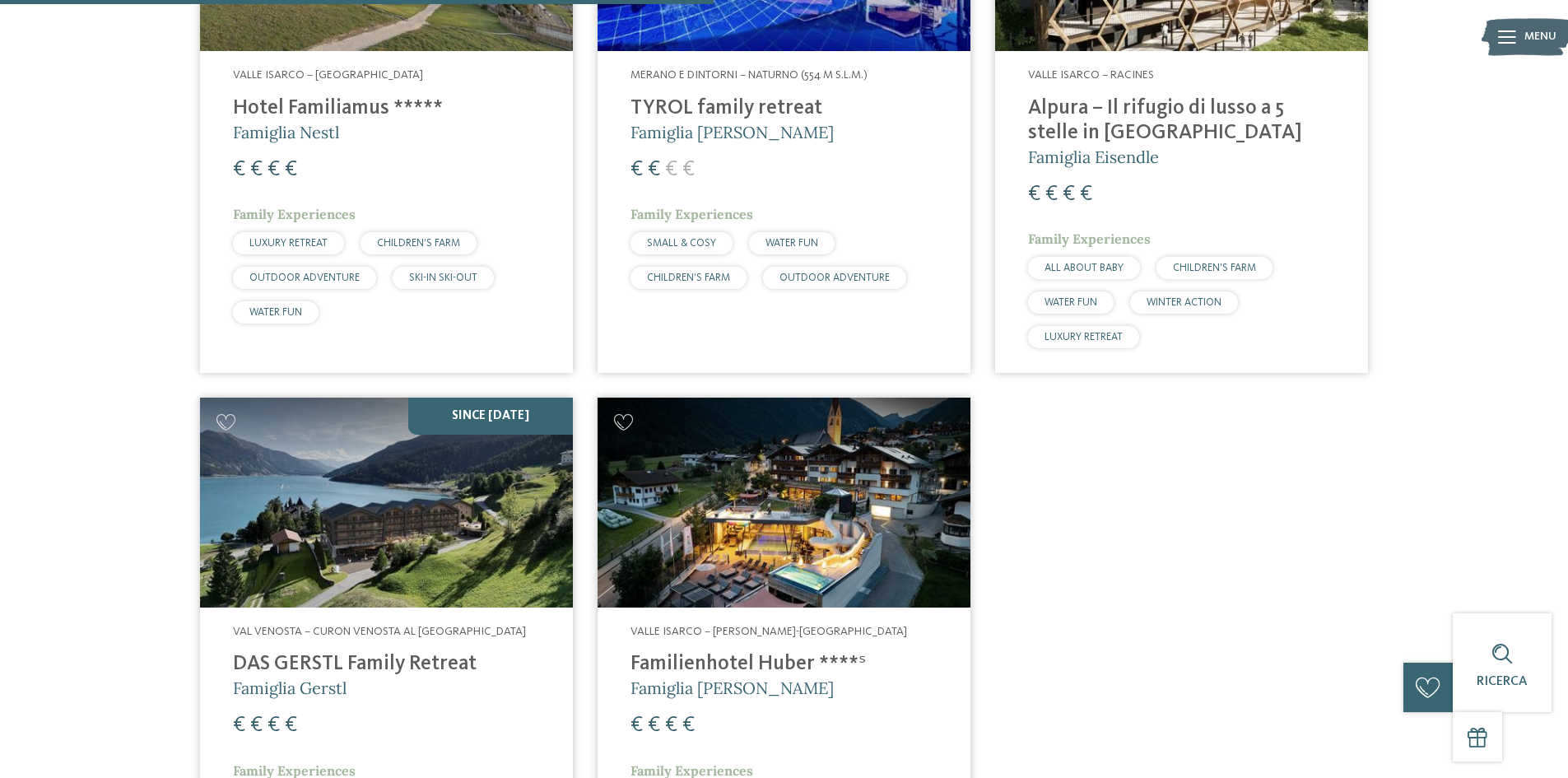
scroll to position [458, 0]
